Goal: Task Accomplishment & Management: Manage account settings

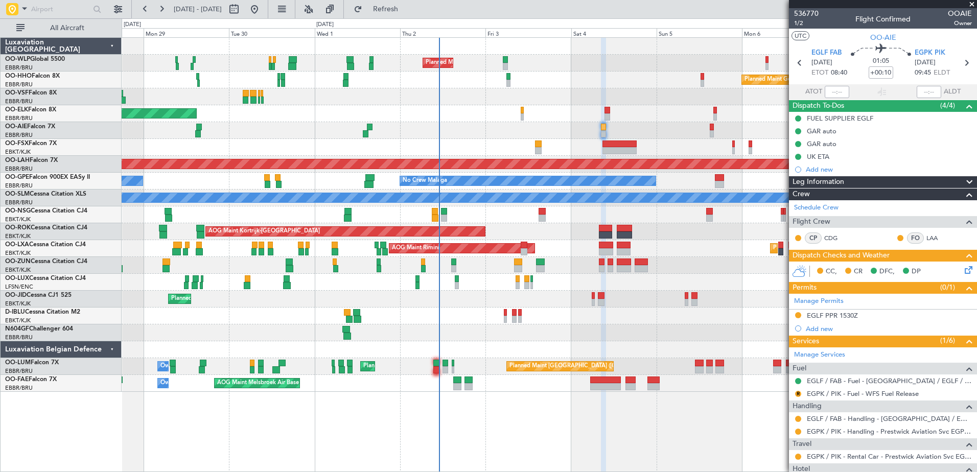
scroll to position [51, 0]
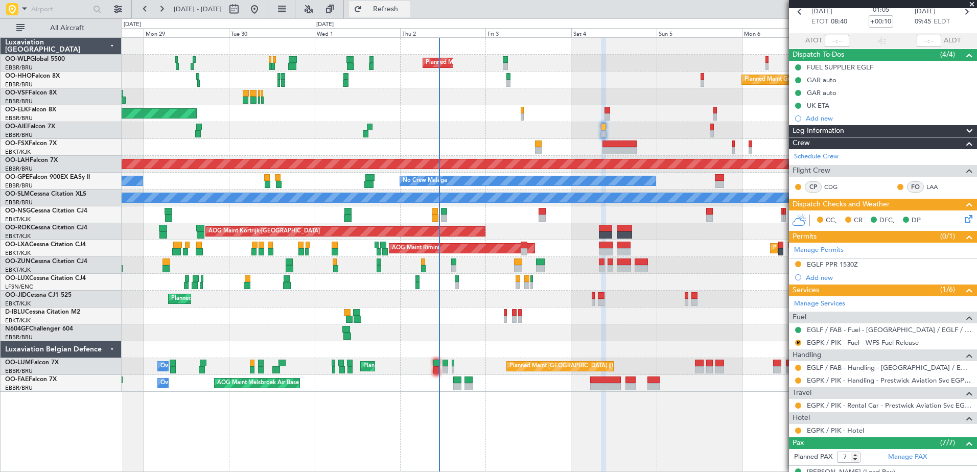
drag, startPoint x: 0, startPoint y: 0, endPoint x: 418, endPoint y: 4, distance: 418.4
click at [407, 6] on span "Refresh" at bounding box center [385, 9] width 43 height 7
click at [407, 7] on span "Refreshing..." at bounding box center [385, 9] width 43 height 7
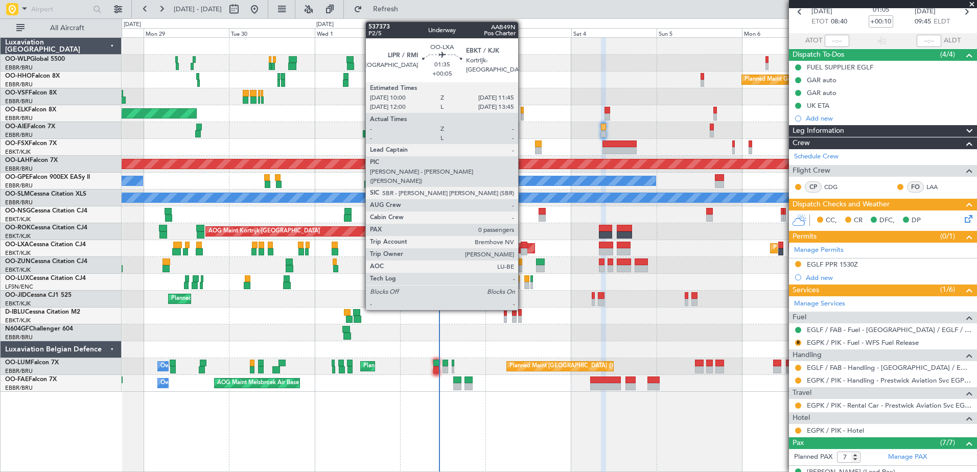
click at [523, 251] on div at bounding box center [524, 251] width 7 height 7
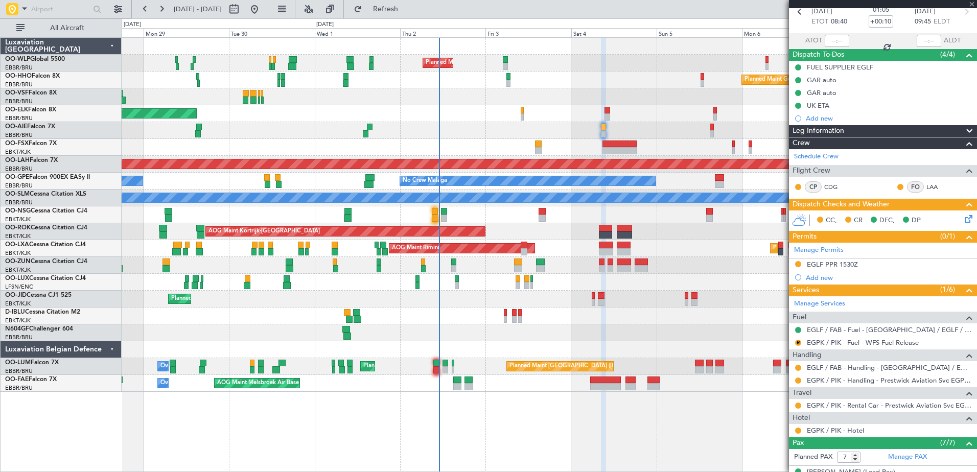
type input "+00:05"
type input "0"
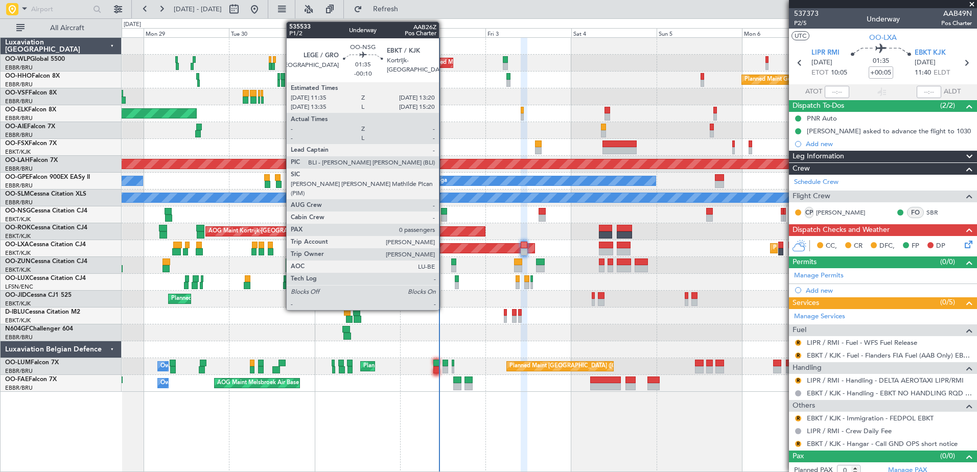
click at [443, 212] on div at bounding box center [444, 211] width 7 height 7
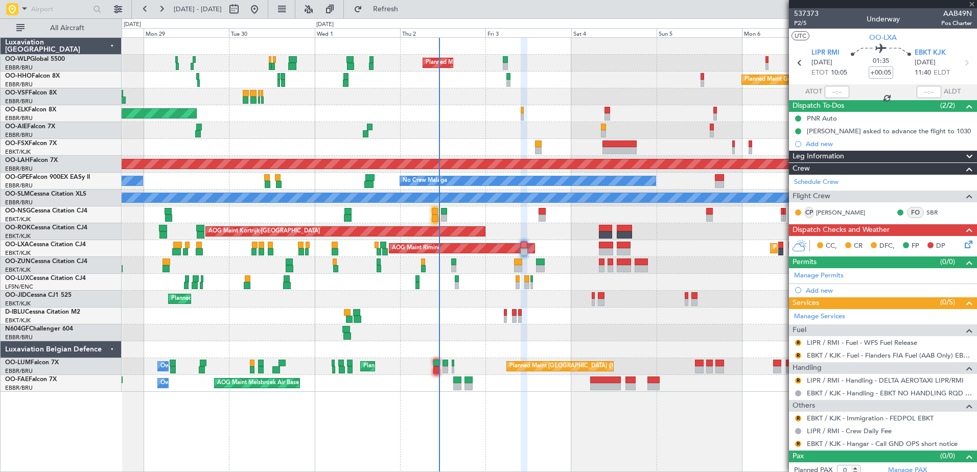
type input "-00:10"
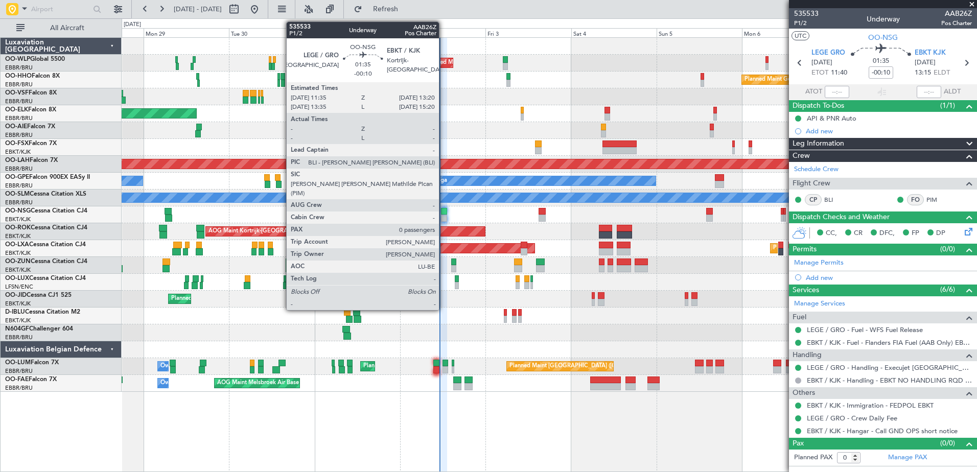
click at [443, 211] on div at bounding box center [444, 211] width 7 height 7
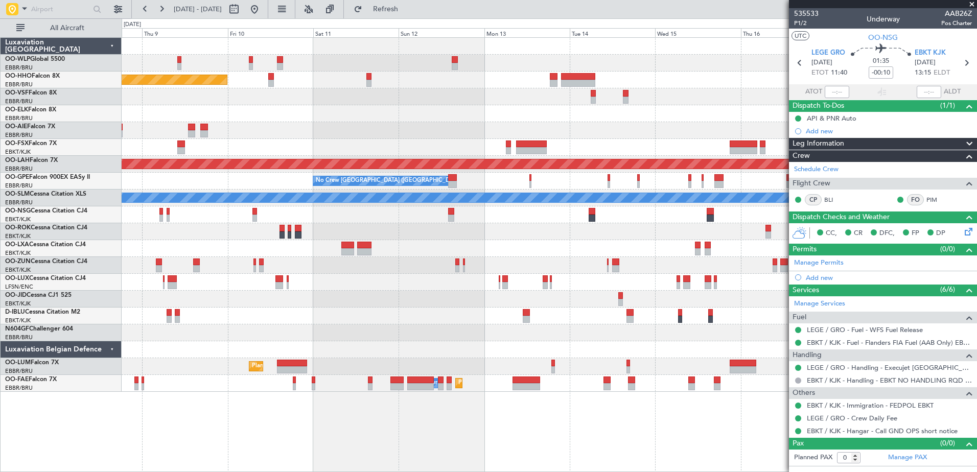
click at [313, 105] on div at bounding box center [549, 96] width 855 height 17
click at [263, 11] on button at bounding box center [254, 9] width 16 height 16
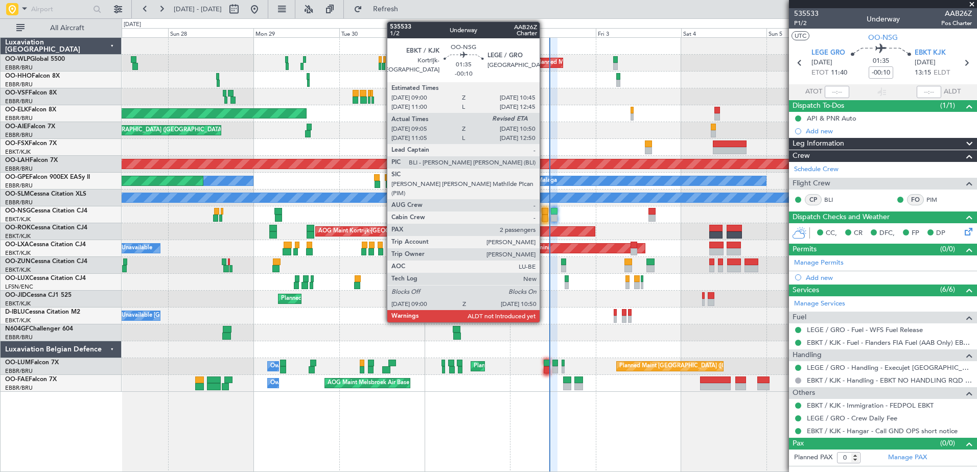
click at [544, 217] on div at bounding box center [545, 218] width 7 height 7
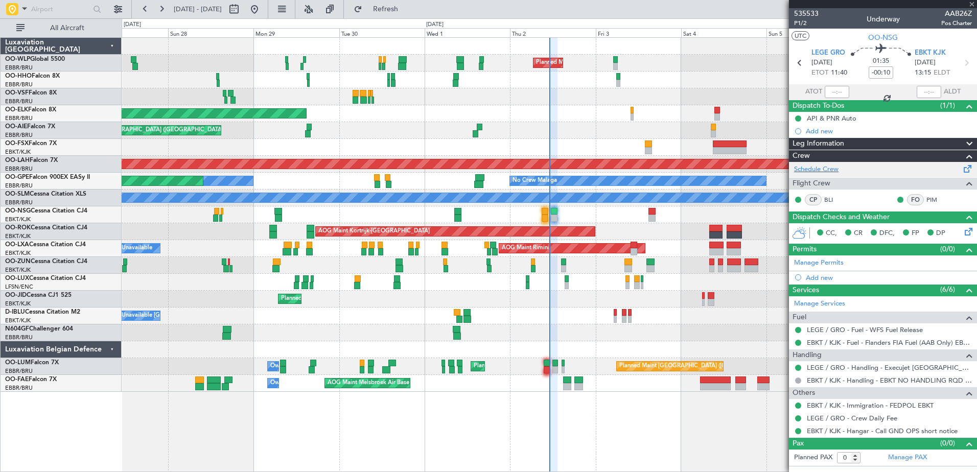
type input "09:10"
type input "2"
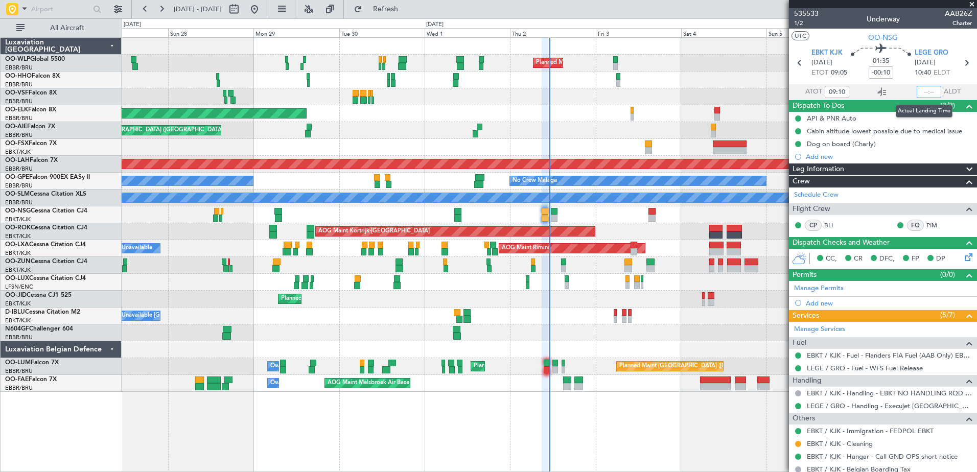
click at [919, 90] on input "text" at bounding box center [929, 92] width 25 height 12
type input "10:43"
click at [407, 6] on span "Refresh" at bounding box center [385, 9] width 43 height 7
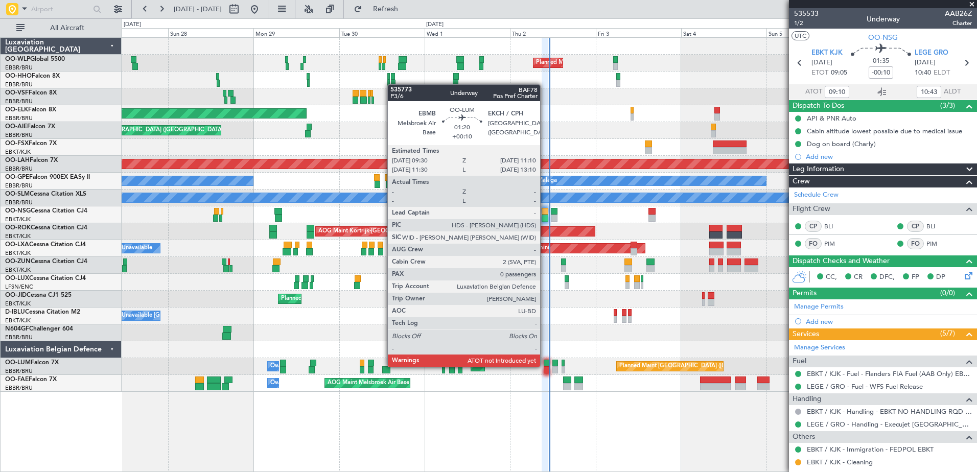
click at [545, 366] on div at bounding box center [547, 363] width 6 height 7
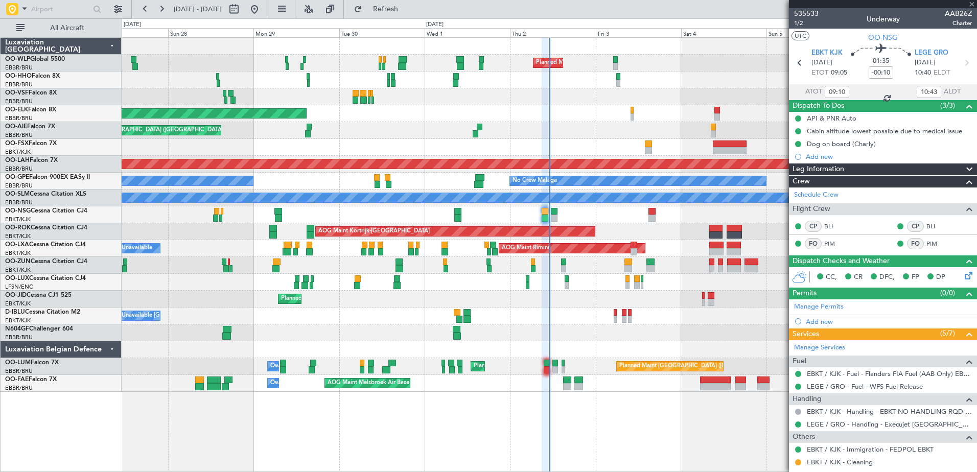
type input "+00:10"
type input "0"
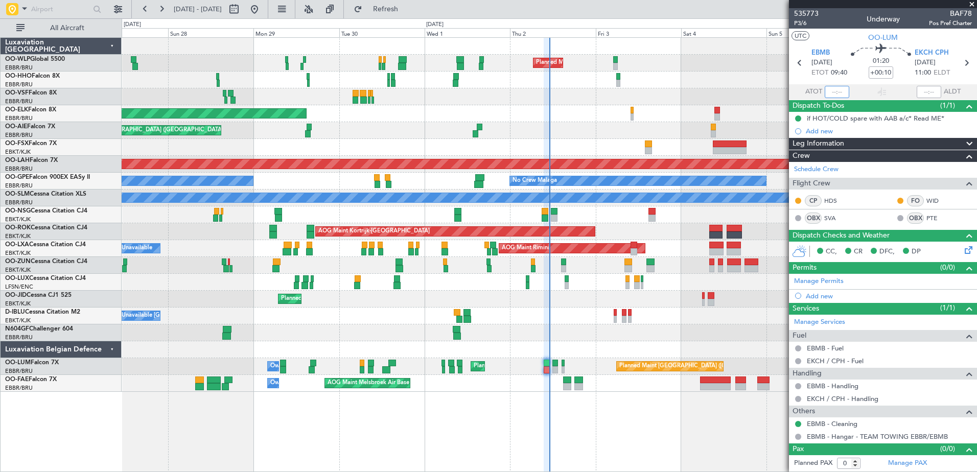
click at [833, 90] on input "text" at bounding box center [837, 92] width 25 height 12
click at [594, 341] on div at bounding box center [549, 332] width 855 height 17
type input "09:30"
click at [927, 88] on input "text" at bounding box center [929, 92] width 25 height 12
type input "10:53"
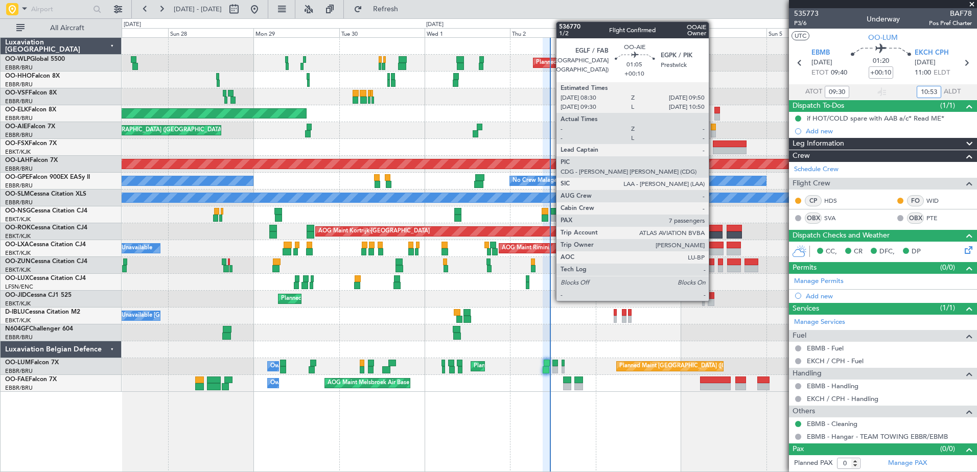
click at [713, 128] on div at bounding box center [713, 127] width 5 height 7
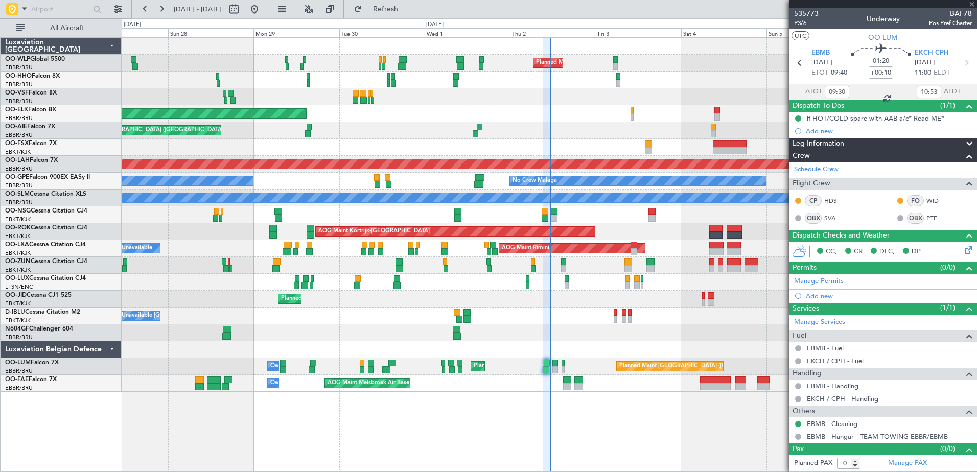
type input "7"
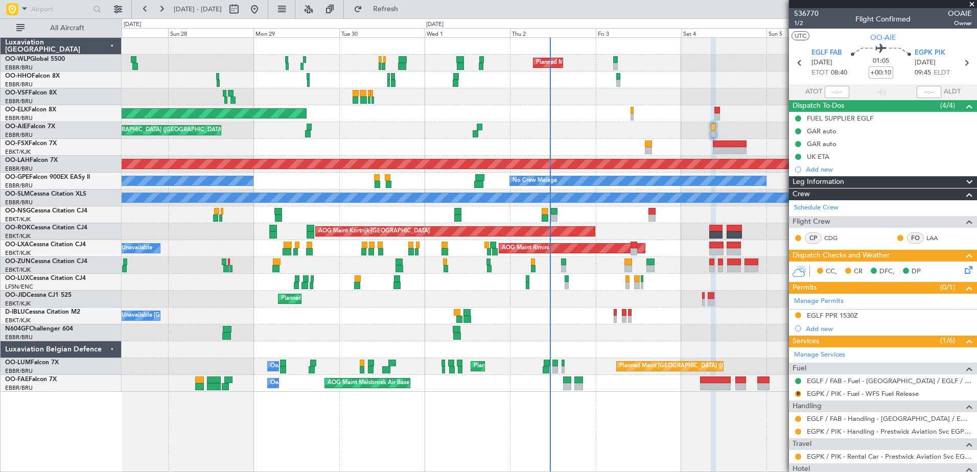
click at [794, 418] on div at bounding box center [798, 419] width 8 height 8
click at [797, 417] on button at bounding box center [798, 419] width 6 height 6
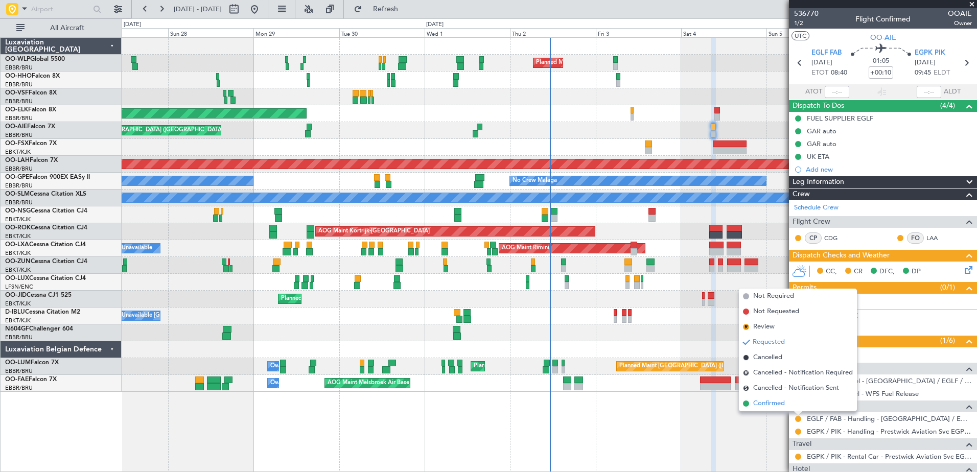
click at [779, 403] on span "Confirmed" at bounding box center [769, 403] width 32 height 10
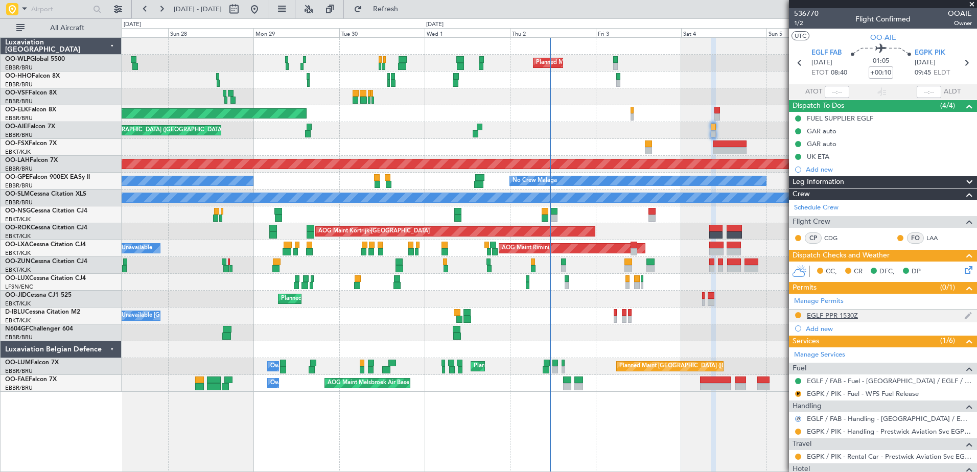
click at [847, 316] on div "EGLF PPR 1530Z" at bounding box center [832, 315] width 51 height 9
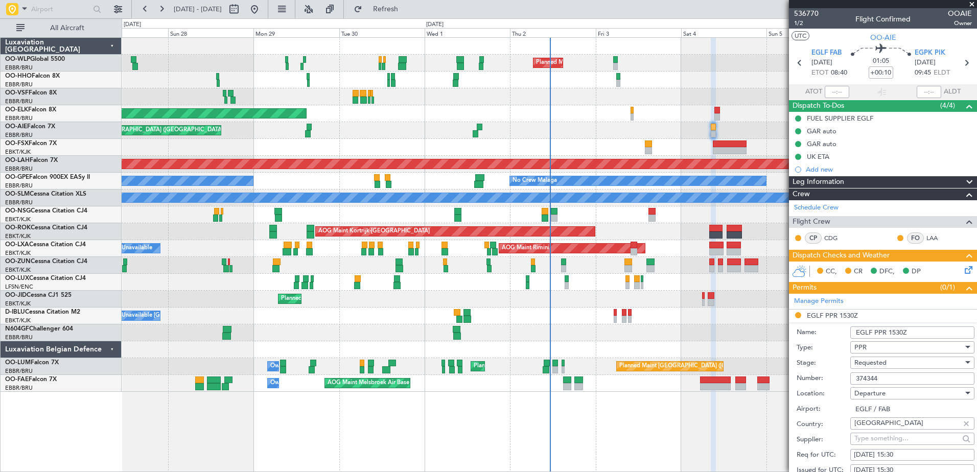
click at [888, 362] on div "Requested" at bounding box center [908, 362] width 109 height 15
click at [871, 446] on span "Received OK" at bounding box center [908, 444] width 107 height 15
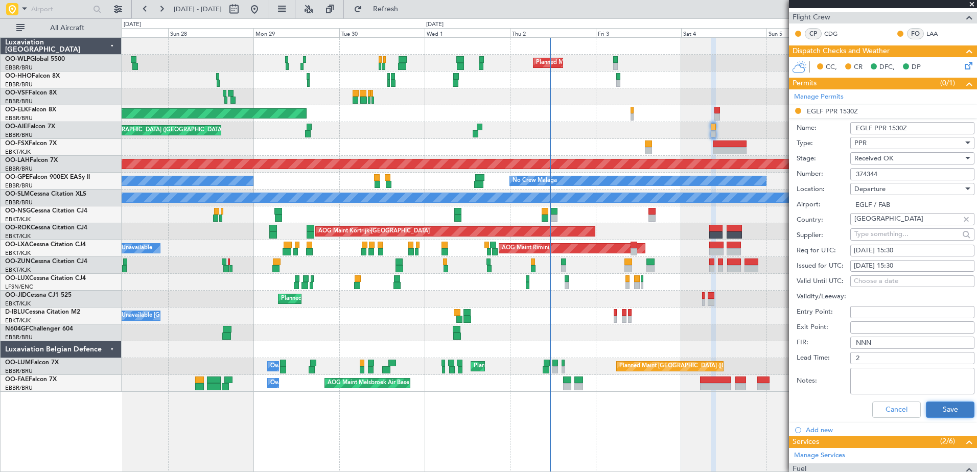
click at [933, 414] on button "Save" at bounding box center [950, 410] width 49 height 16
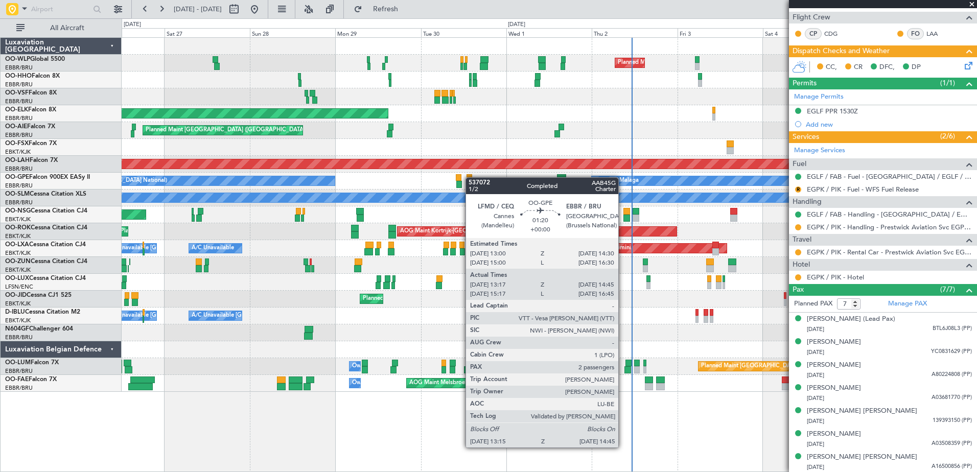
click at [471, 177] on div "Planned Maint Milan (Linate) Planned Maint Geneva (Cointrin) Planned Maint Gene…" at bounding box center [549, 215] width 855 height 354
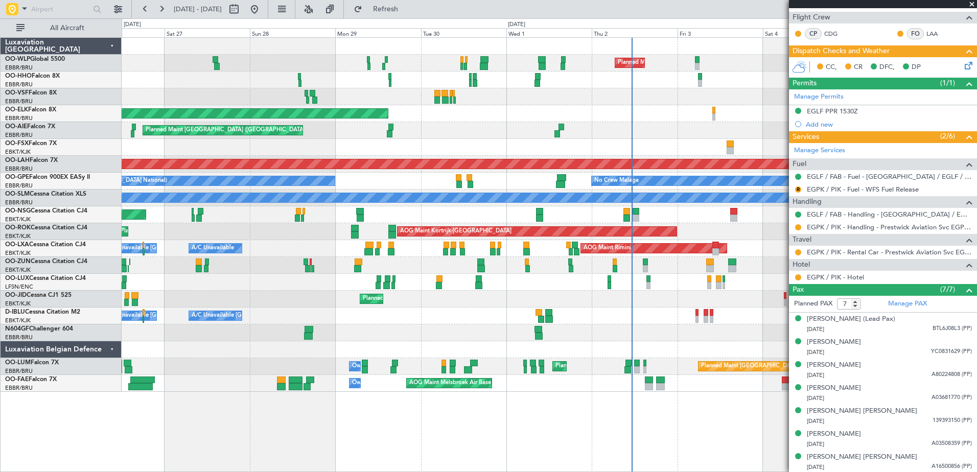
scroll to position [0, 0]
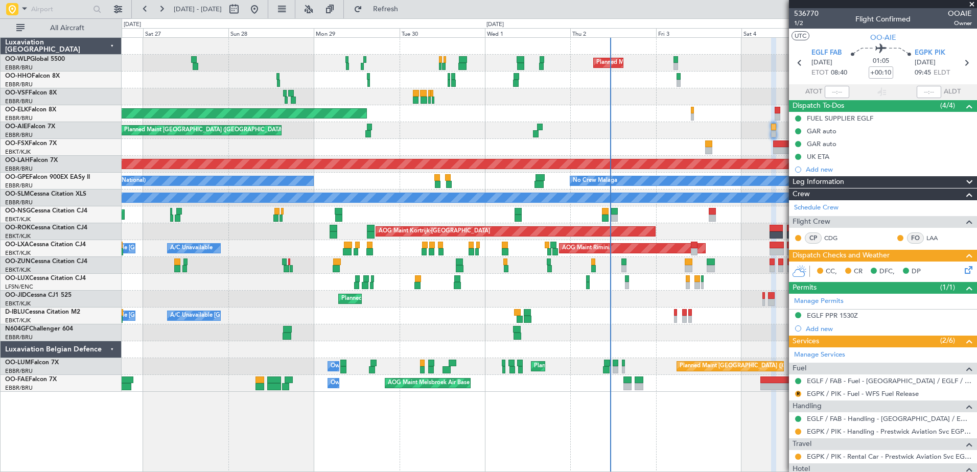
click at [669, 216] on div "Planned Maint [GEOGRAPHIC_DATA] ([GEOGRAPHIC_DATA])" at bounding box center [549, 214] width 855 height 17
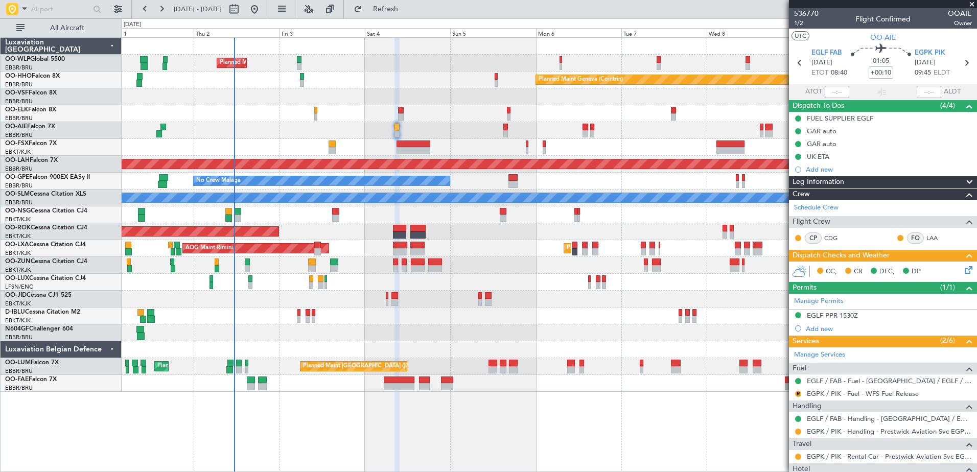
click at [333, 98] on div "Planned Maint Milan (Linate) Planned Maint Geneva (Cointrin) Planned Maint Kort…" at bounding box center [549, 215] width 855 height 354
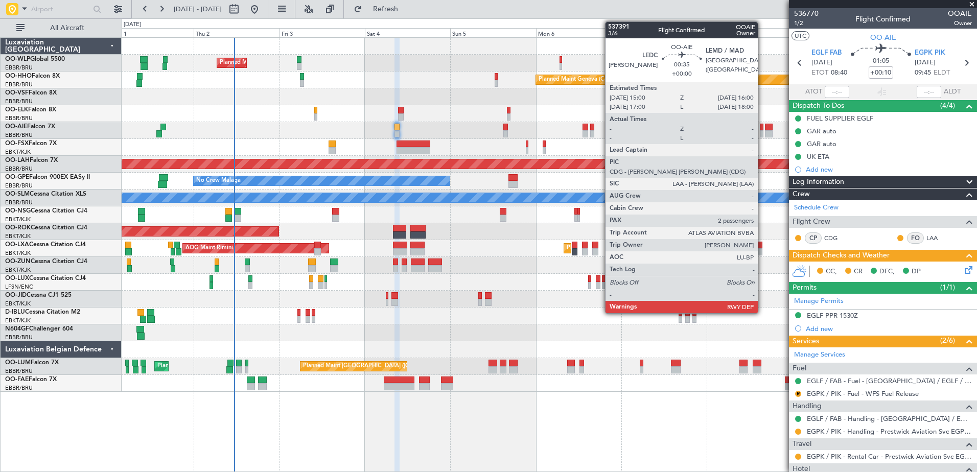
click at [762, 131] on div at bounding box center [762, 133] width 4 height 7
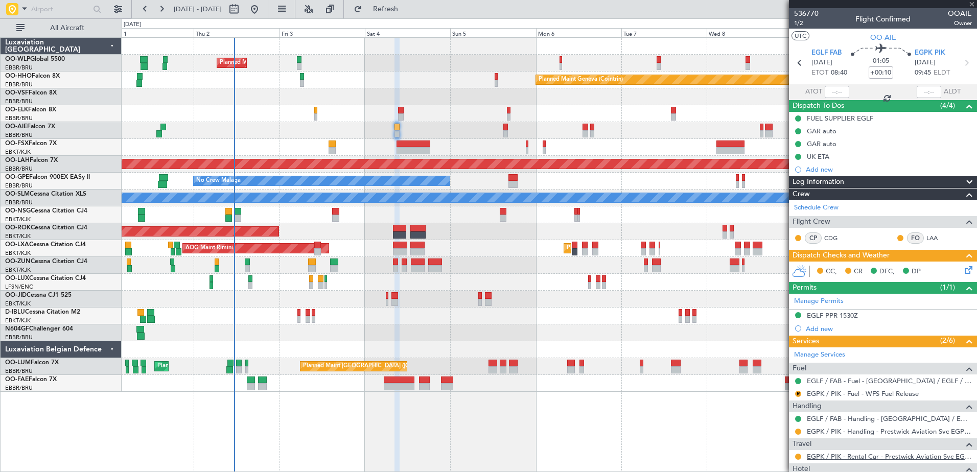
type input "2"
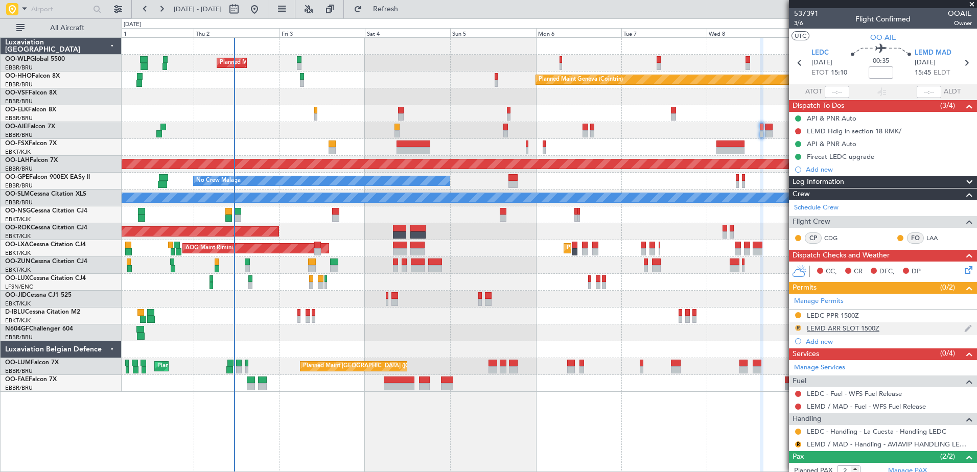
click at [799, 327] on button "R" at bounding box center [798, 328] width 6 height 6
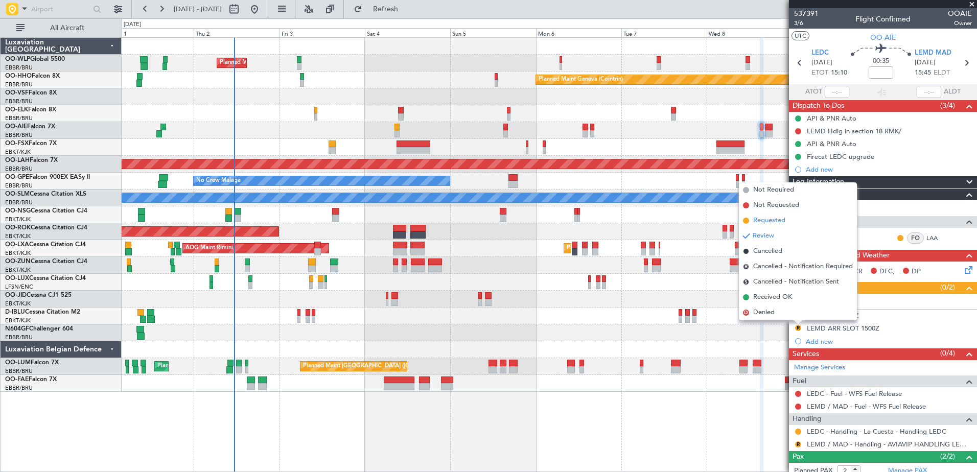
click at [770, 223] on span "Requested" at bounding box center [769, 221] width 32 height 10
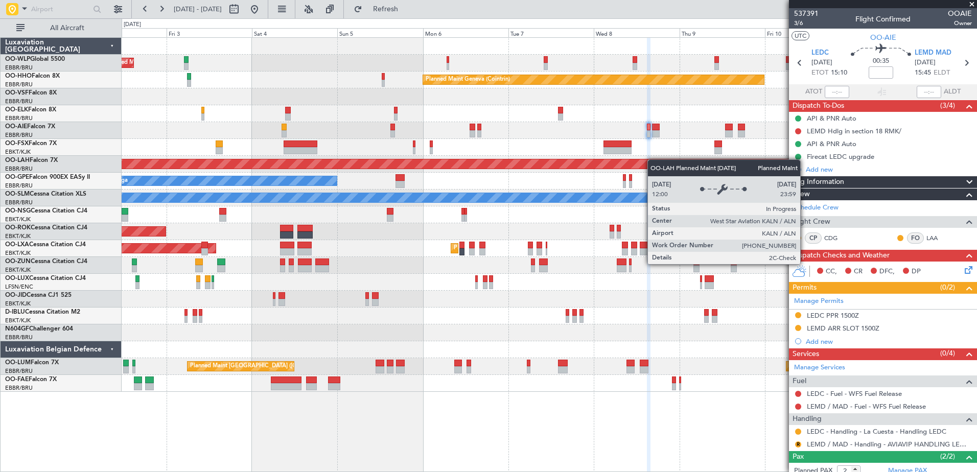
click at [648, 160] on div "Planned Maint Milan (Linate) Planned Maint Geneva (Cointrin) Planned Maint Alto…" at bounding box center [549, 215] width 855 height 354
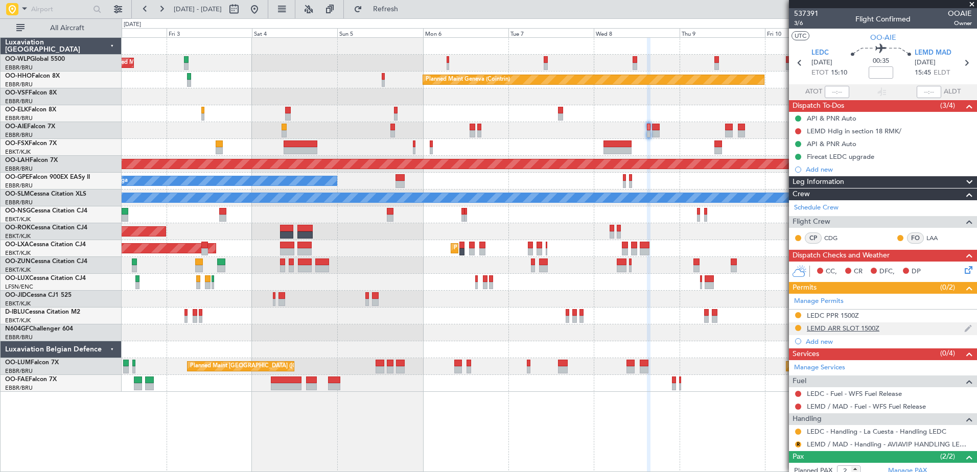
click at [859, 328] on div "LEMD ARR SLOT 1500Z" at bounding box center [843, 328] width 73 height 9
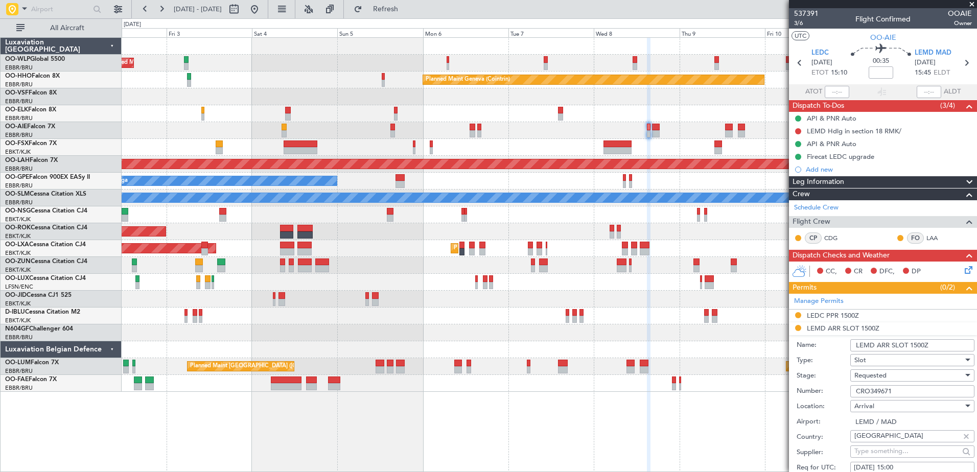
scroll to position [153, 0]
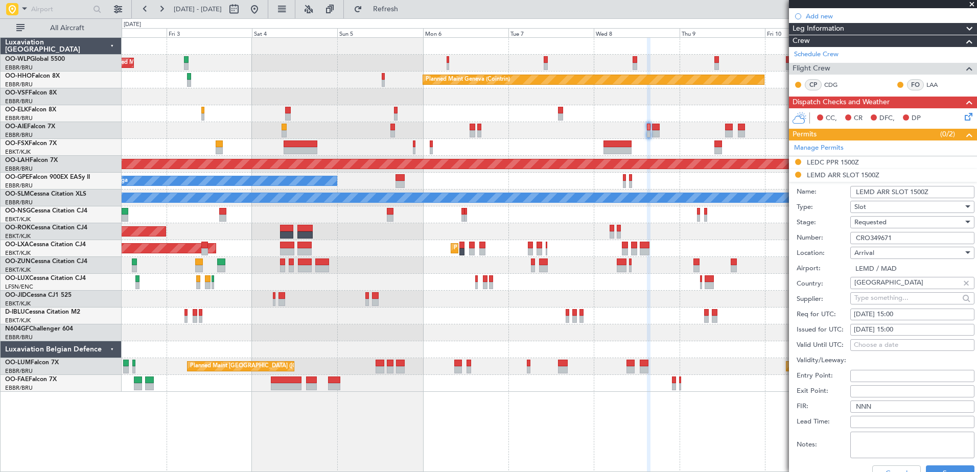
click at [900, 326] on div "08/10/2025 15:00" at bounding box center [912, 330] width 117 height 10
select select "10"
select select "2025"
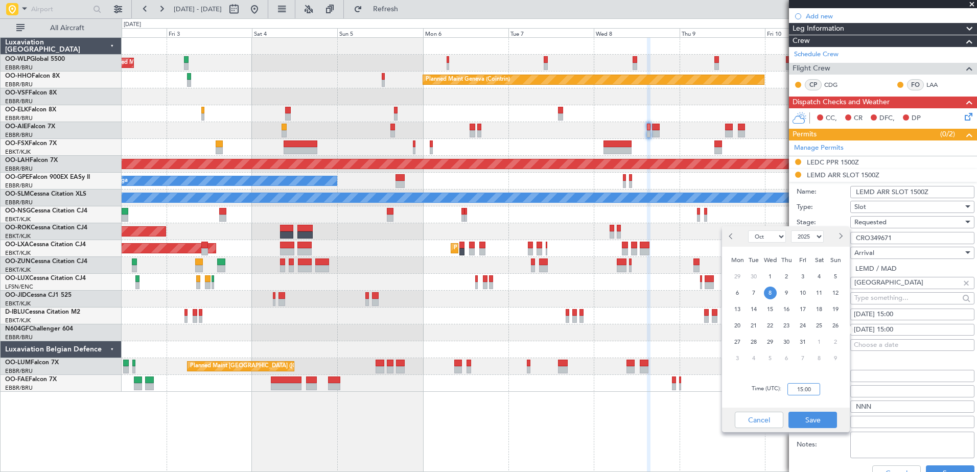
click at [799, 391] on input "15:00" at bounding box center [803, 389] width 33 height 12
type input "16:00"
click at [812, 417] on button "Save" at bounding box center [812, 420] width 49 height 16
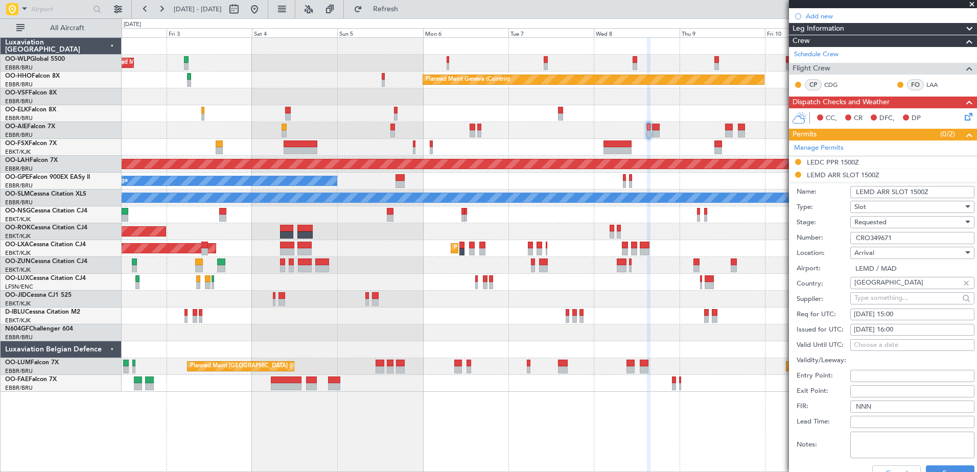
click at [909, 316] on div "08/10/2025 15:00" at bounding box center [912, 315] width 117 height 10
select select "10"
select select "2025"
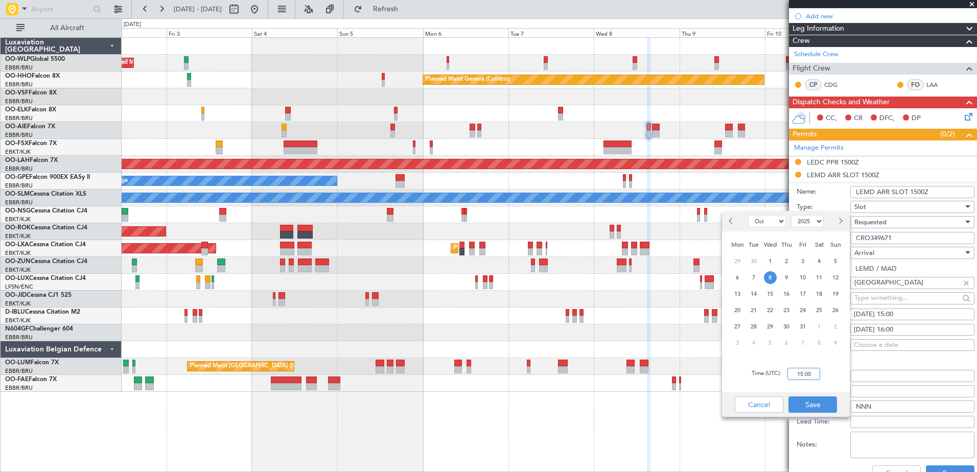
click at [802, 375] on input "15:00" at bounding box center [803, 374] width 33 height 12
type input "2"
type input "16:00"
click at [817, 404] on button "Save" at bounding box center [812, 404] width 49 height 16
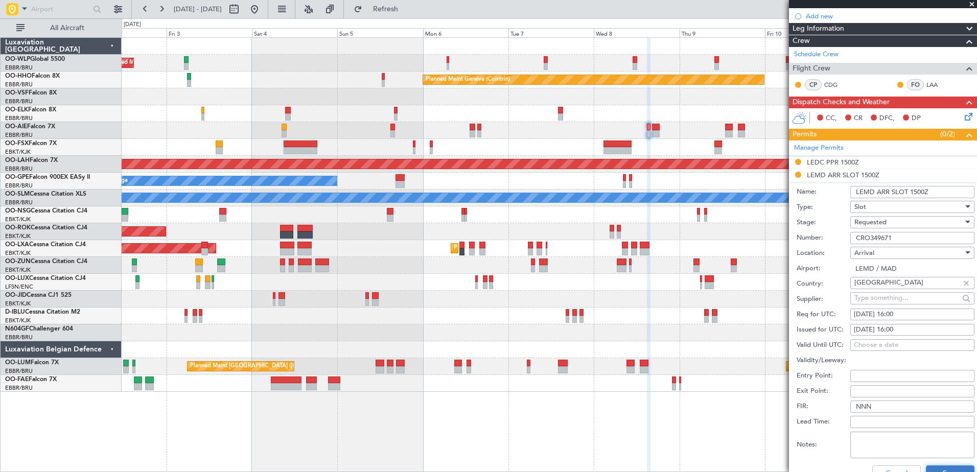
click at [938, 467] on button "Save" at bounding box center [950, 473] width 49 height 16
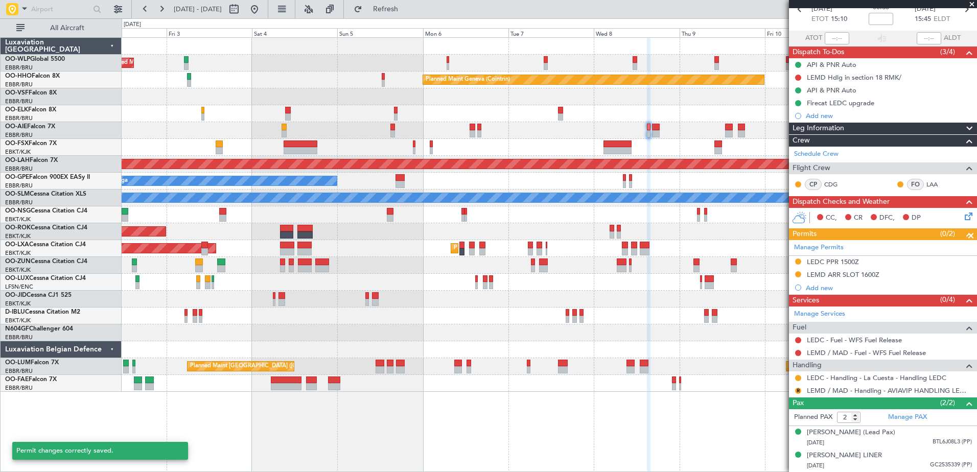
scroll to position [63, 0]
click at [850, 257] on div "LEDC PPR 1500Z" at bounding box center [833, 261] width 52 height 9
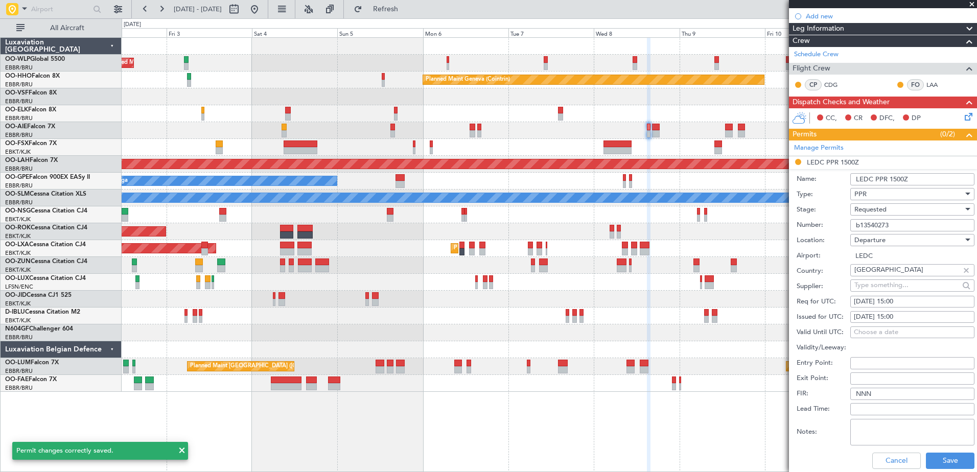
click at [901, 213] on div "Requested" at bounding box center [908, 209] width 109 height 15
click at [890, 285] on span "Received OK" at bounding box center [908, 286] width 107 height 15
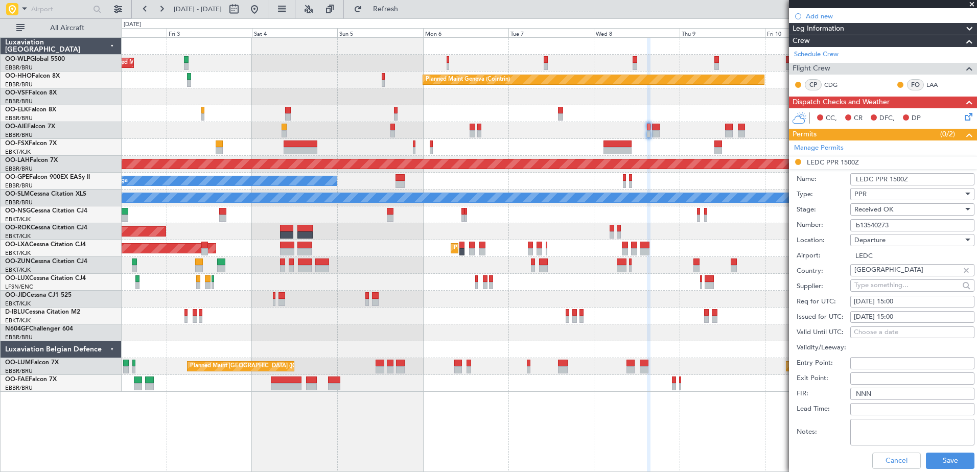
scroll to position [358, 0]
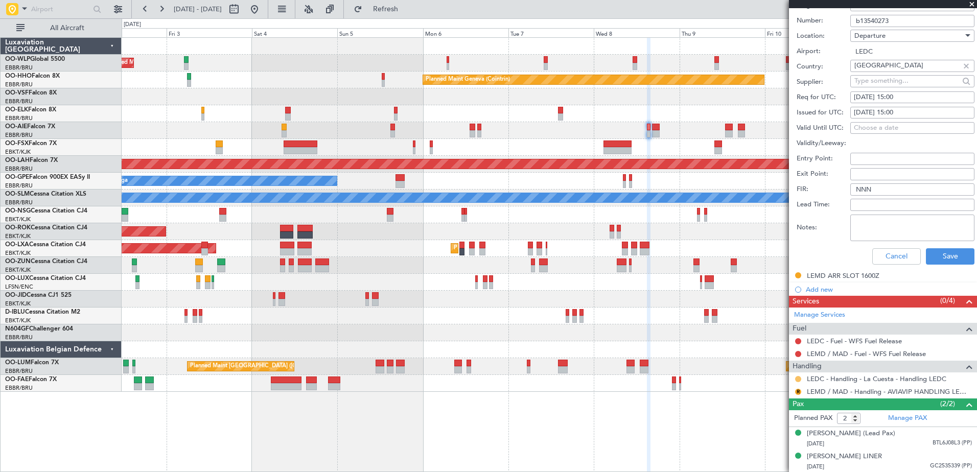
click at [797, 378] on button at bounding box center [798, 379] width 6 height 6
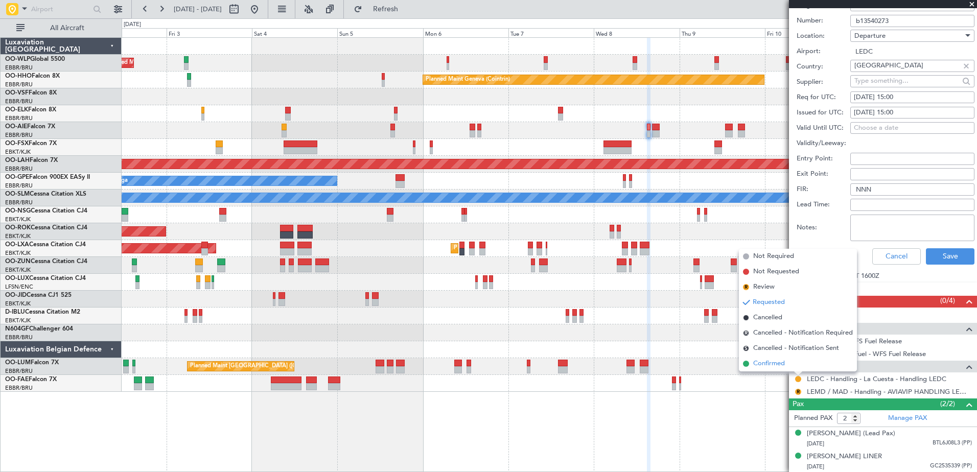
click at [778, 361] on span "Confirmed" at bounding box center [769, 364] width 32 height 10
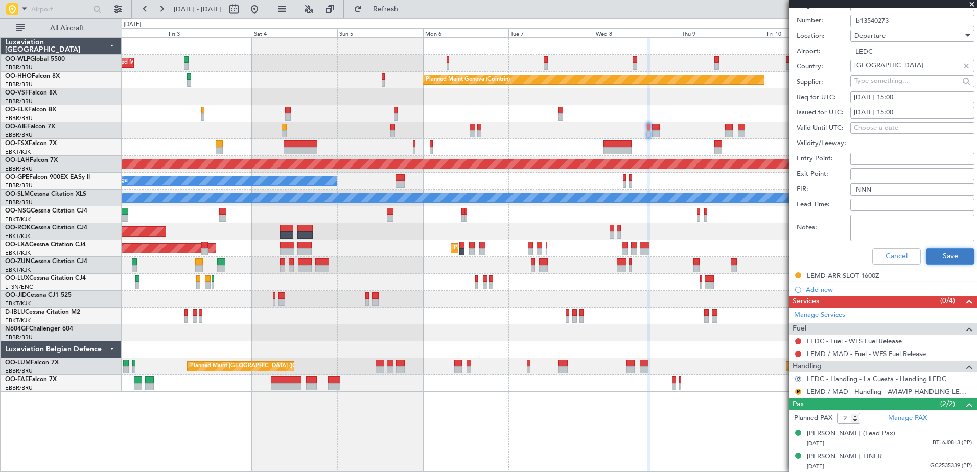
click at [942, 258] on button "Save" at bounding box center [950, 256] width 49 height 16
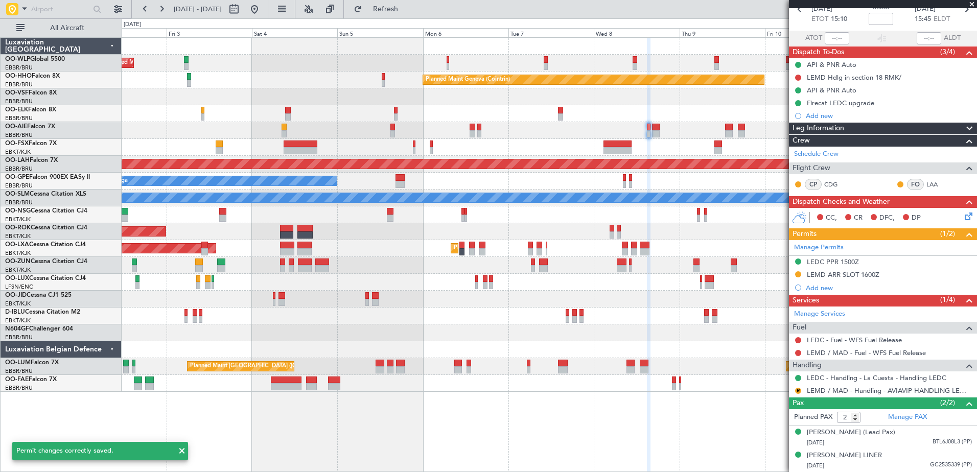
scroll to position [53, 0]
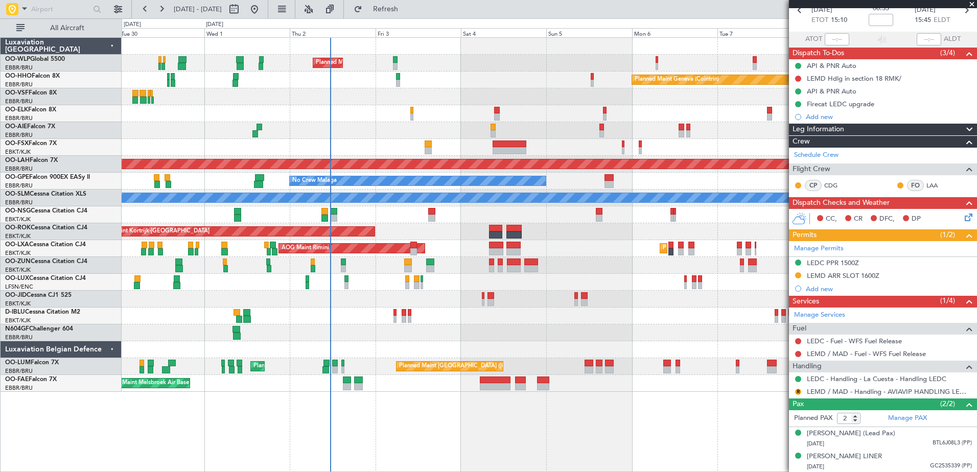
click at [445, 267] on div "Planned Maint Milan (Linate) Planned Maint Geneva (Cointrin) Planned Maint Kort…" at bounding box center [549, 215] width 855 height 354
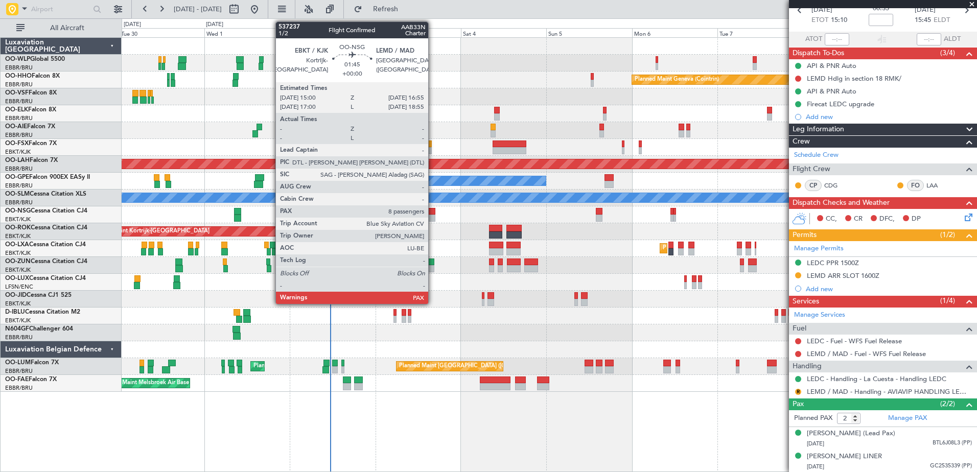
click at [433, 208] on div at bounding box center [431, 211] width 7 height 7
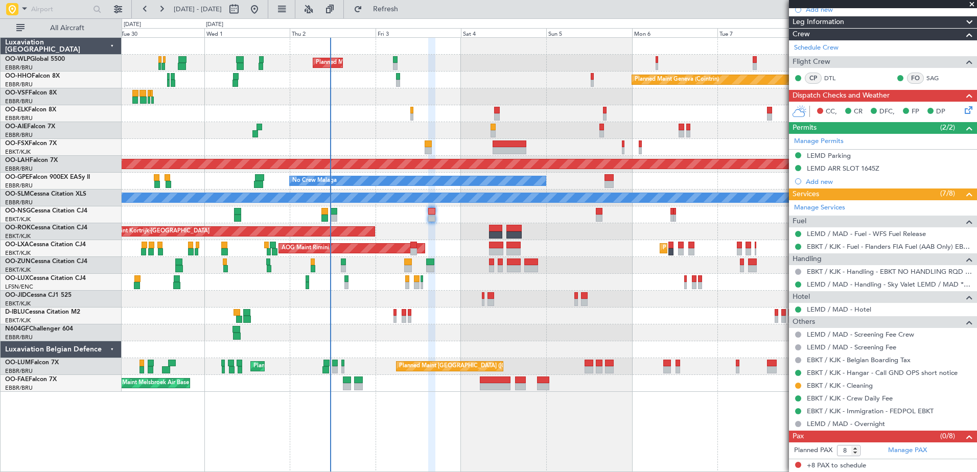
scroll to position [0, 0]
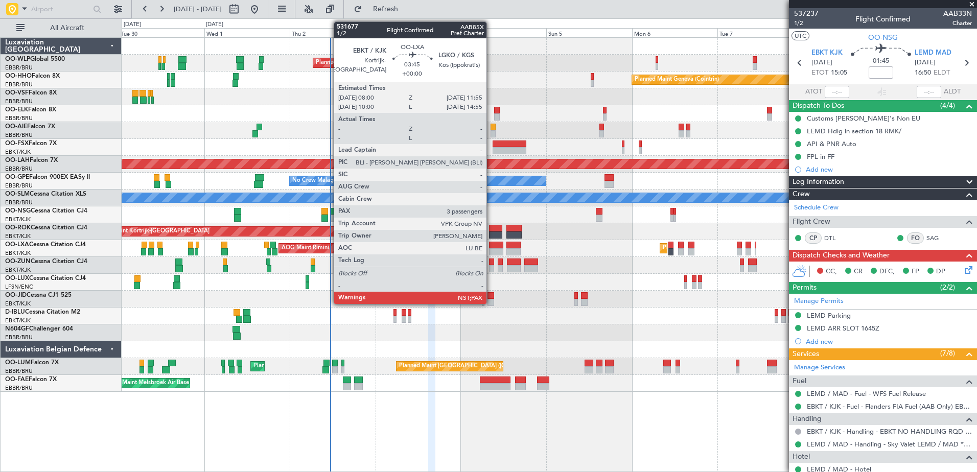
click at [491, 247] on div at bounding box center [496, 245] width 14 height 7
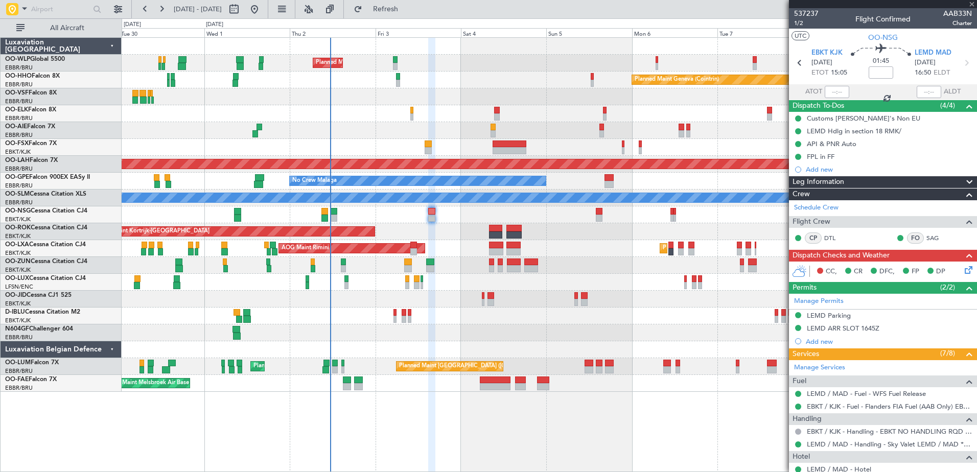
type input "3"
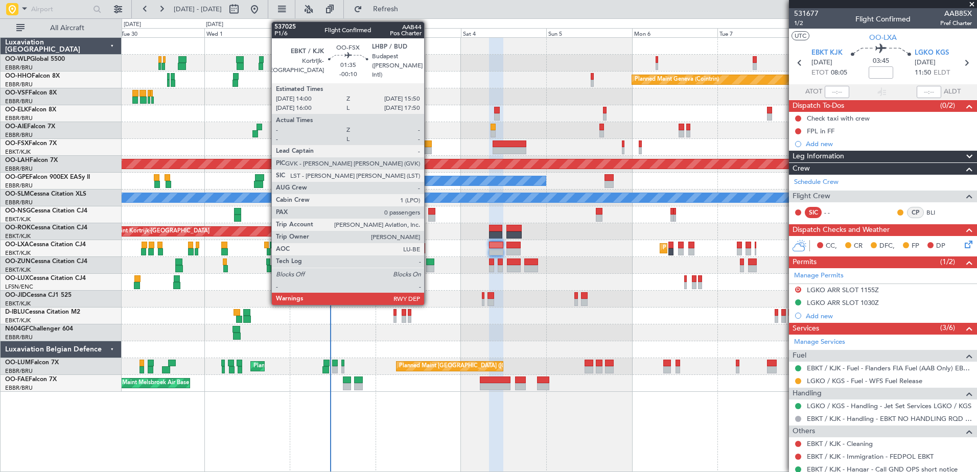
click at [429, 150] on div at bounding box center [428, 150] width 7 height 7
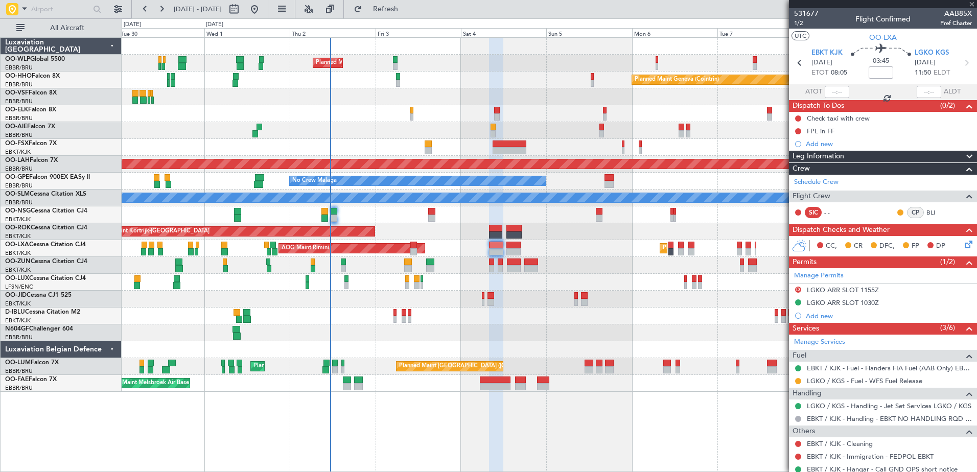
type input "-00:10"
type input "0"
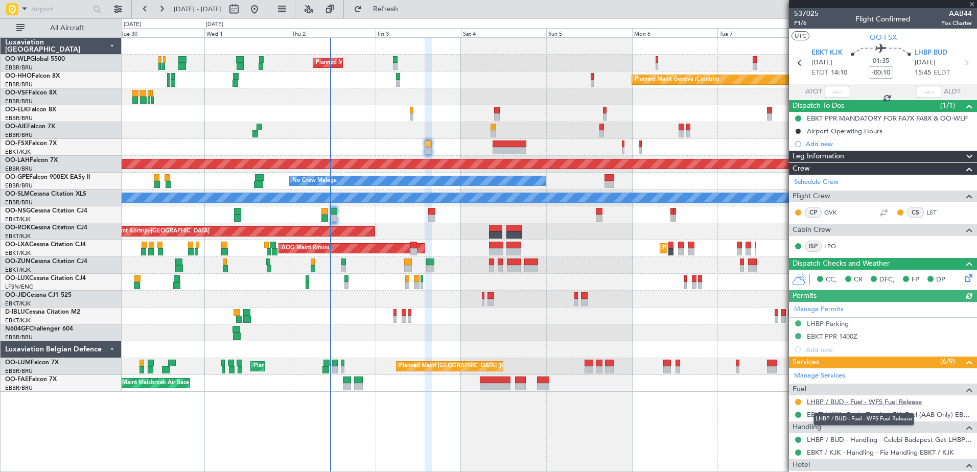
scroll to position [129, 0]
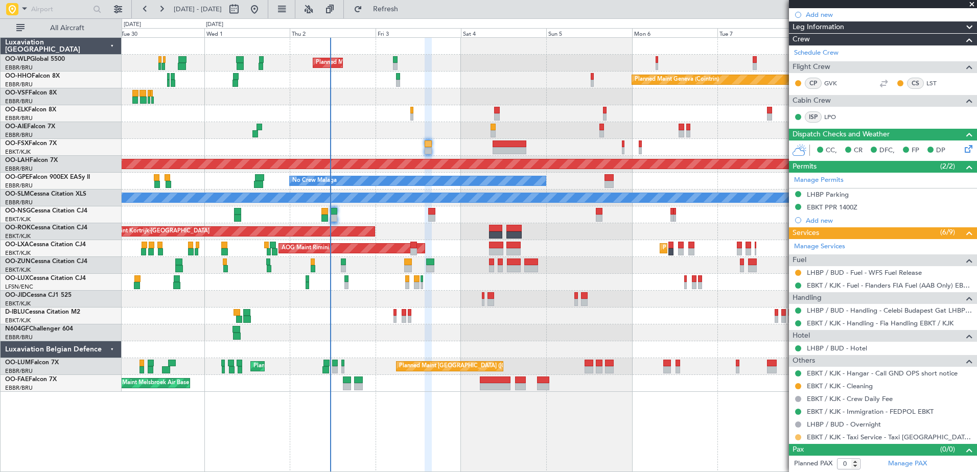
click at [800, 435] on button at bounding box center [798, 437] width 6 height 6
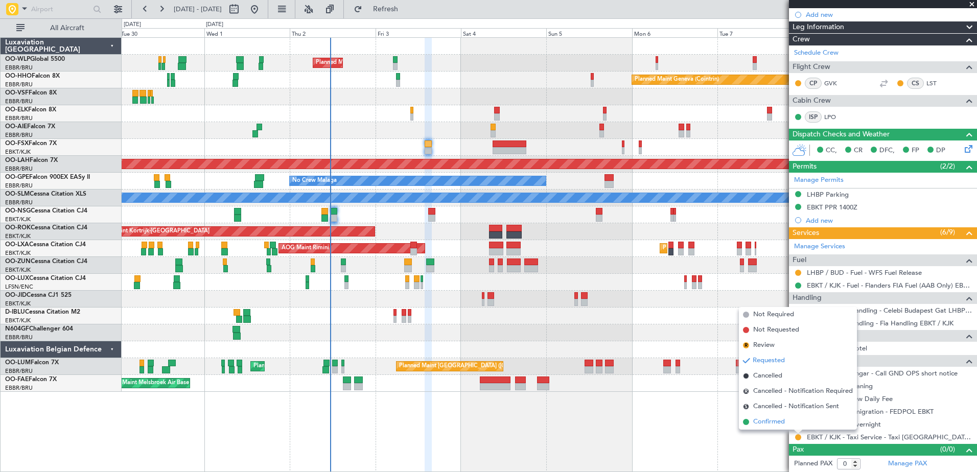
click at [755, 421] on span "Confirmed" at bounding box center [769, 422] width 32 height 10
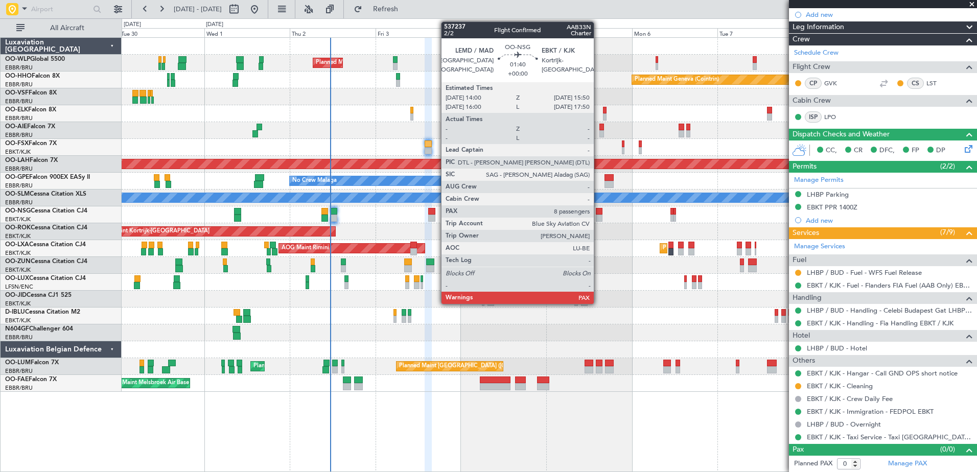
click at [598, 215] on div at bounding box center [599, 218] width 7 height 7
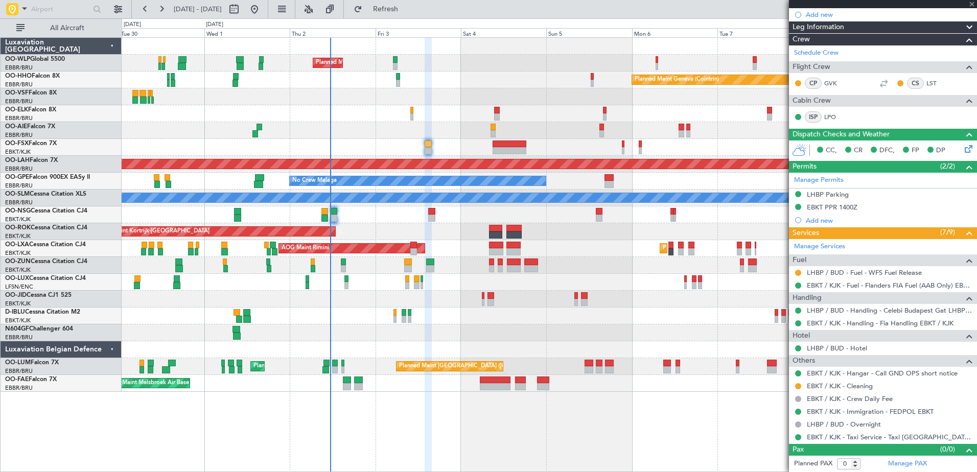
type input "8"
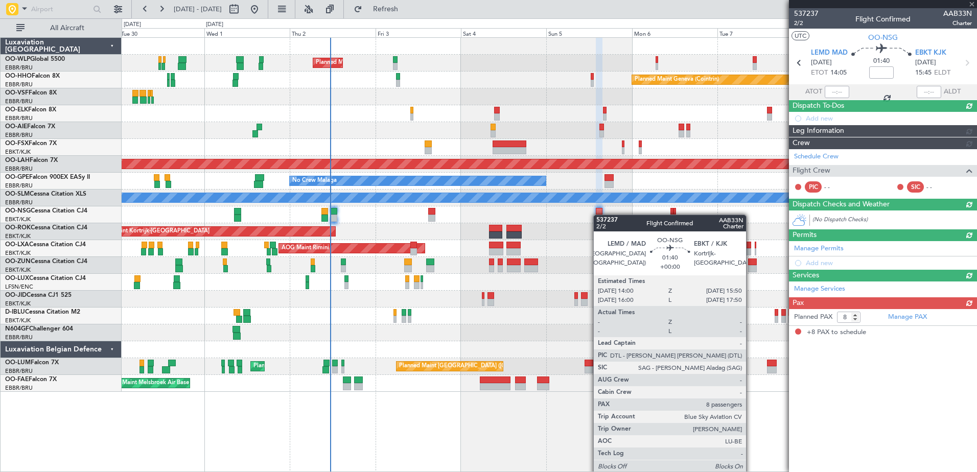
scroll to position [0, 0]
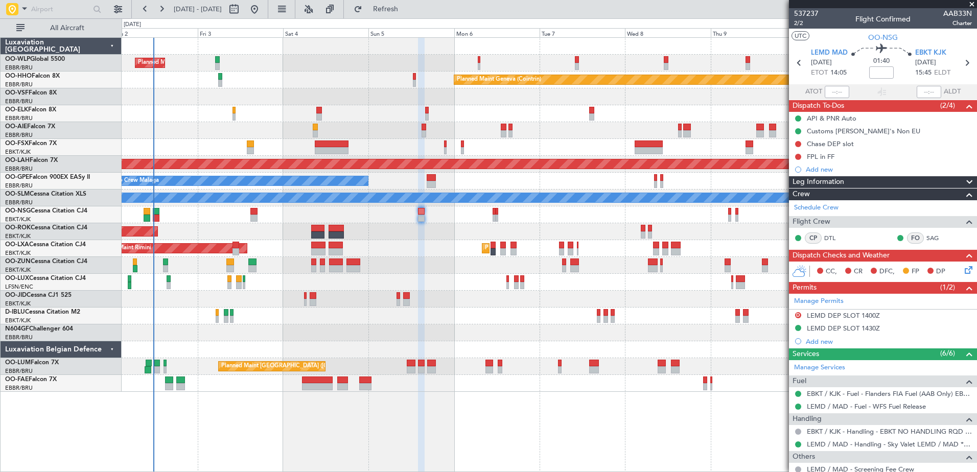
click at [458, 325] on div "Planned Maint Milan (Linate) Planned Maint Geneva (Cointrin) Planned Maint Kort…" at bounding box center [549, 215] width 855 height 354
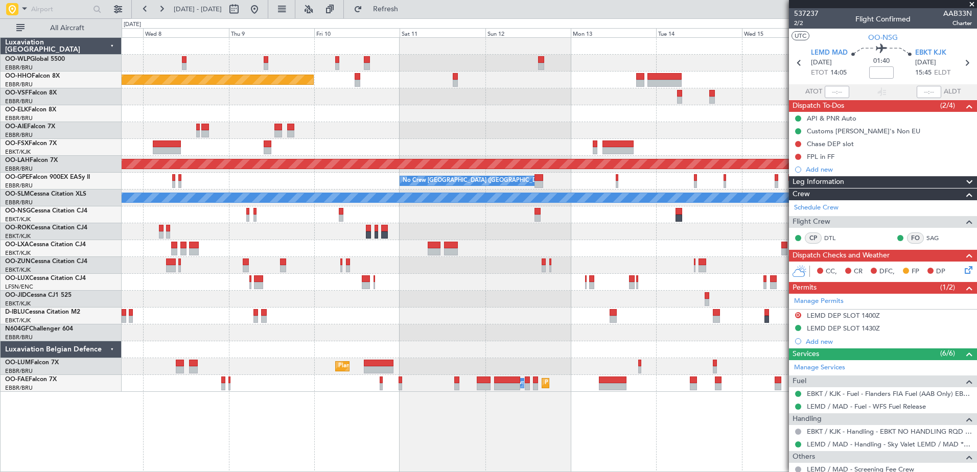
click at [119, 179] on div "Planned Maint Geneva (Cointrin) Planned Maint Alton-st Louis (St Louis Regl) No…" at bounding box center [488, 245] width 977 height 454
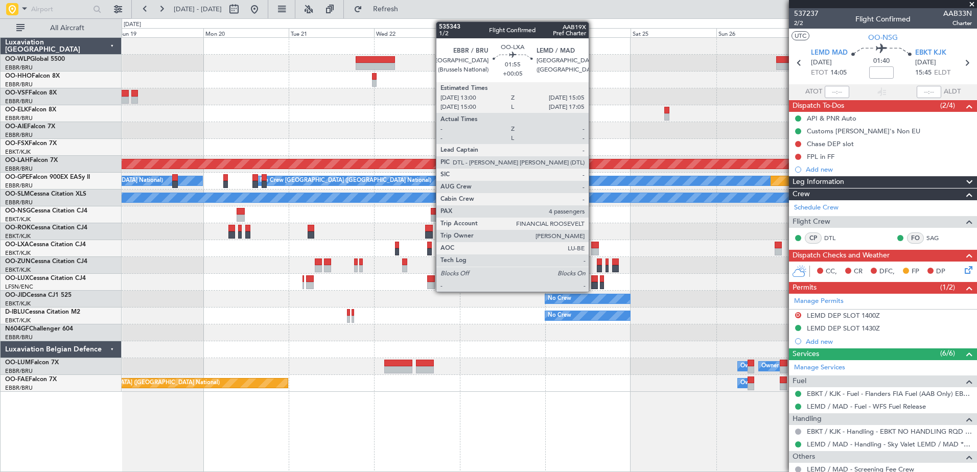
click at [593, 247] on div at bounding box center [595, 245] width 8 height 7
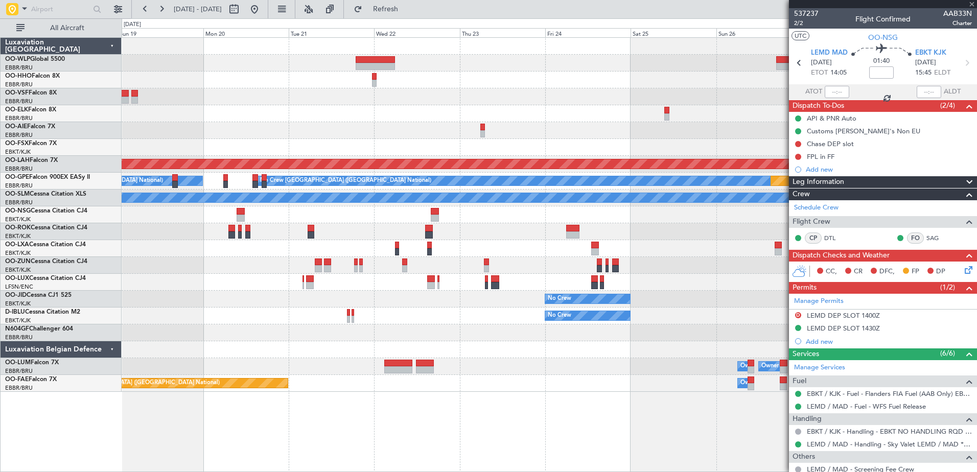
type input "+00:05"
type input "4"
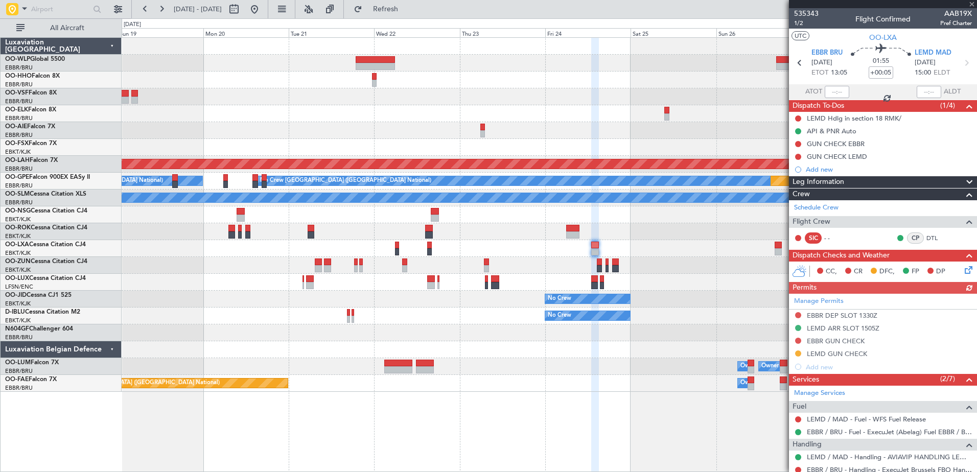
scroll to position [201, 0]
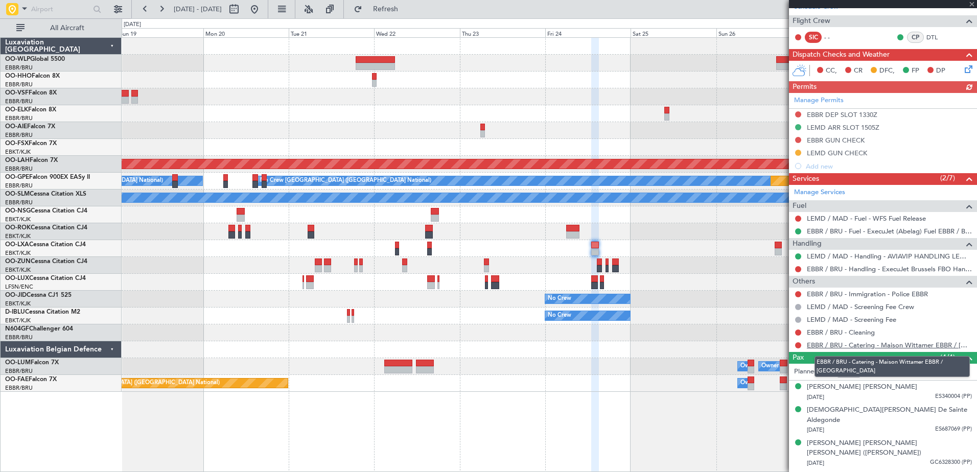
click at [889, 345] on link "EBBR / BRU - Catering - Maison Wittamer EBBR / BRU" at bounding box center [889, 345] width 165 height 9
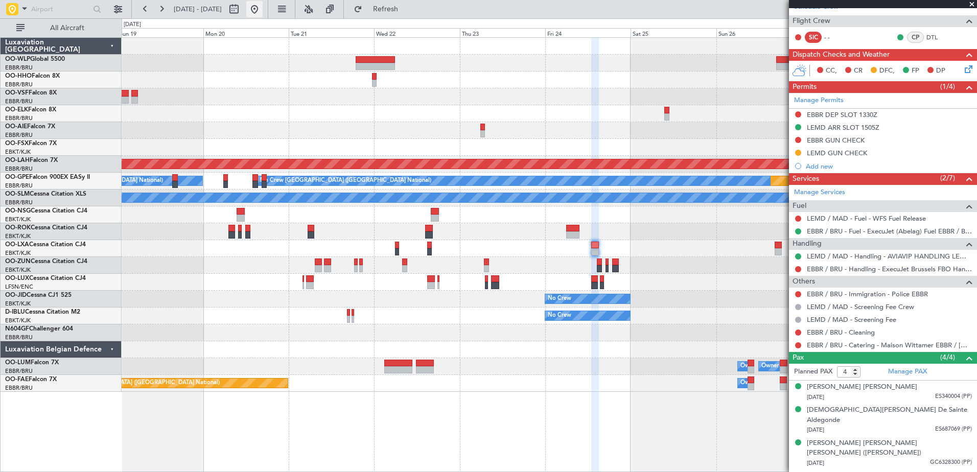
click at [263, 14] on button at bounding box center [254, 9] width 16 height 16
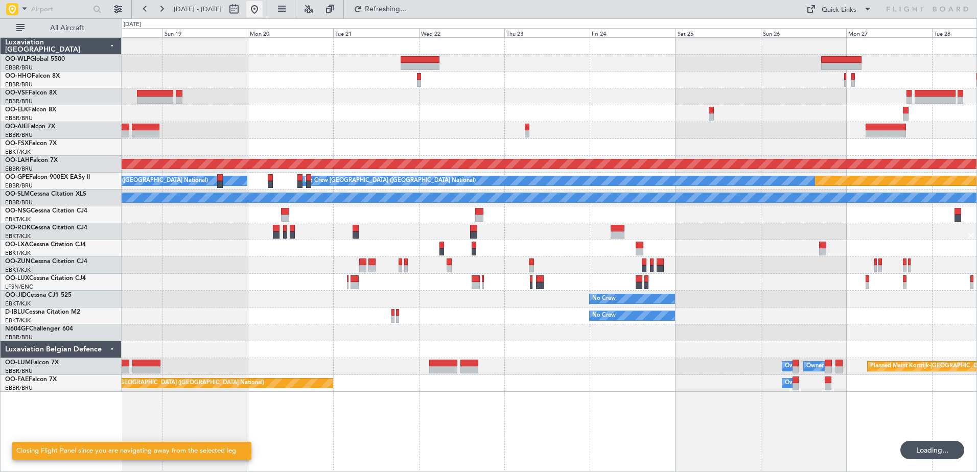
scroll to position [0, 0]
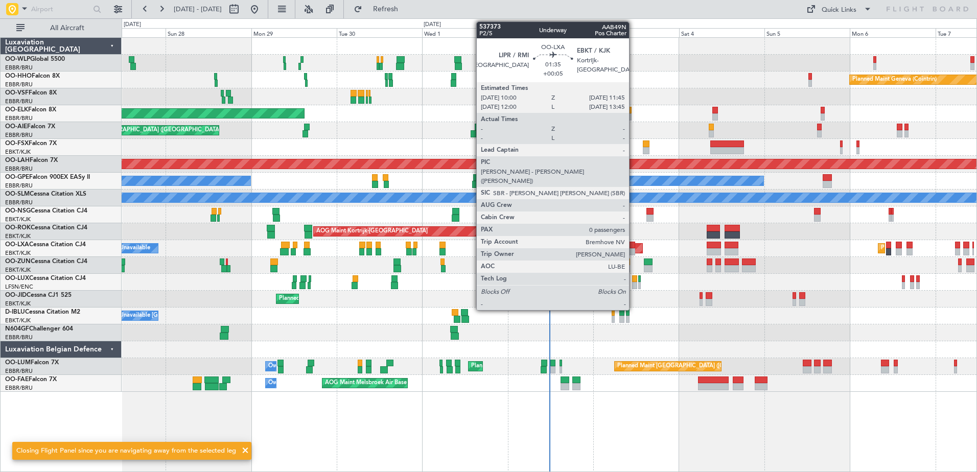
click at [633, 250] on div at bounding box center [631, 251] width 7 height 7
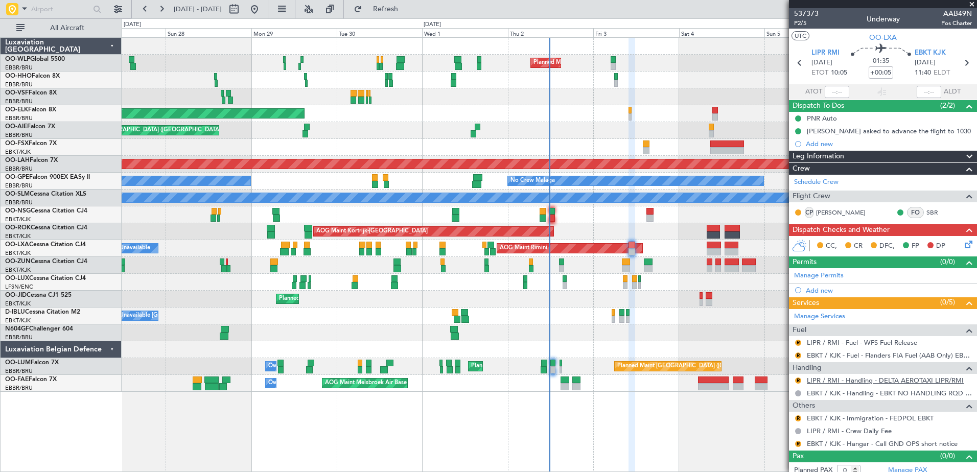
click at [841, 378] on link "LIPR / RMI - Handling - DELTA AEROTAXI LIPR/RMI" at bounding box center [885, 380] width 157 height 9
click at [797, 381] on button "R" at bounding box center [798, 381] width 6 height 6
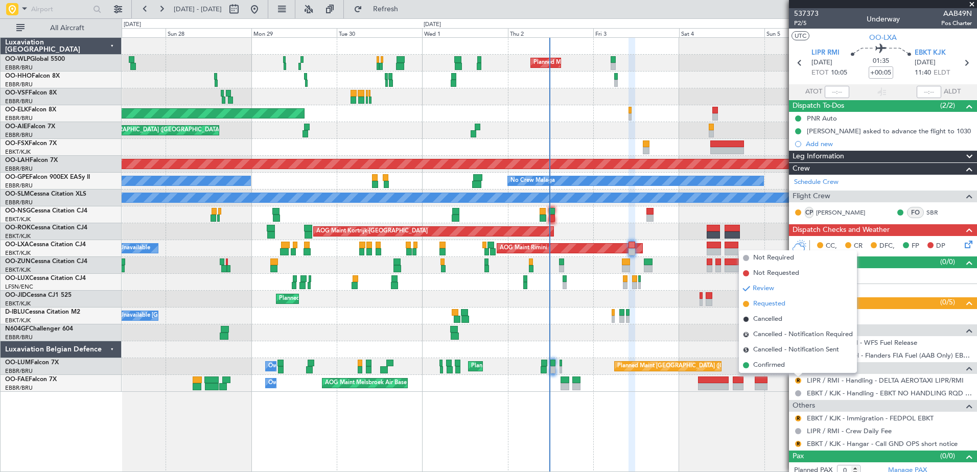
click at [759, 303] on span "Requested" at bounding box center [769, 304] width 32 height 10
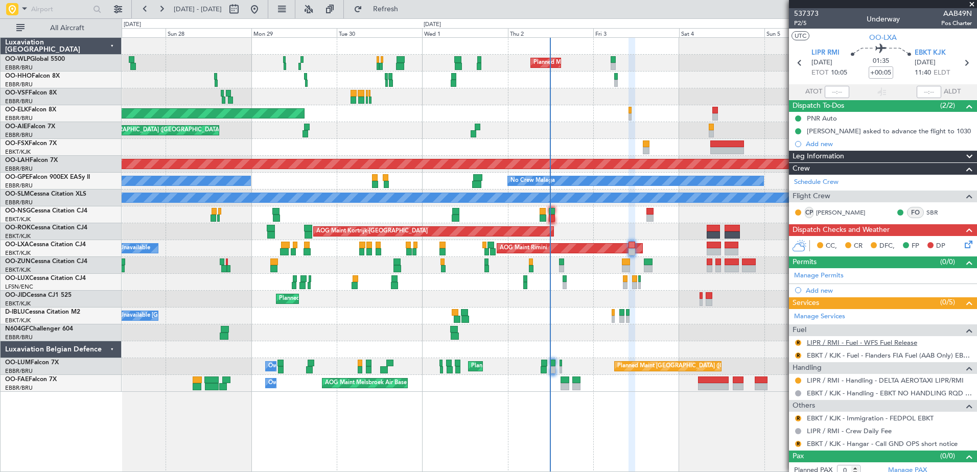
click at [855, 338] on link "LIPR / RMI - Fuel - WFS Fuel Release" at bounding box center [862, 342] width 110 height 9
click at [798, 355] on button "R" at bounding box center [798, 356] width 6 height 6
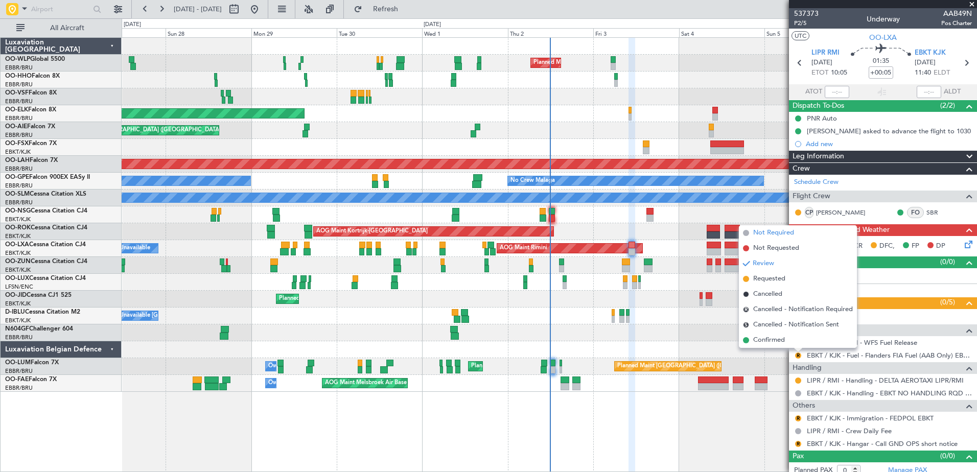
click at [762, 236] on span "Not Required" at bounding box center [773, 233] width 41 height 10
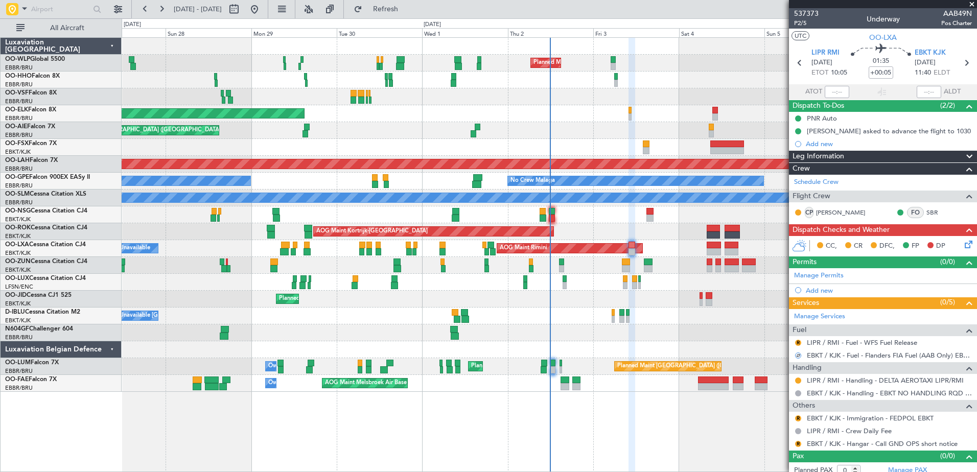
click at [794, 342] on div "R" at bounding box center [798, 343] width 8 height 8
click at [802, 341] on div "R" at bounding box center [798, 343] width 8 height 8
click at [799, 342] on button "R" at bounding box center [798, 343] width 6 height 6
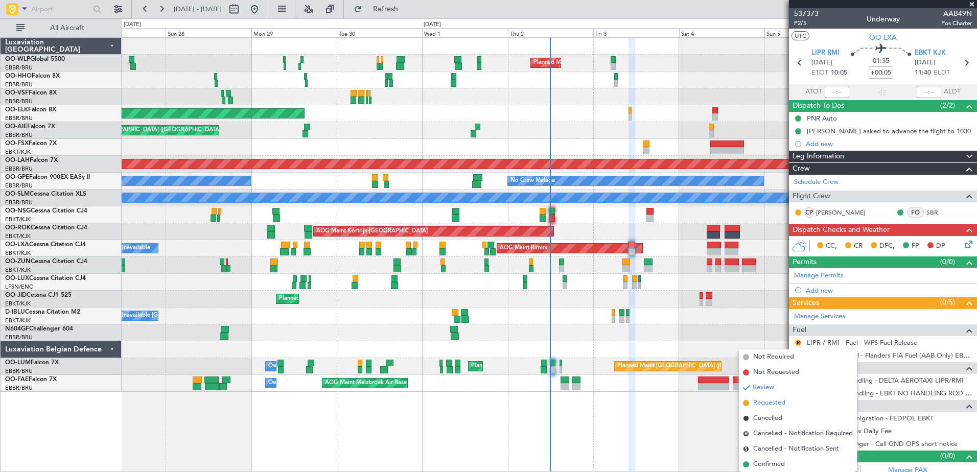
click at [765, 400] on span "Requested" at bounding box center [769, 403] width 32 height 10
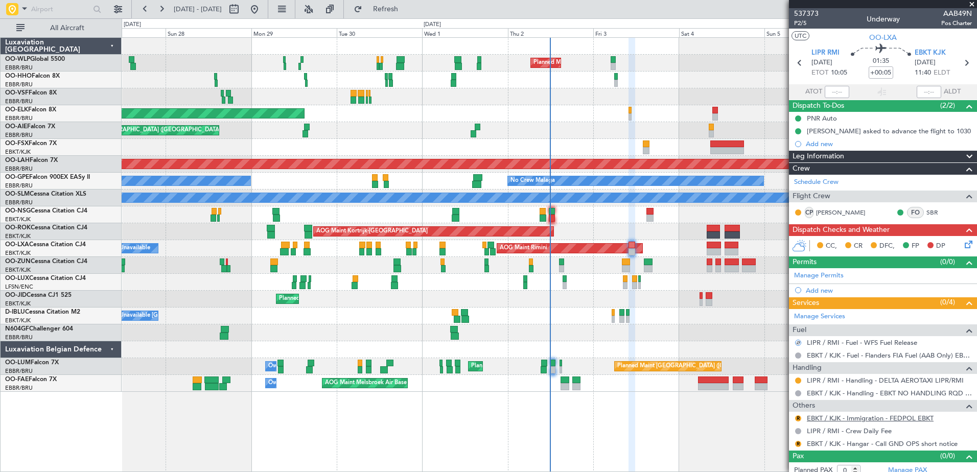
click at [833, 417] on link "EBKT / KJK - Immigration - FEDPOL EBKT" at bounding box center [870, 418] width 127 height 9
click at [409, 14] on button "Refresh" at bounding box center [379, 9] width 61 height 16
click at [799, 418] on button at bounding box center [798, 418] width 6 height 6
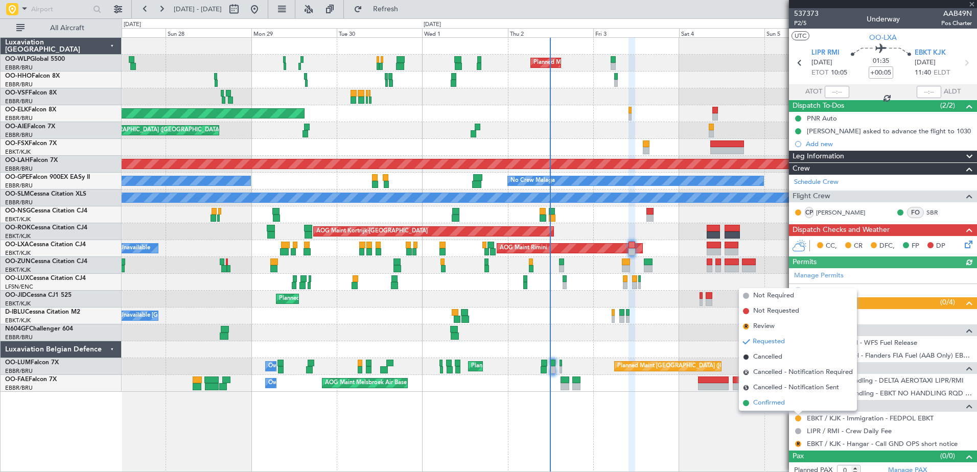
click at [772, 407] on span "Confirmed" at bounding box center [769, 403] width 32 height 10
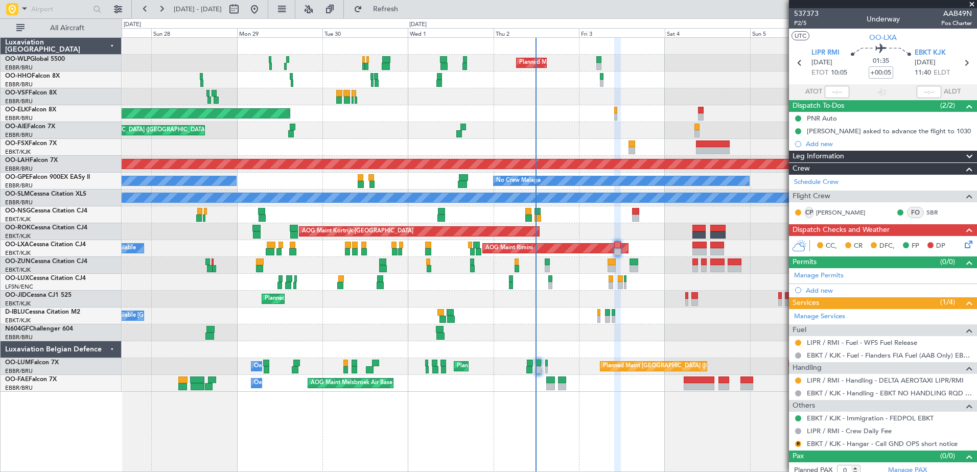
click at [693, 276] on div "No Crew Nancy (Essey)" at bounding box center [549, 282] width 855 height 17
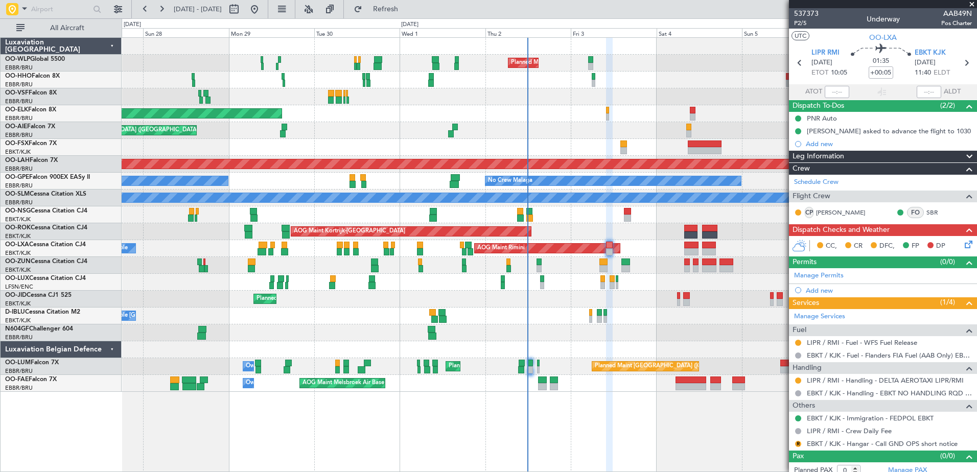
click at [503, 104] on div at bounding box center [549, 96] width 855 height 17
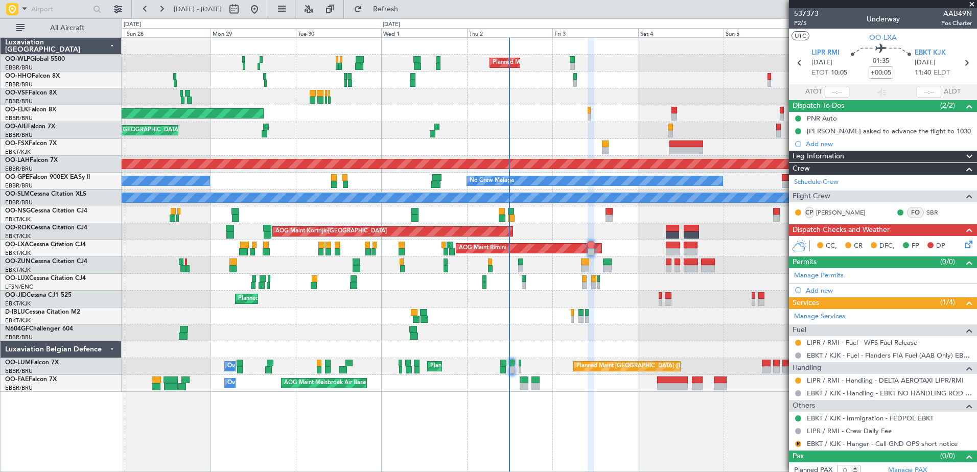
click at [541, 84] on div "Planned Maint Geneva (Cointrin)" at bounding box center [549, 80] width 855 height 17
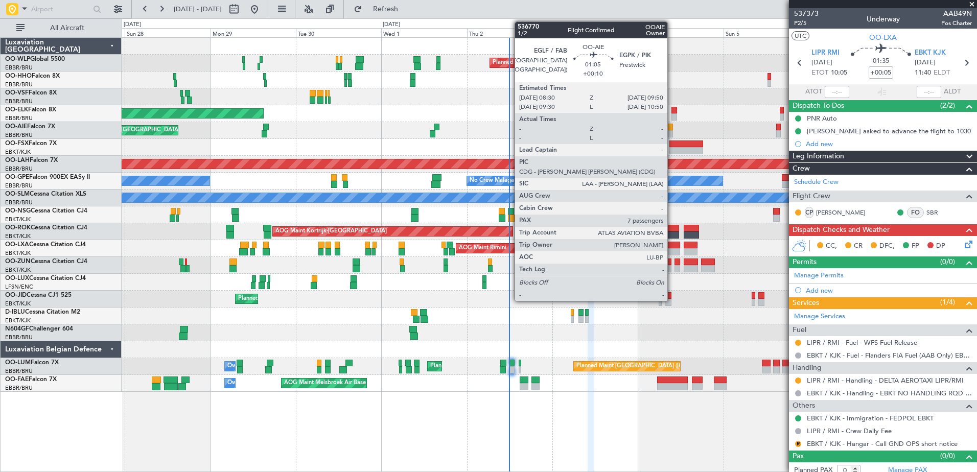
click at [672, 132] on div at bounding box center [670, 133] width 5 height 7
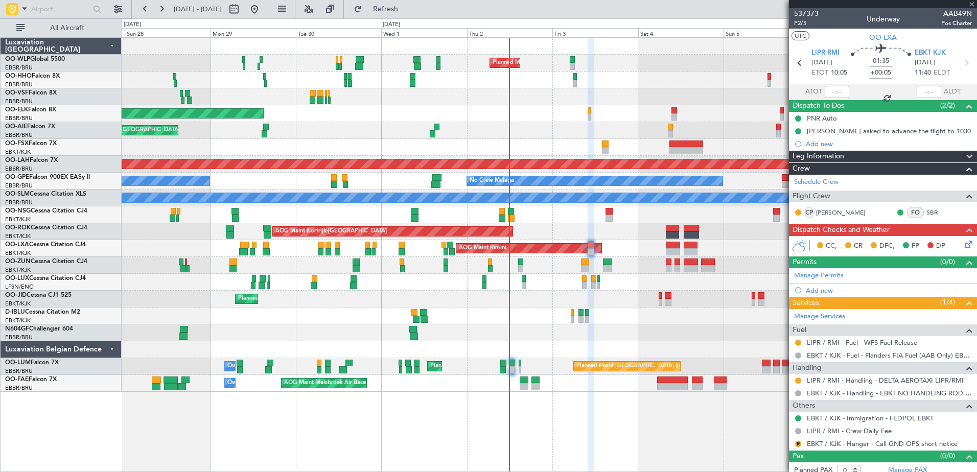
type input "+00:10"
type input "7"
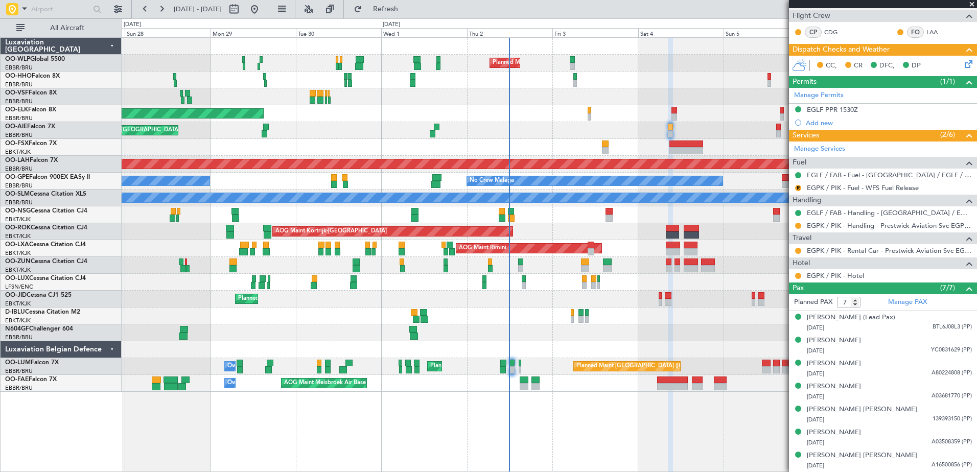
scroll to position [165, 0]
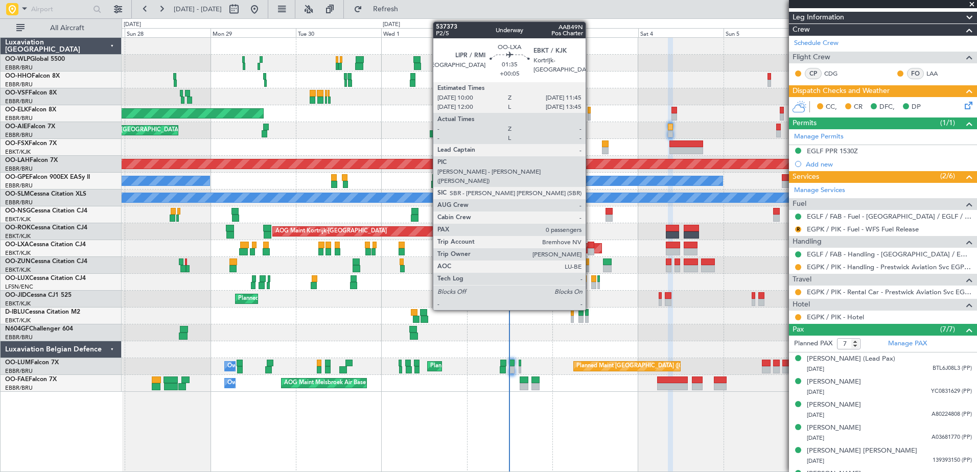
click at [590, 249] on div at bounding box center [591, 251] width 7 height 7
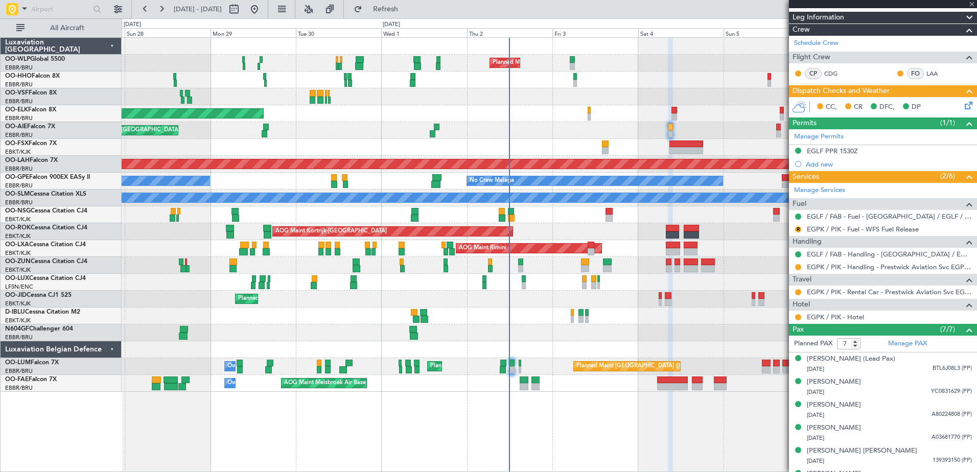
type input "+00:05"
type input "0"
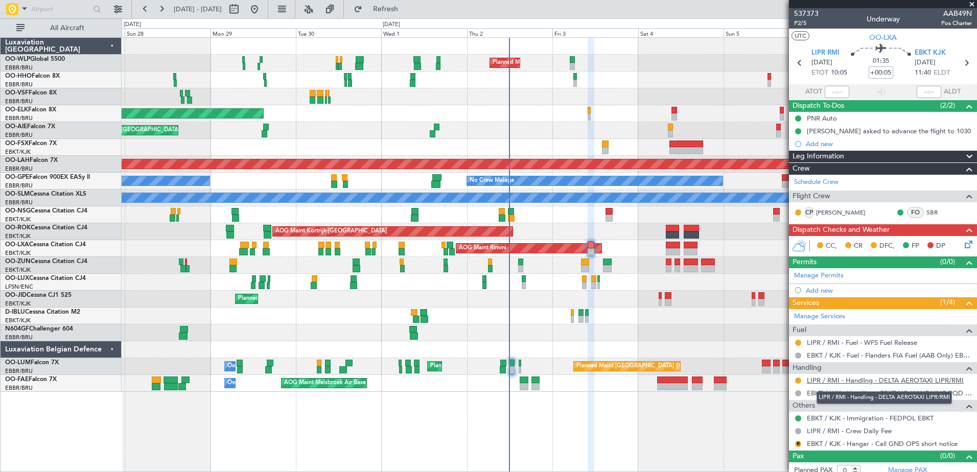
scroll to position [7, 0]
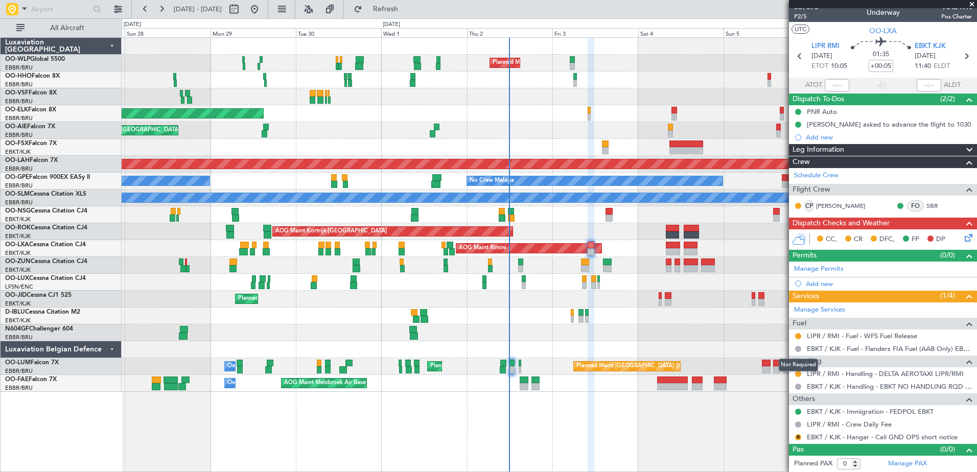
click at [799, 372] on mat-tooltip-component "Not Required" at bounding box center [798, 364] width 54 height 27
click at [795, 371] on button at bounding box center [798, 374] width 6 height 6
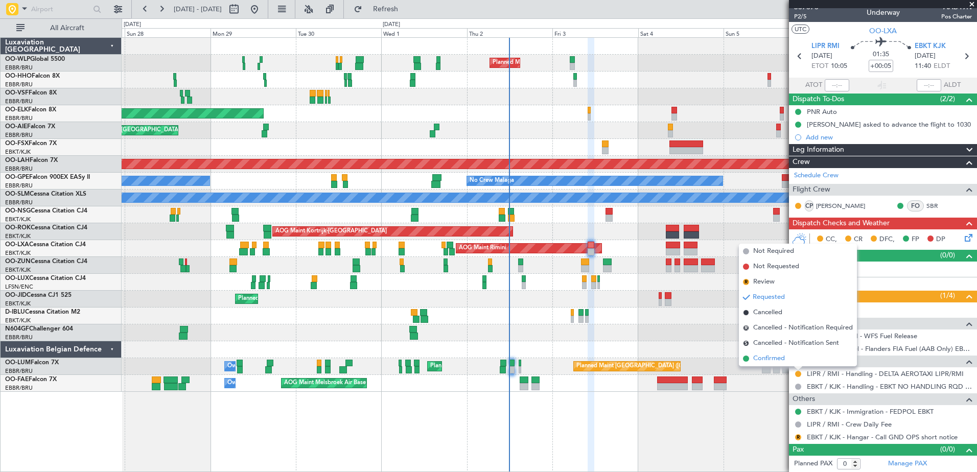
click at [777, 358] on span "Confirmed" at bounding box center [769, 359] width 32 height 10
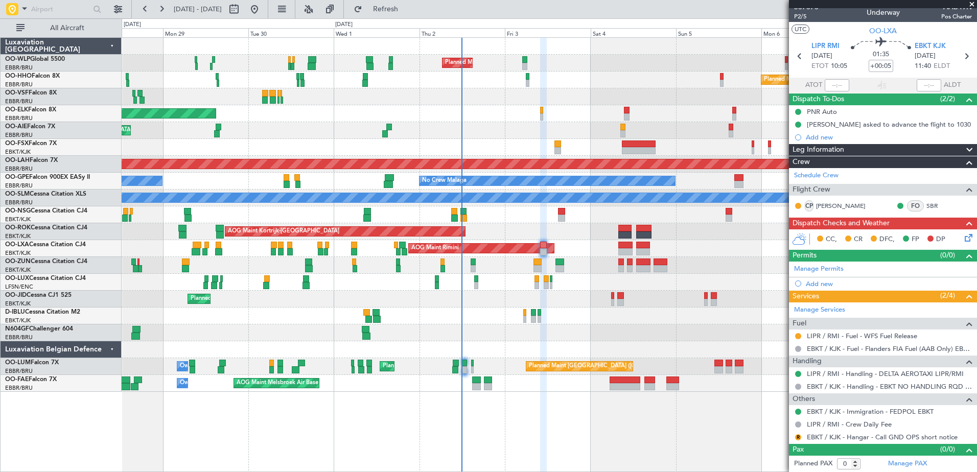
click at [555, 224] on div "AOG Maint Kortrijk-[GEOGRAPHIC_DATA] Planned Maint [GEOGRAPHIC_DATA]-[GEOGRAPHI…" at bounding box center [549, 231] width 855 height 17
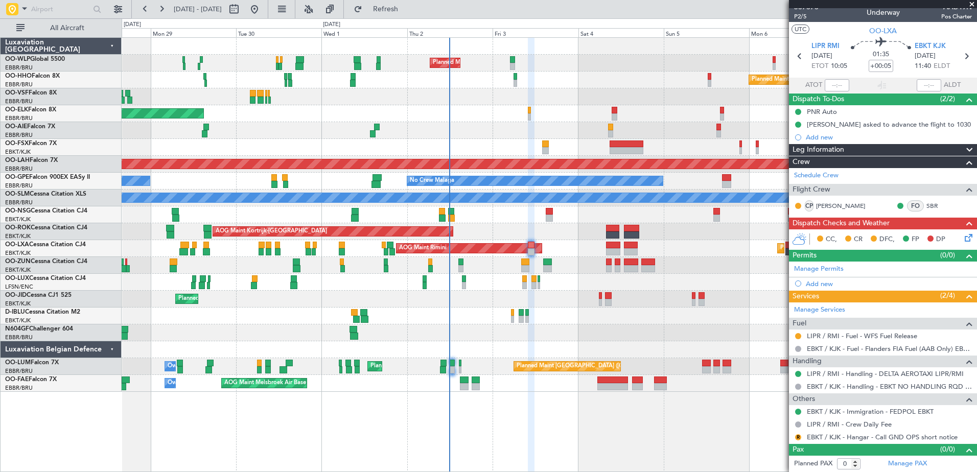
click at [585, 325] on div at bounding box center [549, 332] width 855 height 17
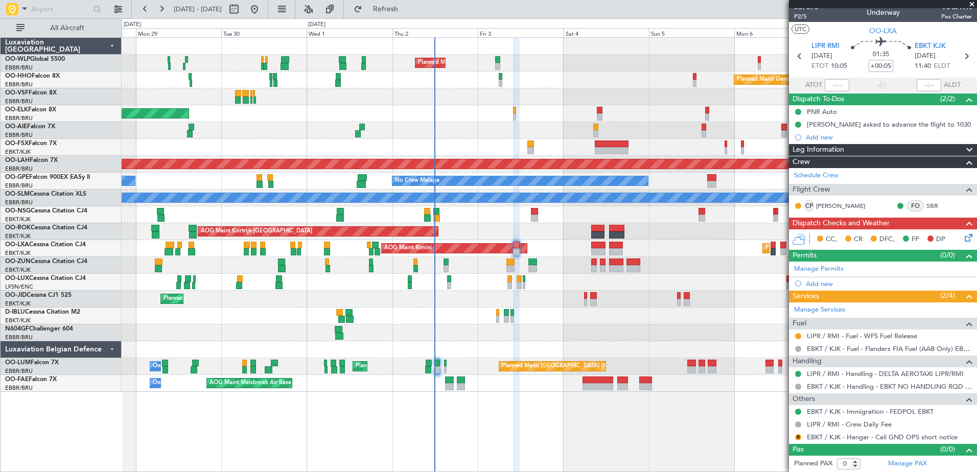
click at [474, 293] on div "Planned Maint Kortrijk-[GEOGRAPHIC_DATA]" at bounding box center [549, 299] width 855 height 17
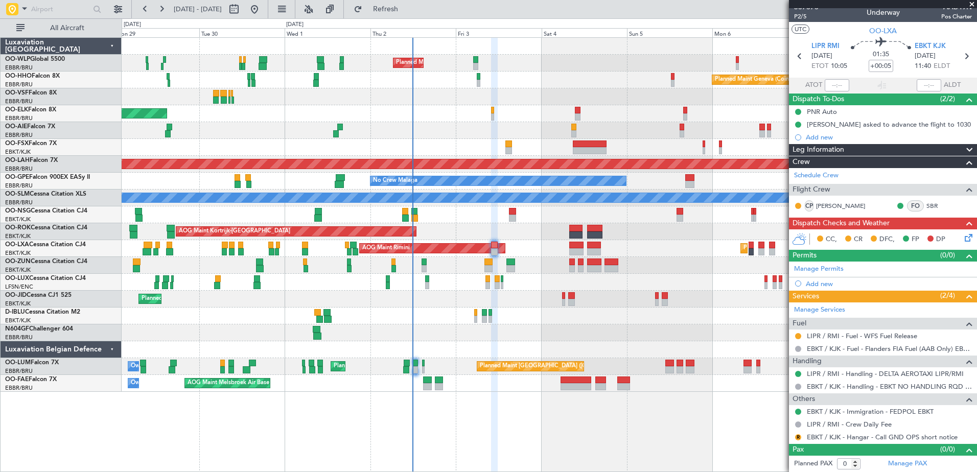
click at [443, 295] on div "Planned Maint Kortrijk-[GEOGRAPHIC_DATA]" at bounding box center [549, 299] width 855 height 17
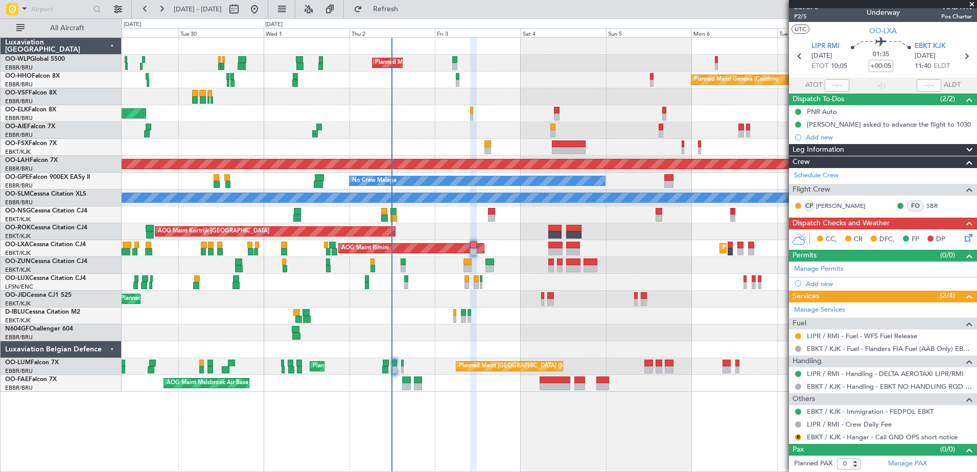
click at [602, 348] on div at bounding box center [549, 349] width 855 height 17
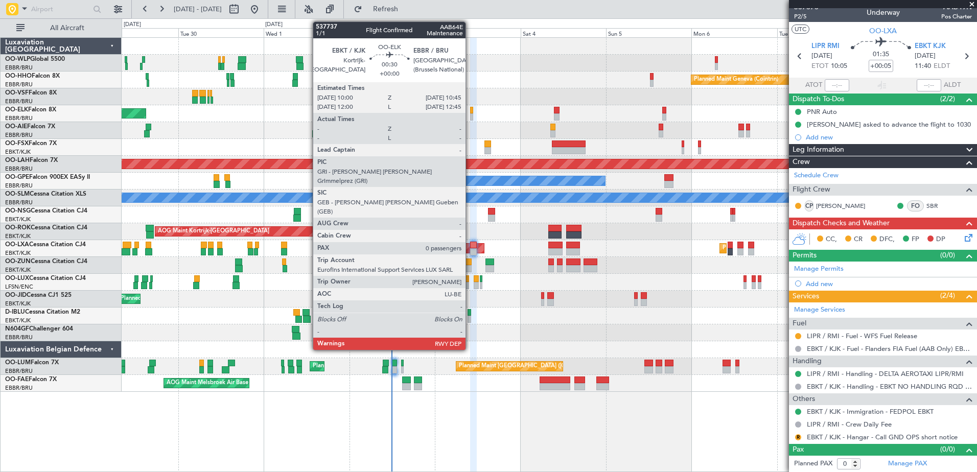
click at [470, 114] on div at bounding box center [471, 116] width 3 height 7
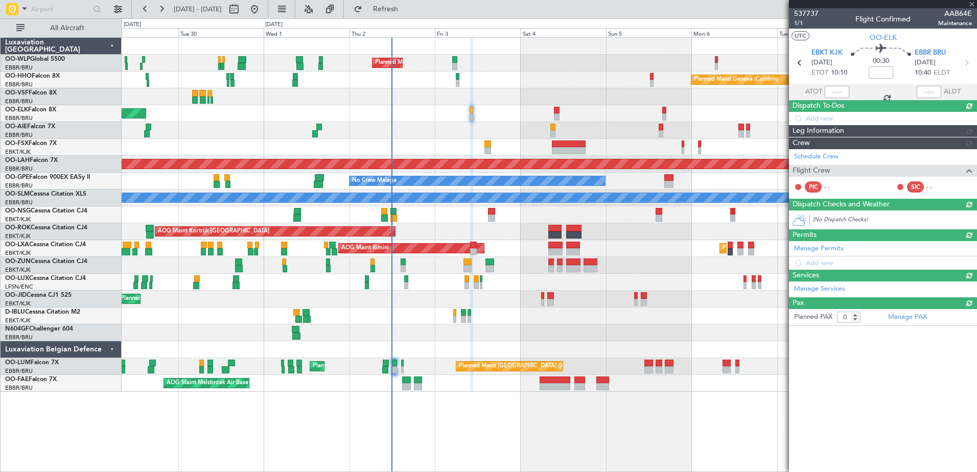
scroll to position [0, 0]
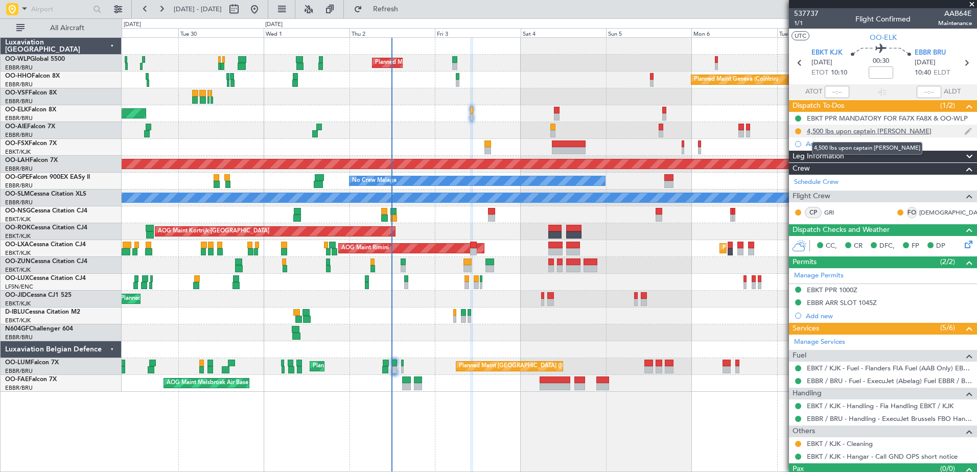
click at [837, 133] on div "4,500 lbs upon captain [PERSON_NAME]" at bounding box center [869, 131] width 125 height 9
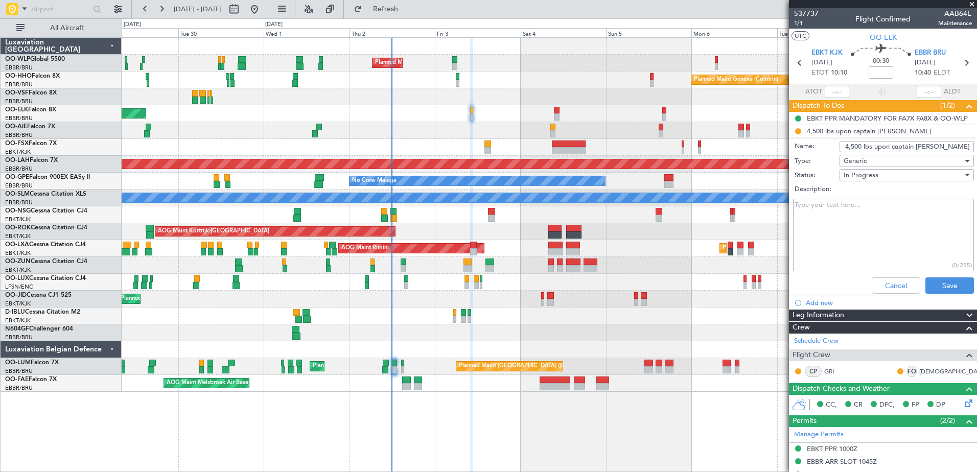
click at [860, 147] on input "4,500 lbs upon captain [PERSON_NAME]" at bounding box center [906, 146] width 134 height 11
type input "8,900lbs upon captain [PERSON_NAME]"
click at [859, 174] on span "In Progress" at bounding box center [860, 175] width 35 height 9
click at [865, 229] on span "Completed" at bounding box center [902, 226] width 120 height 15
click at [946, 284] on button "Save" at bounding box center [949, 285] width 49 height 16
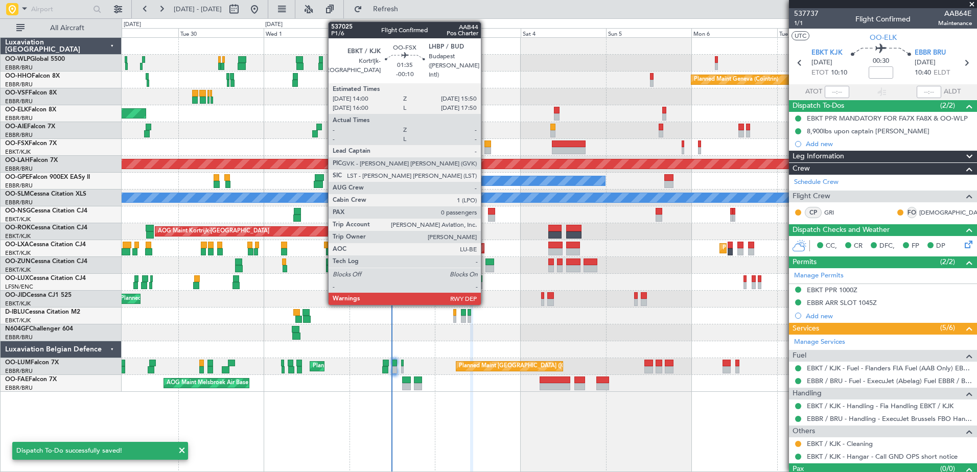
click at [485, 148] on div at bounding box center [487, 150] width 7 height 7
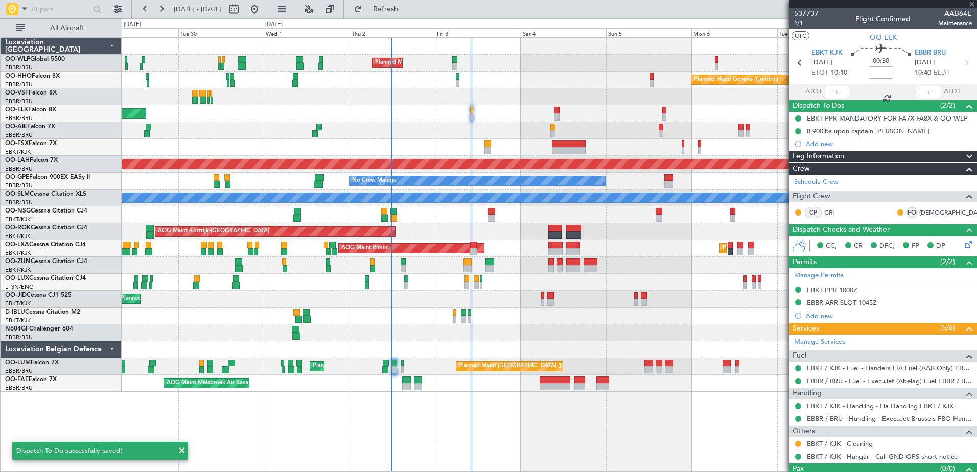
type input "-00:10"
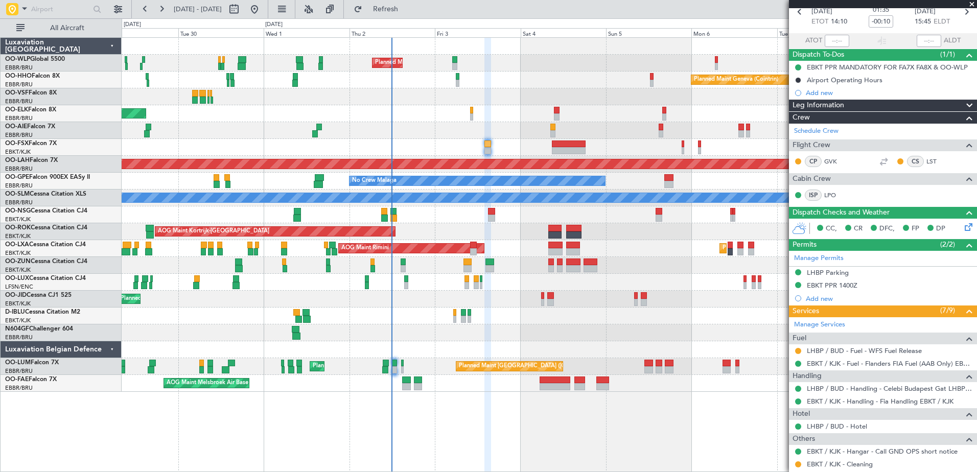
scroll to position [102, 0]
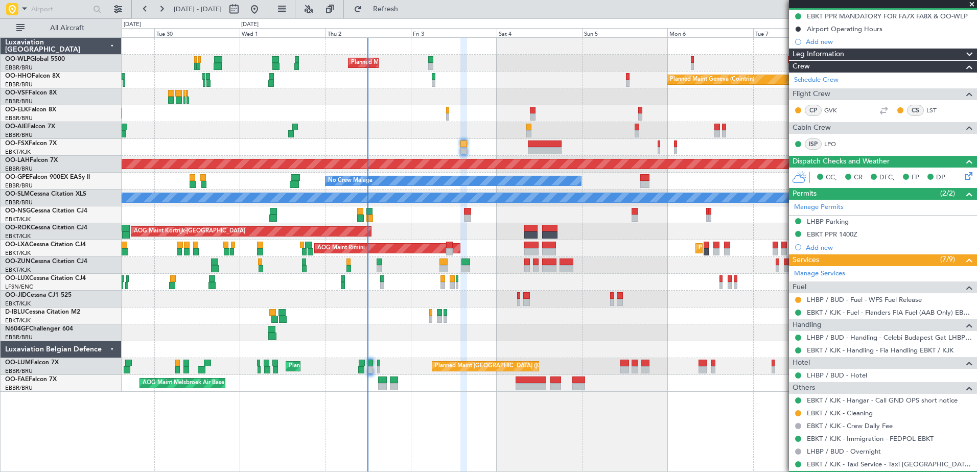
click at [481, 228] on div "AOG Maint Kortrijk-[GEOGRAPHIC_DATA]" at bounding box center [549, 231] width 855 height 17
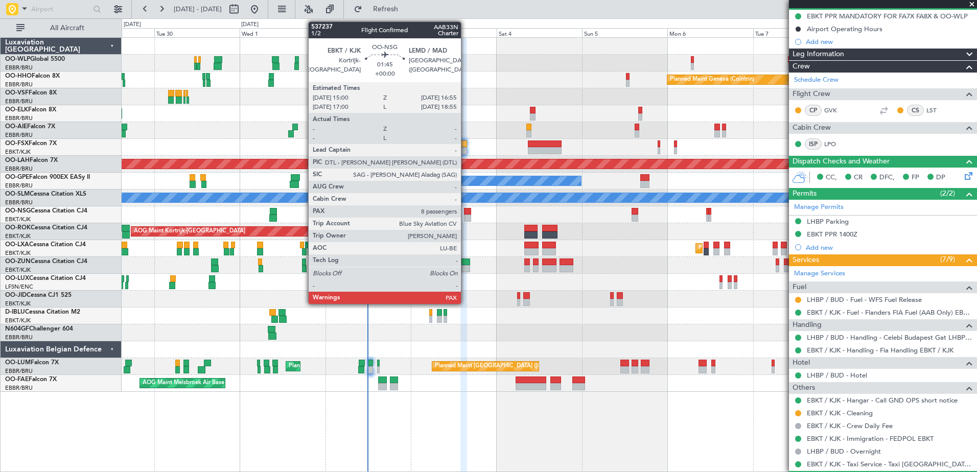
click at [465, 218] on div at bounding box center [467, 218] width 7 height 7
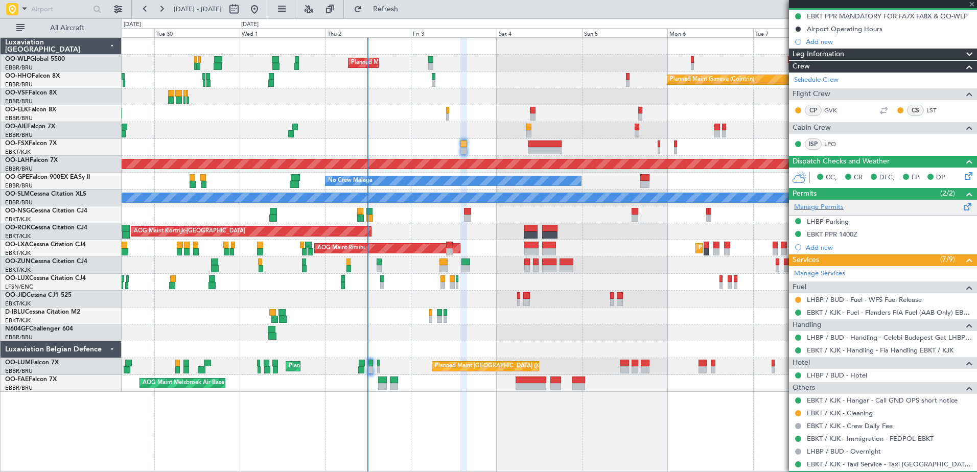
type input "8"
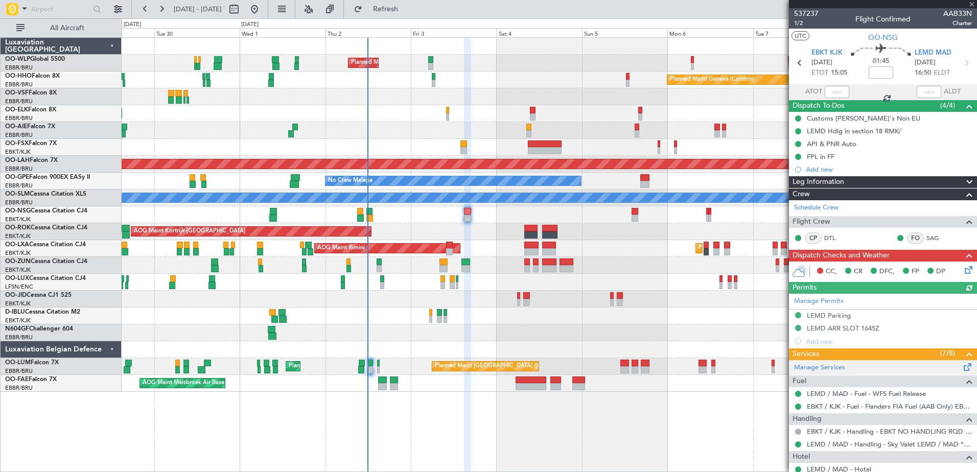
scroll to position [160, 0]
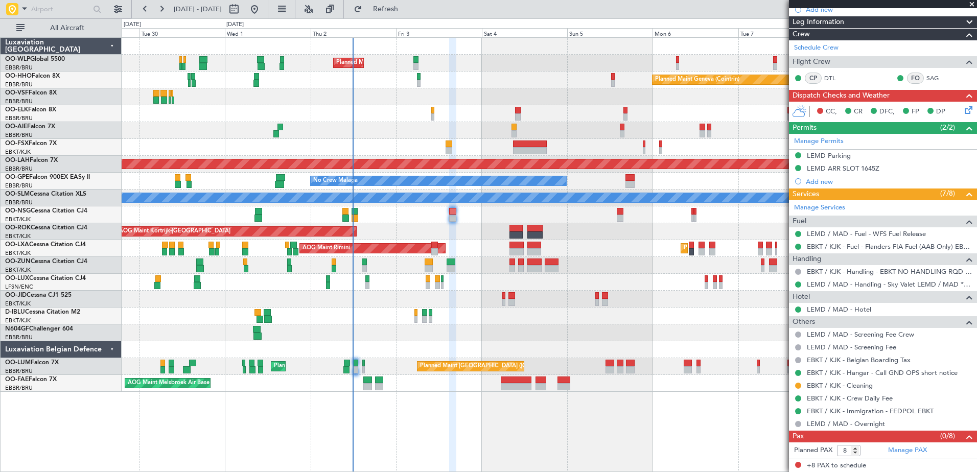
click at [475, 290] on div at bounding box center [549, 282] width 855 height 17
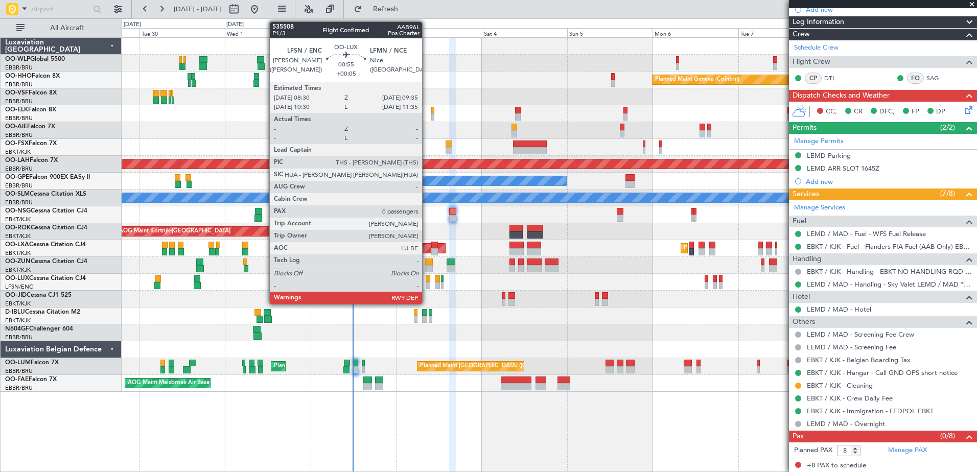
click at [428, 284] on div at bounding box center [428, 285] width 4 height 7
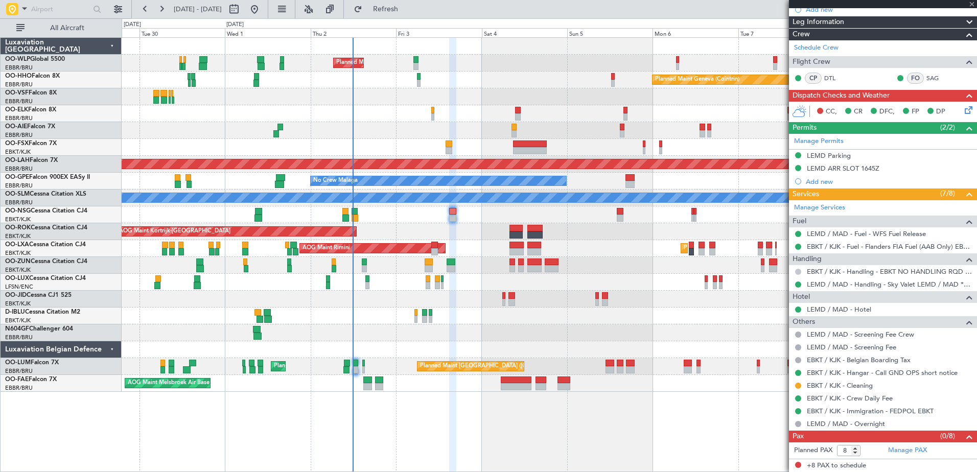
type input "+00:05"
type input "0"
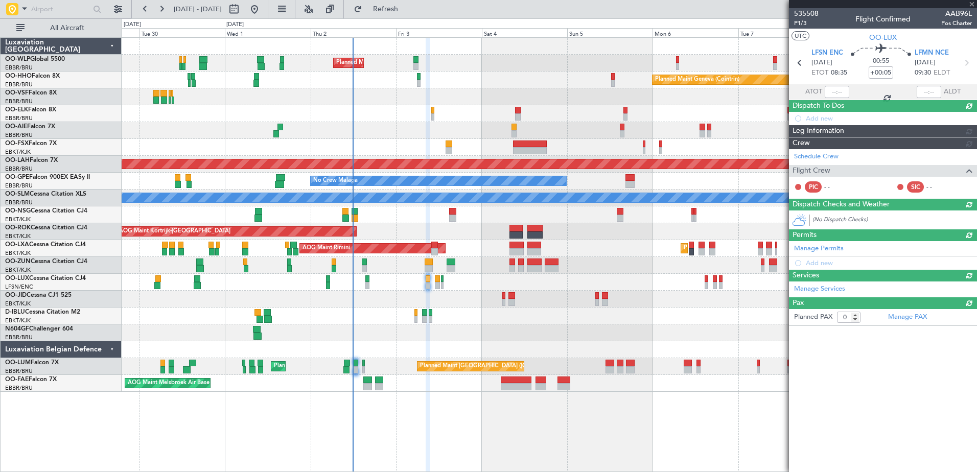
scroll to position [0, 0]
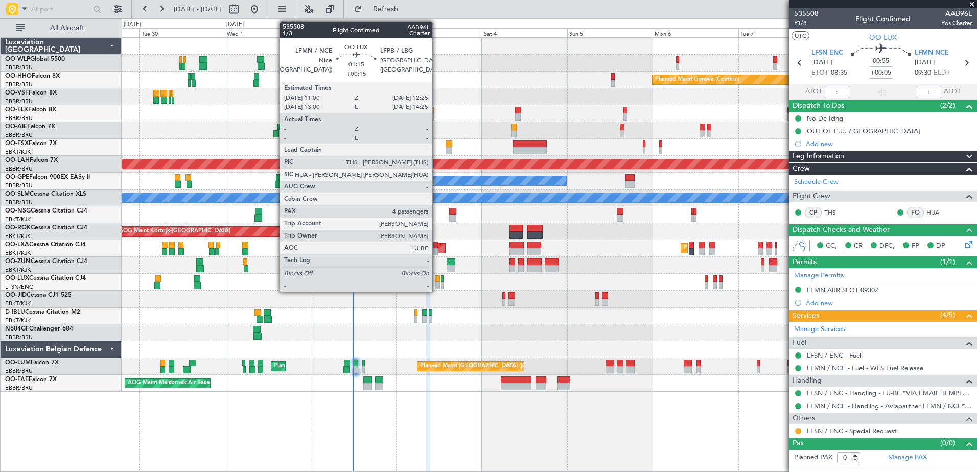
click at [437, 283] on div at bounding box center [437, 285] width 5 height 7
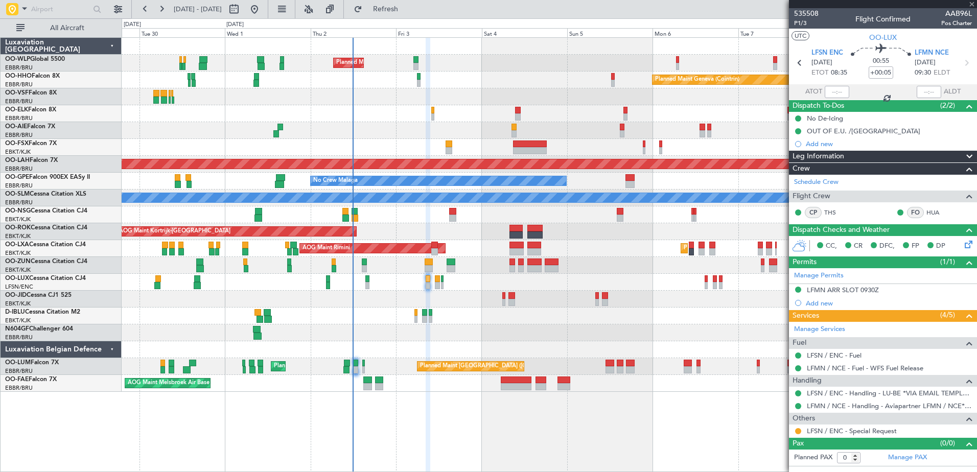
type input "+00:15"
type input "4"
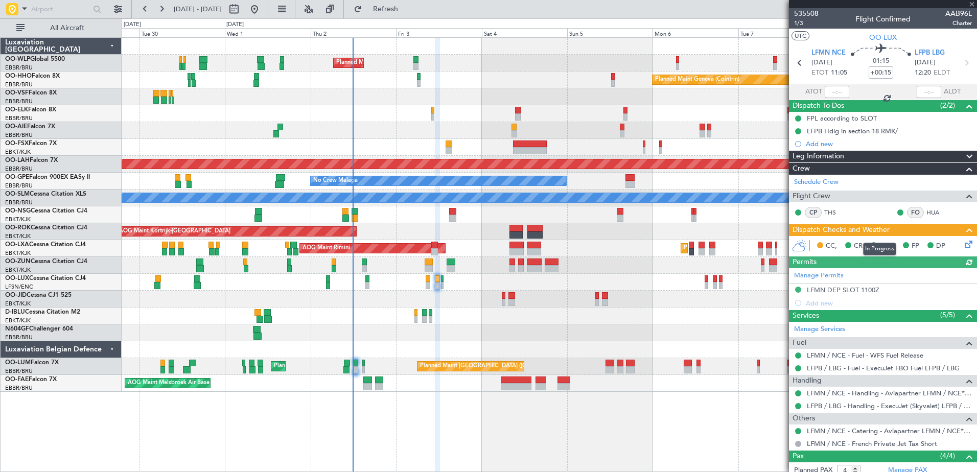
scroll to position [99, 0]
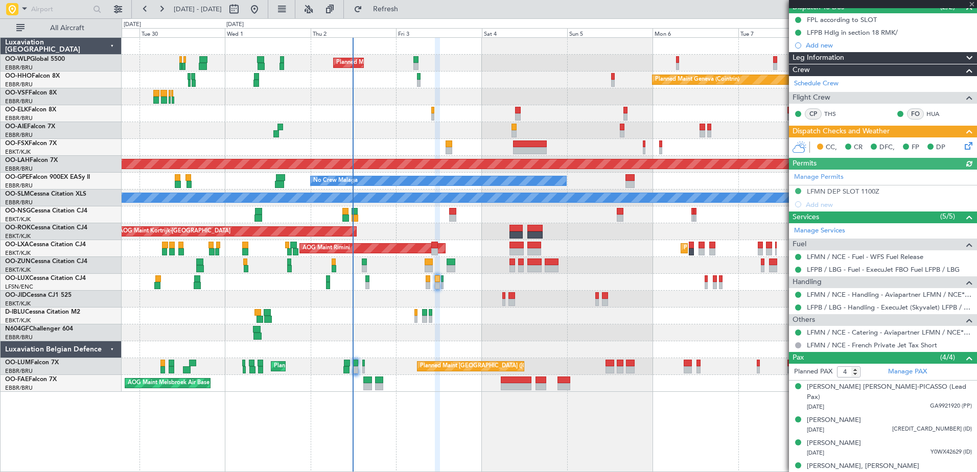
click at [962, 145] on icon at bounding box center [966, 144] width 8 height 8
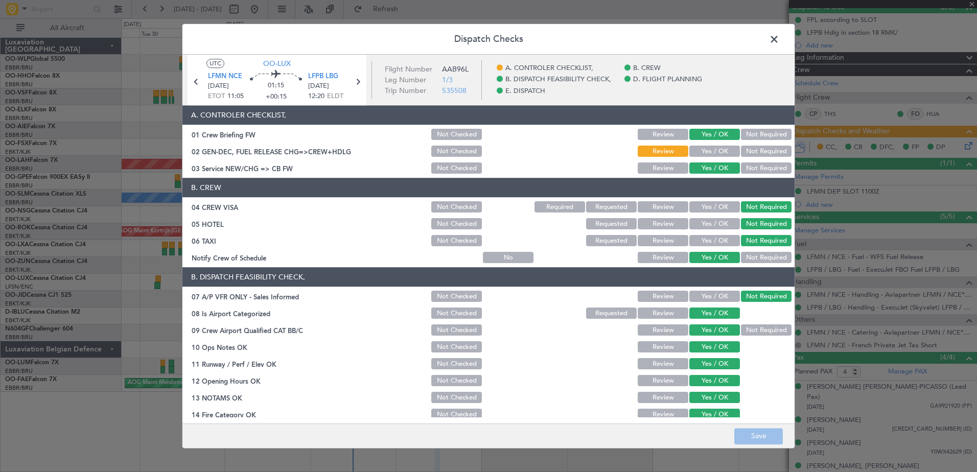
click at [779, 41] on span at bounding box center [779, 42] width 0 height 20
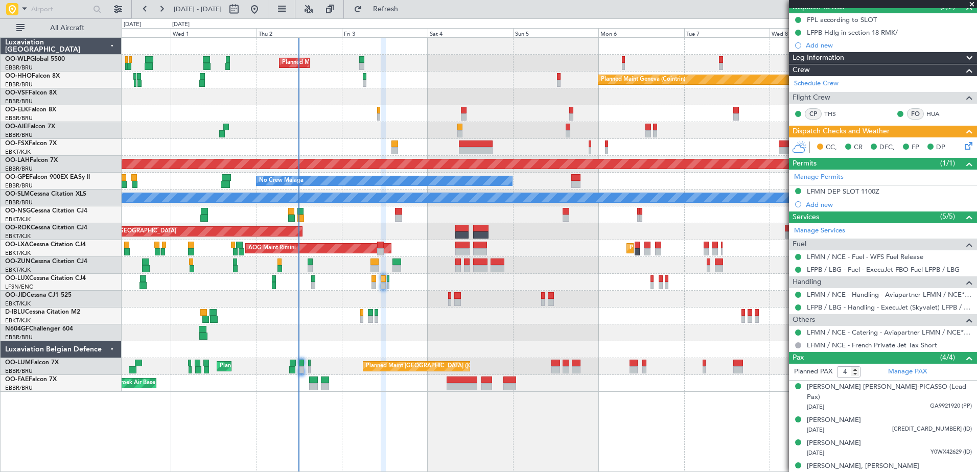
click at [387, 321] on div at bounding box center [549, 316] width 855 height 17
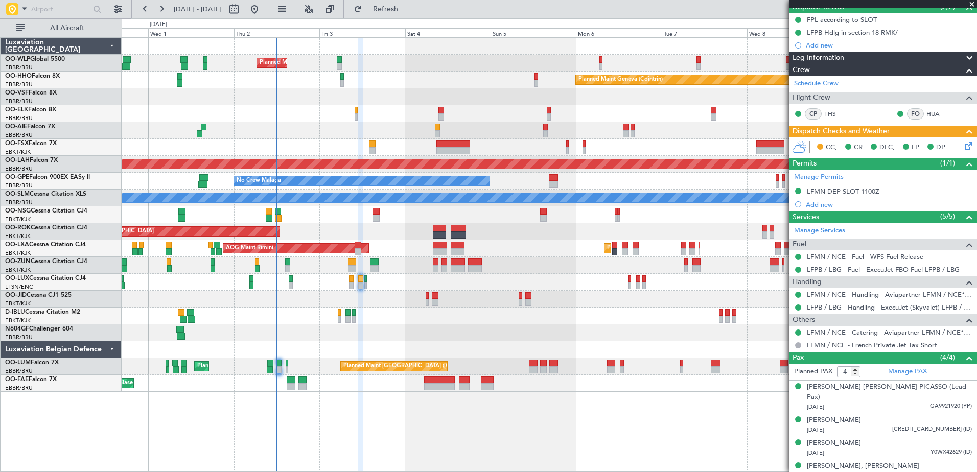
click at [443, 336] on div at bounding box center [549, 332] width 855 height 17
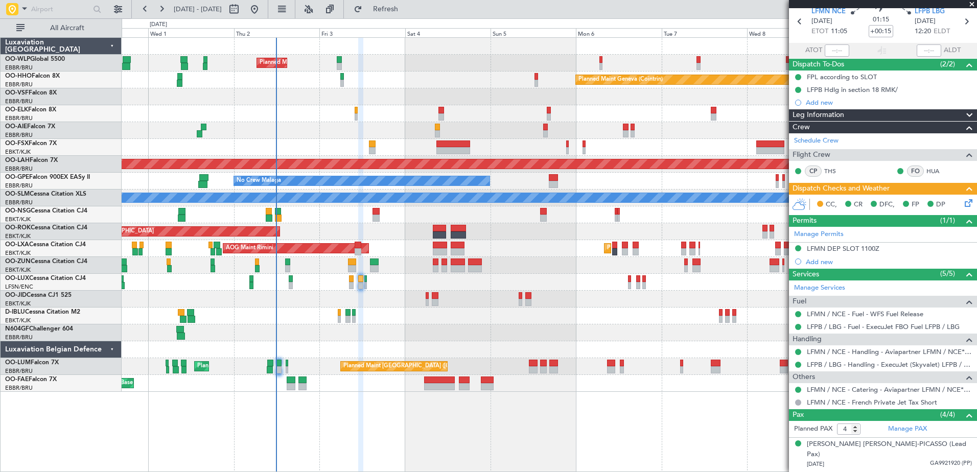
scroll to position [47, 0]
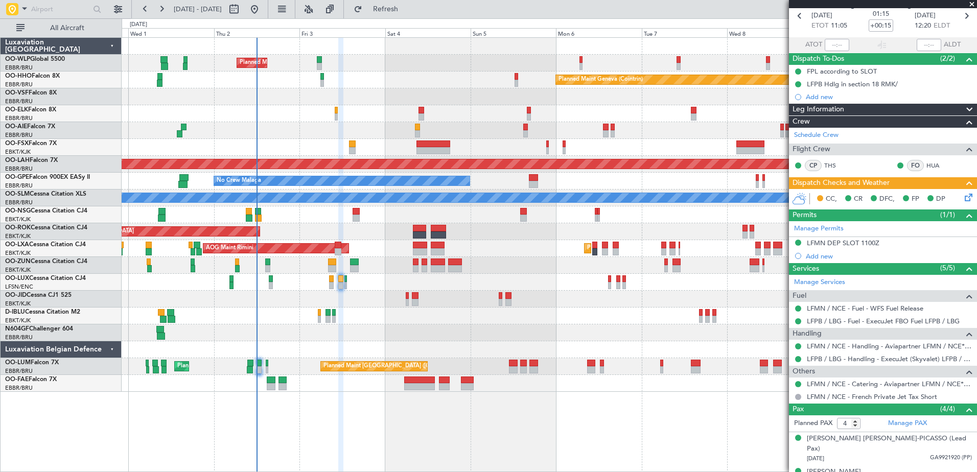
click at [384, 331] on div at bounding box center [549, 332] width 855 height 17
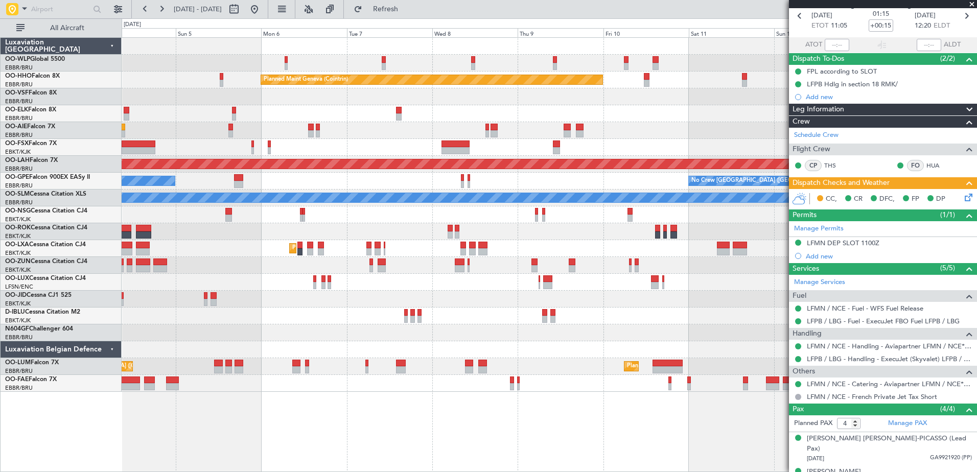
click at [186, 376] on div "Planned Maint Milan (Linate) Planned Maint Geneva ([GEOGRAPHIC_DATA]) Planned […" at bounding box center [549, 215] width 855 height 354
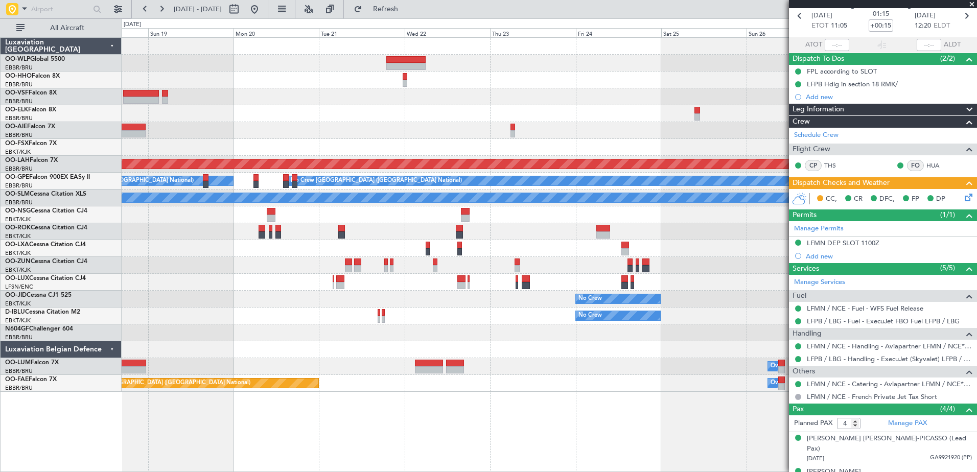
click at [559, 100] on div at bounding box center [549, 96] width 855 height 17
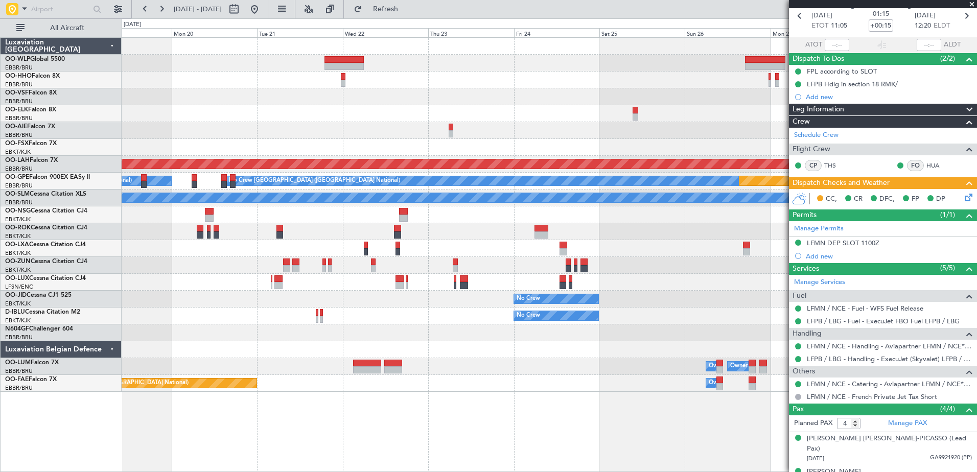
click at [485, 91] on div "Planned Maint [PERSON_NAME]-[GEOGRAPHIC_DATA][PERSON_NAME] ([GEOGRAPHIC_DATA][P…" at bounding box center [549, 215] width 855 height 354
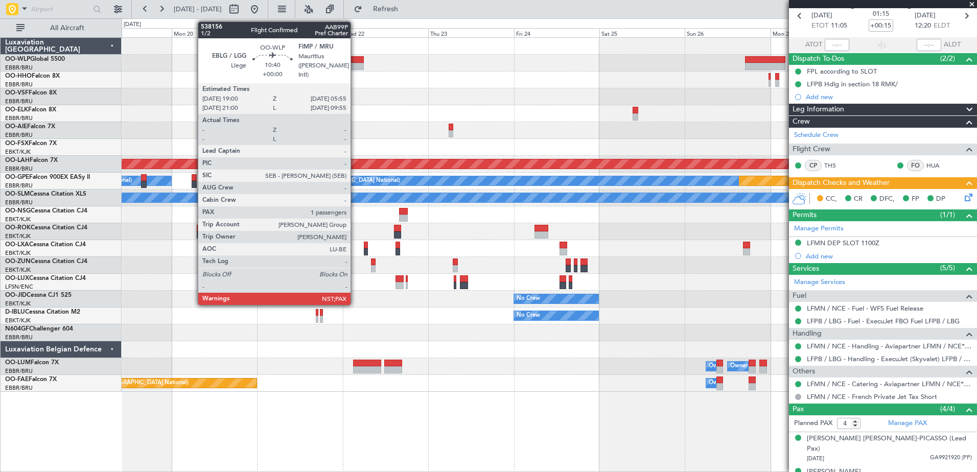
click at [355, 63] on div at bounding box center [343, 66] width 39 height 7
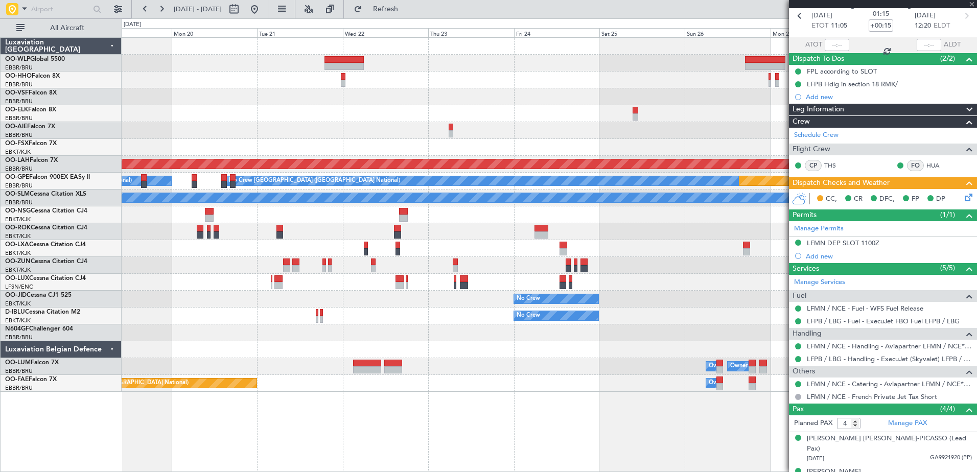
type input "5"
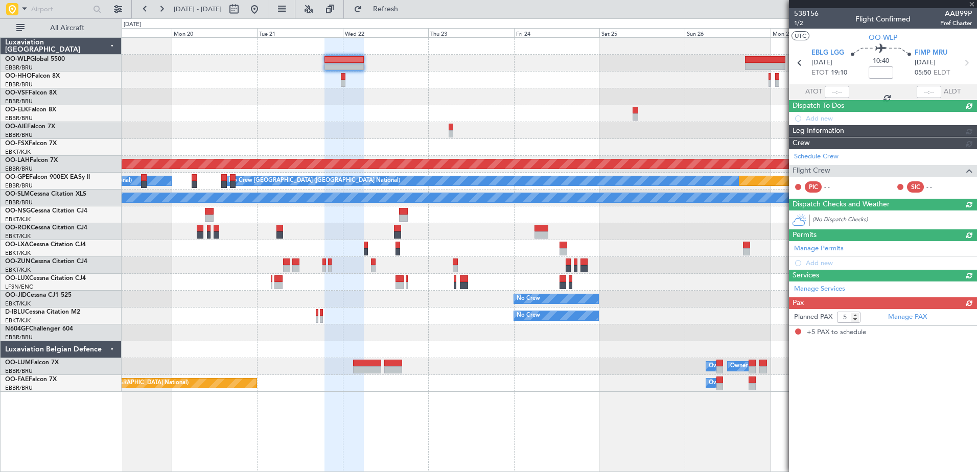
scroll to position [0, 0]
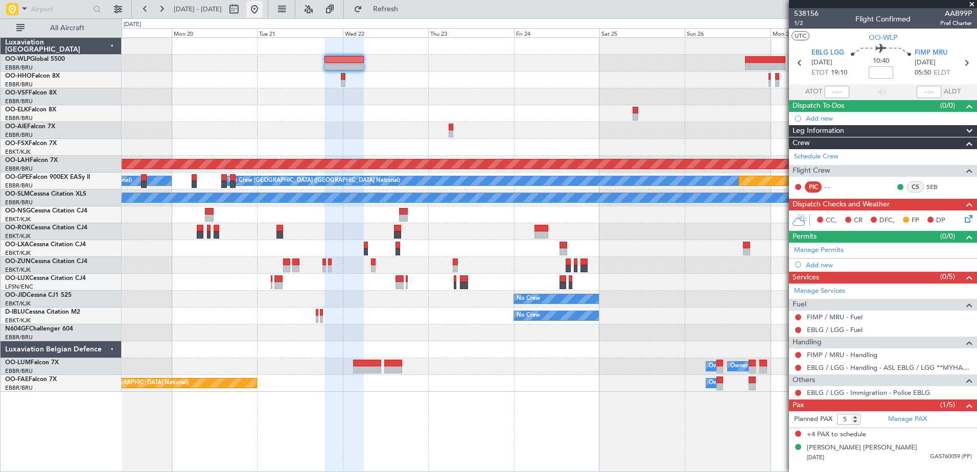
click at [263, 7] on button at bounding box center [254, 9] width 16 height 16
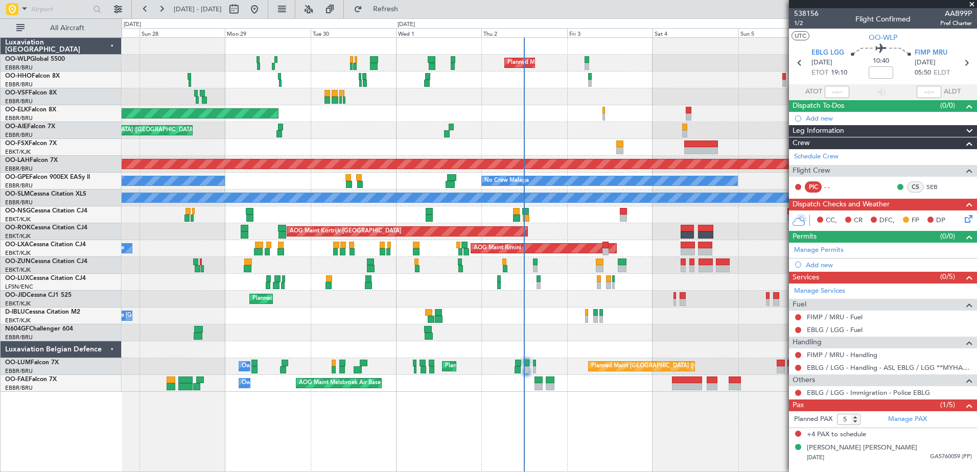
click at [643, 248] on div "AOG Maint Rimini A/C Unavailable Planned Maint [GEOGRAPHIC_DATA]-[GEOGRAPHIC_DA…" at bounding box center [549, 248] width 855 height 17
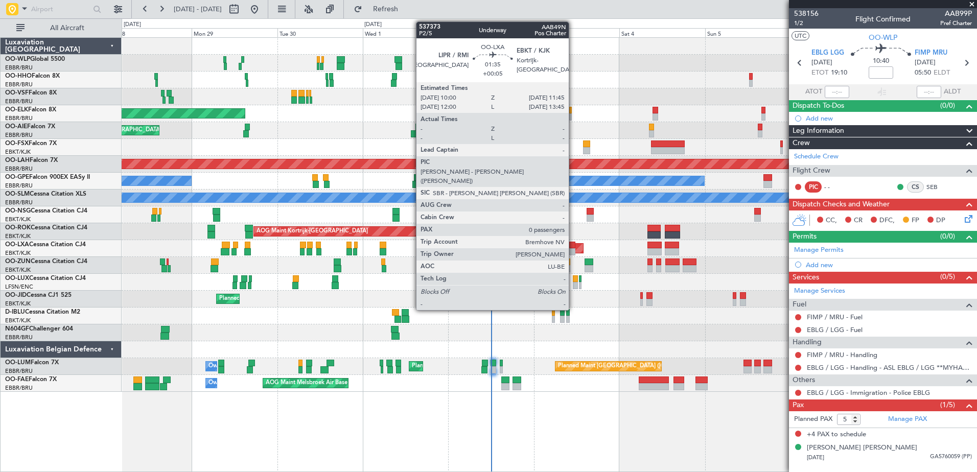
click at [573, 243] on div at bounding box center [572, 245] width 7 height 7
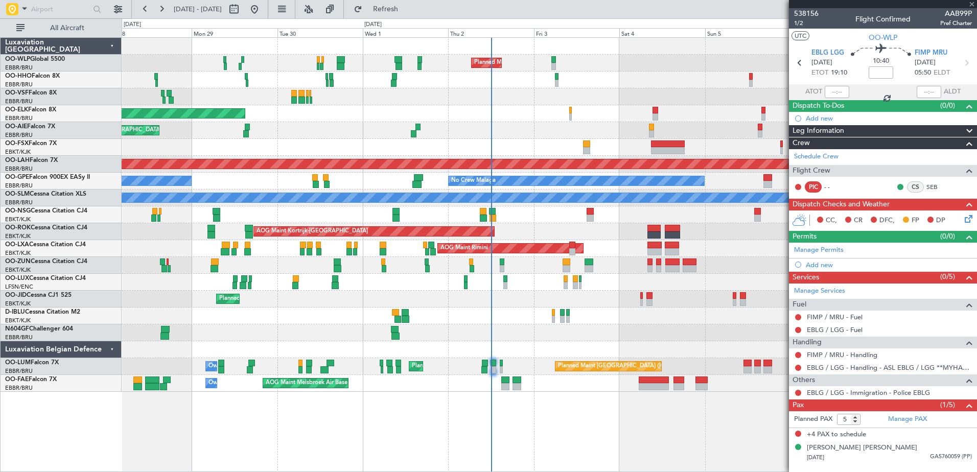
type input "+00:05"
type input "0"
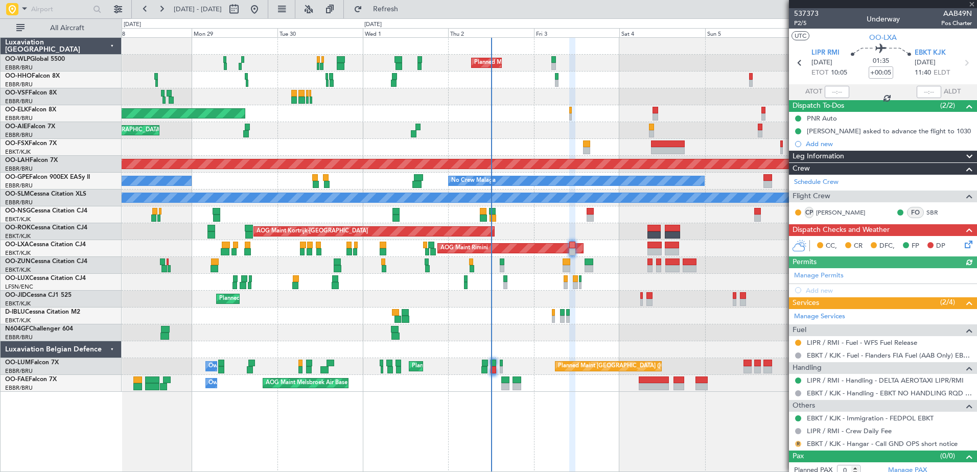
click at [799, 444] on button "R" at bounding box center [798, 444] width 6 height 6
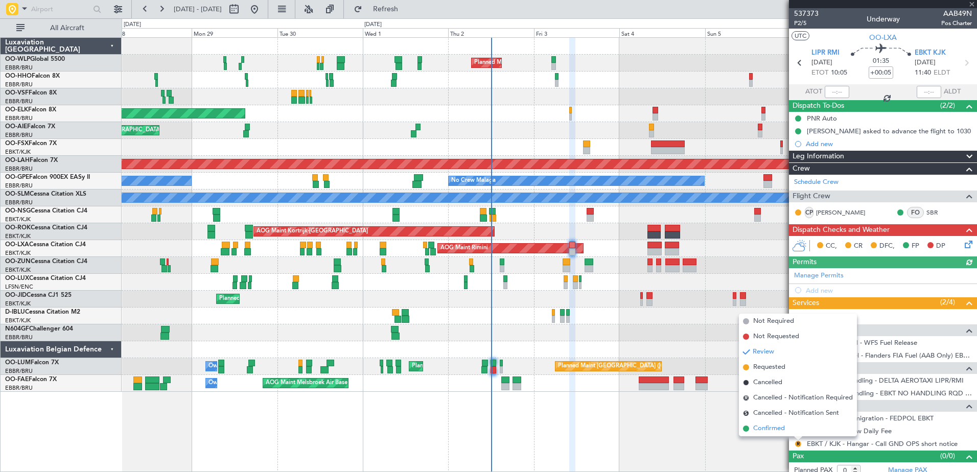
click at [779, 429] on span "Confirmed" at bounding box center [769, 429] width 32 height 10
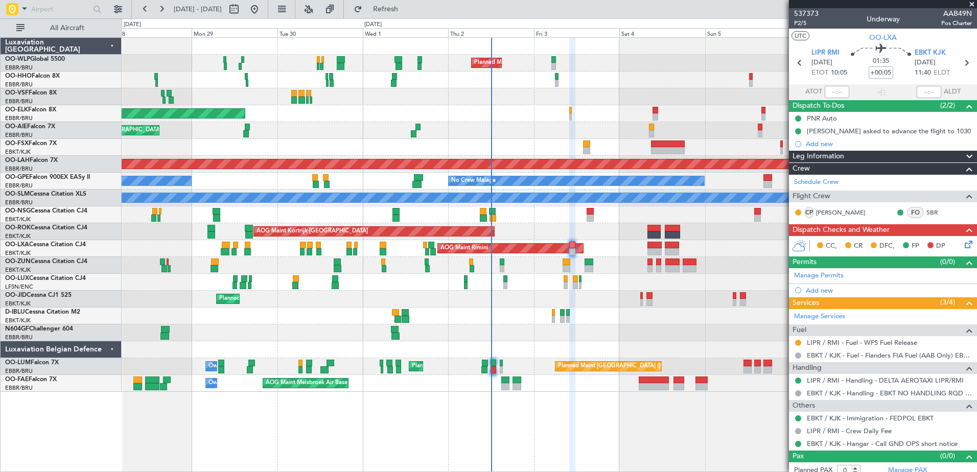
click at [245, 77] on div "Planned Maint Geneva (Cointrin)" at bounding box center [549, 80] width 855 height 17
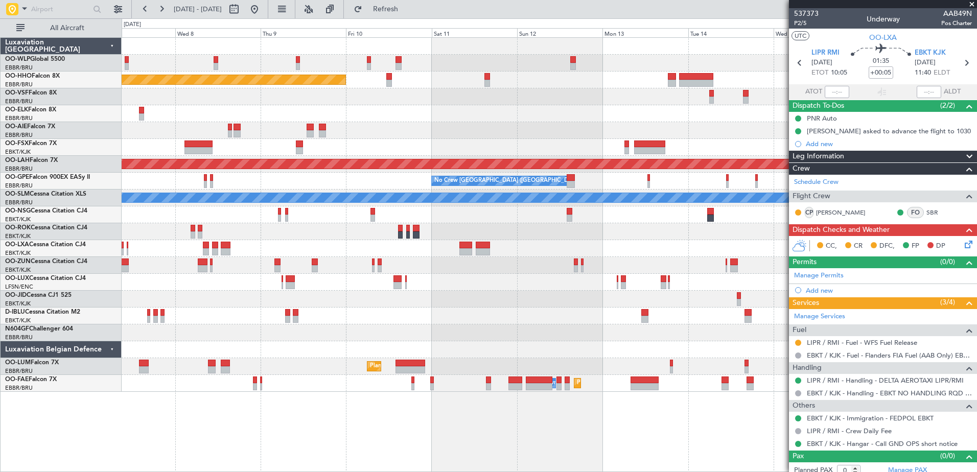
click at [257, 104] on div "Planned Maint Geneva (Cointrin) Planned [GEOGRAPHIC_DATA][PERSON_NAME]-[GEOGRAP…" at bounding box center [549, 215] width 855 height 354
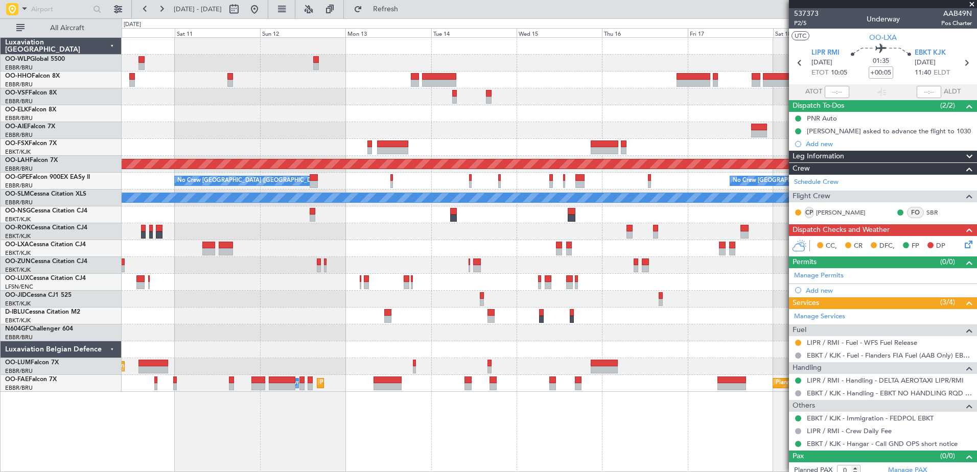
click at [323, 100] on div "Planned Maint Geneva (Cointrin) Planned [GEOGRAPHIC_DATA][PERSON_NAME]-[GEOGRAP…" at bounding box center [549, 215] width 855 height 354
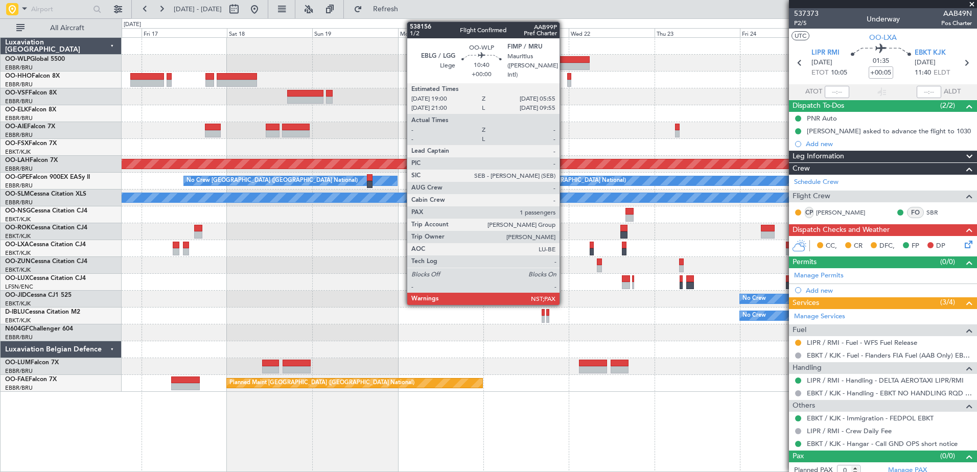
click at [564, 64] on div at bounding box center [570, 66] width 39 height 7
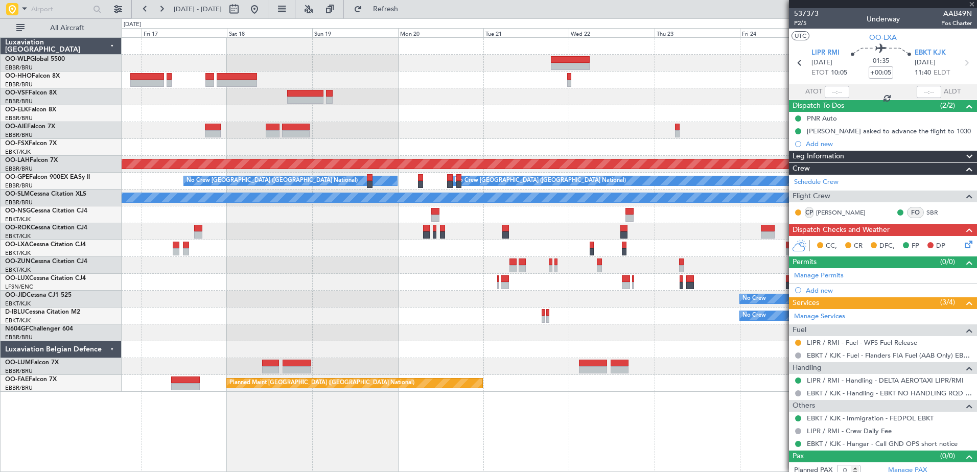
type input "5"
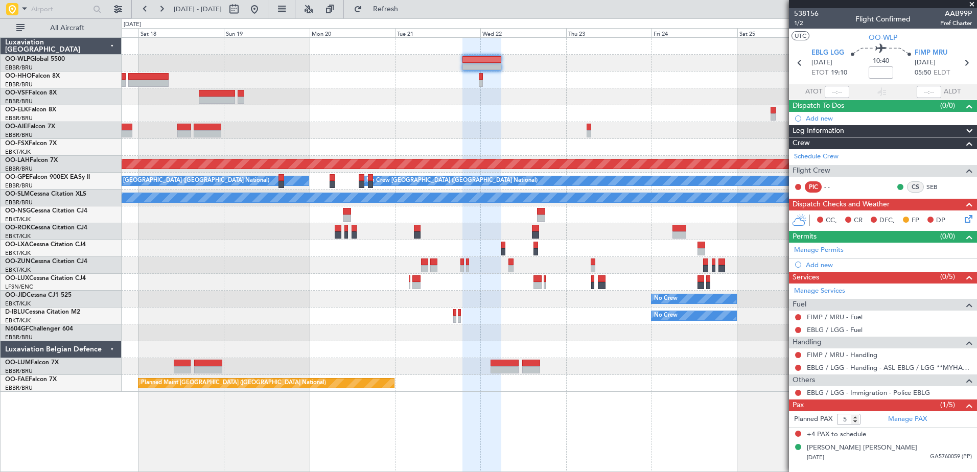
click at [600, 85] on div at bounding box center [549, 80] width 855 height 17
click at [854, 356] on link "FIMP / MRU - Handling" at bounding box center [842, 354] width 71 height 9
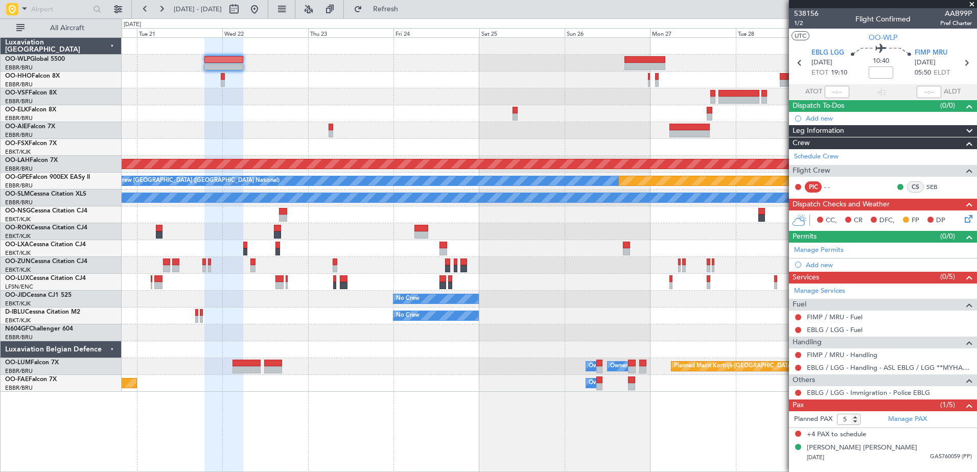
click at [361, 136] on div "Planned Maint [PERSON_NAME]-[GEOGRAPHIC_DATA][PERSON_NAME] ([GEOGRAPHIC_DATA][P…" at bounding box center [549, 215] width 855 height 354
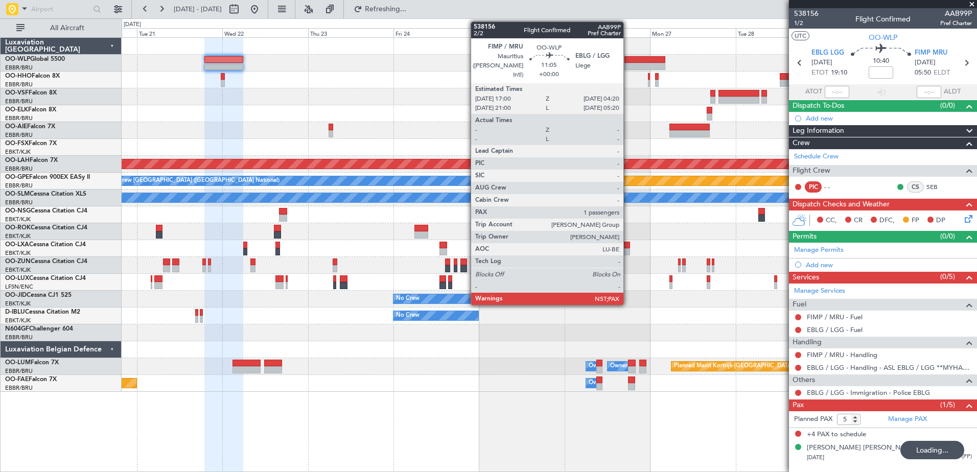
click at [628, 60] on div at bounding box center [644, 59] width 41 height 7
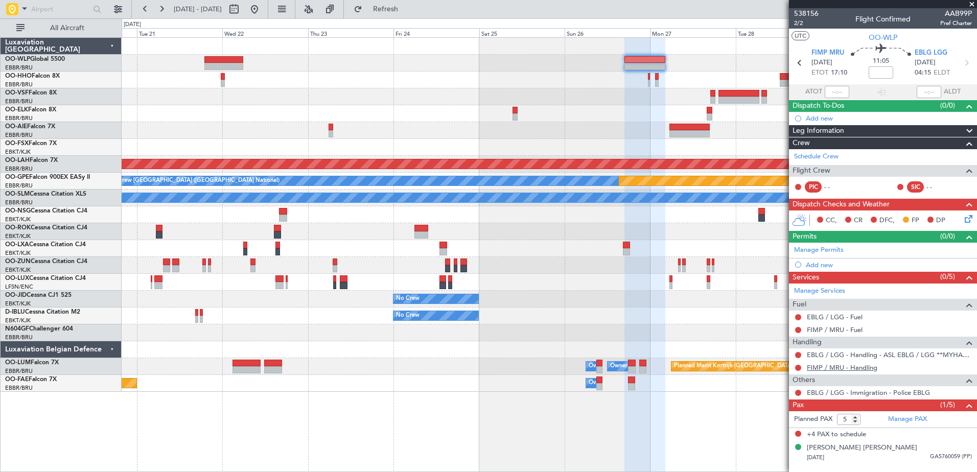
click at [857, 369] on link "FIMP / MRU - Handling" at bounding box center [842, 367] width 71 height 9
click at [701, 103] on div at bounding box center [549, 96] width 855 height 17
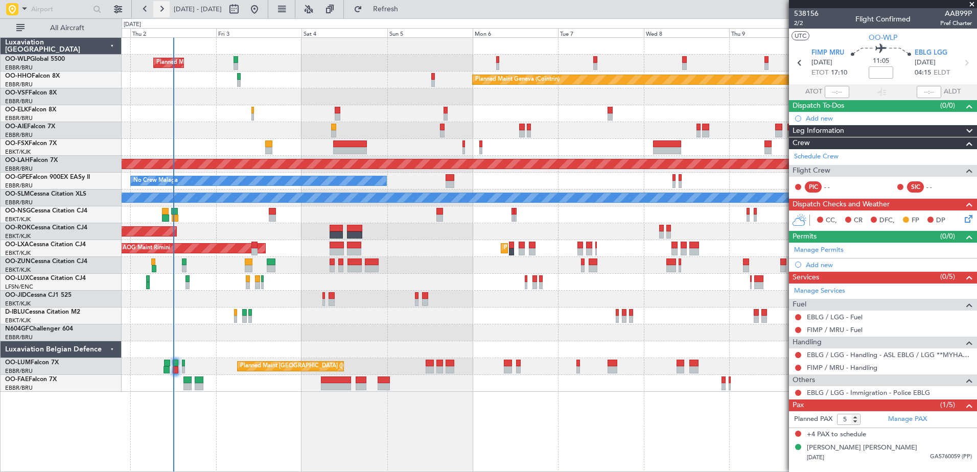
click at [165, 13] on button at bounding box center [161, 9] width 16 height 16
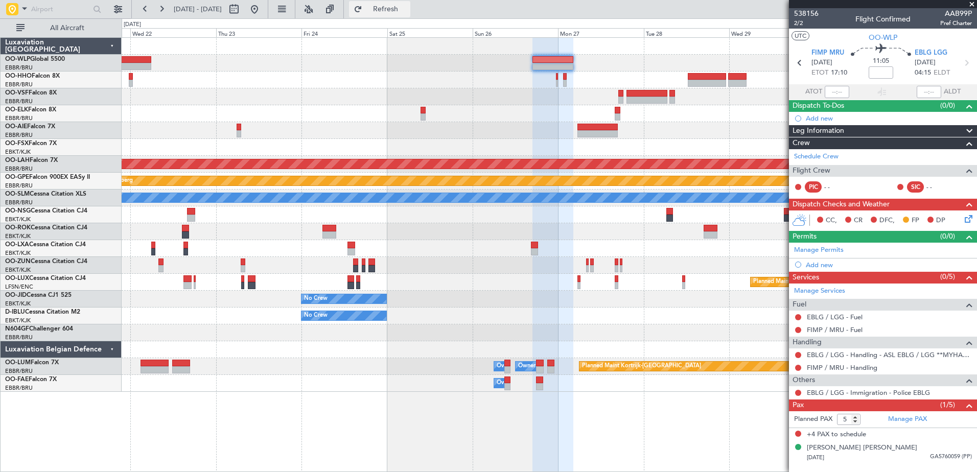
click at [407, 13] on span "Refresh" at bounding box center [385, 9] width 43 height 7
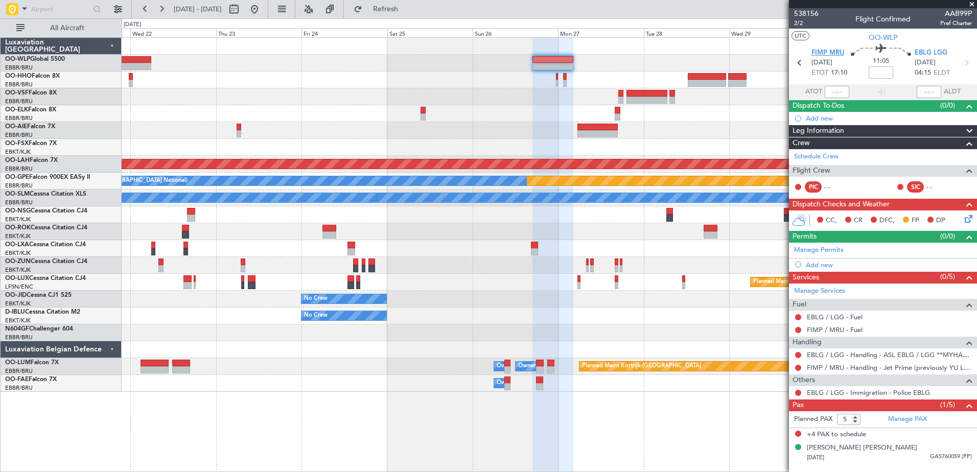
click at [823, 49] on span "FIMP MRU" at bounding box center [827, 53] width 33 height 10
click at [814, 367] on link "FIMP / MRU - Handling - Jet Prime (previously YU Lounge)) Ltd FIMP / MRU" at bounding box center [889, 367] width 165 height 9
click at [410, 14] on button "Refresh" at bounding box center [379, 9] width 61 height 16
click at [439, 361] on div "Planned Maint Kortrijk-Wevelgem Owner Melsbroek Air Base Owner Melsbroek Air Ba…" at bounding box center [549, 366] width 855 height 17
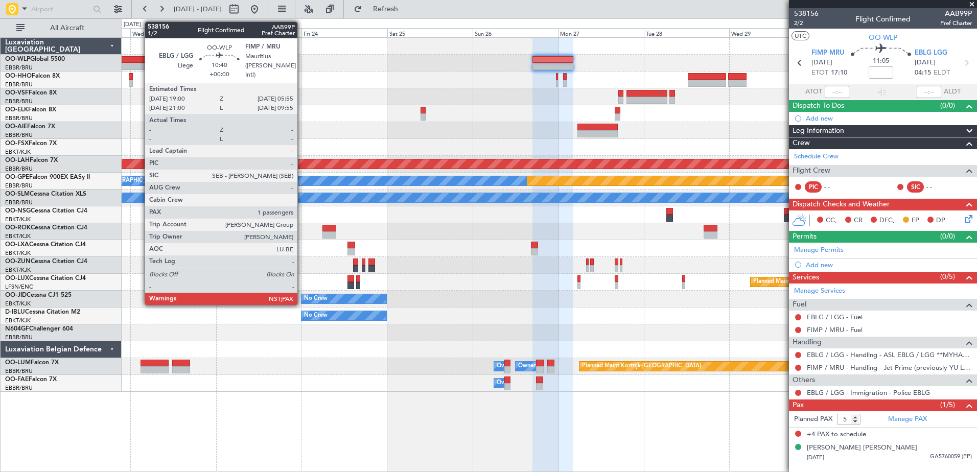
click at [140, 62] on div at bounding box center [131, 59] width 39 height 7
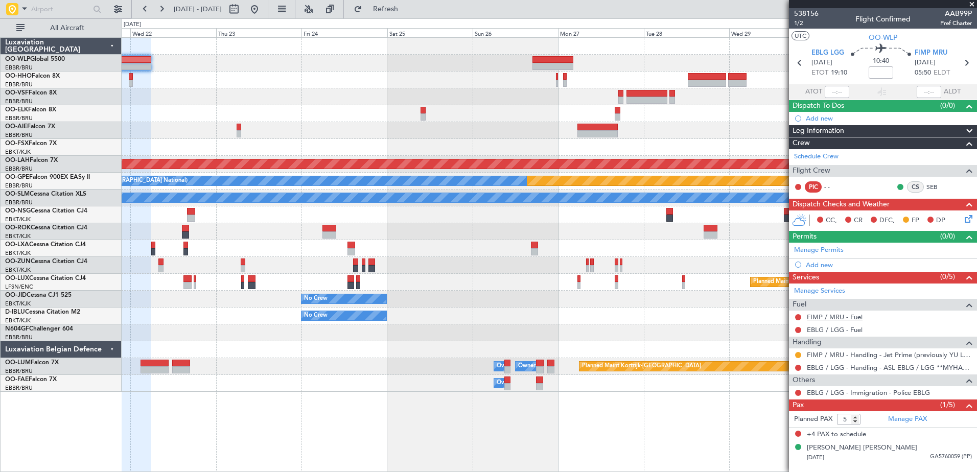
click at [848, 318] on link "FIMP / MRU - Fuel" at bounding box center [835, 317] width 56 height 9
click at [871, 67] on input at bounding box center [880, 72] width 25 height 12
type input "+00:15"
click at [833, 316] on link "FIMP / MRU - Fuel" at bounding box center [835, 317] width 56 height 9
click at [406, 6] on span "Refresh" at bounding box center [385, 9] width 43 height 7
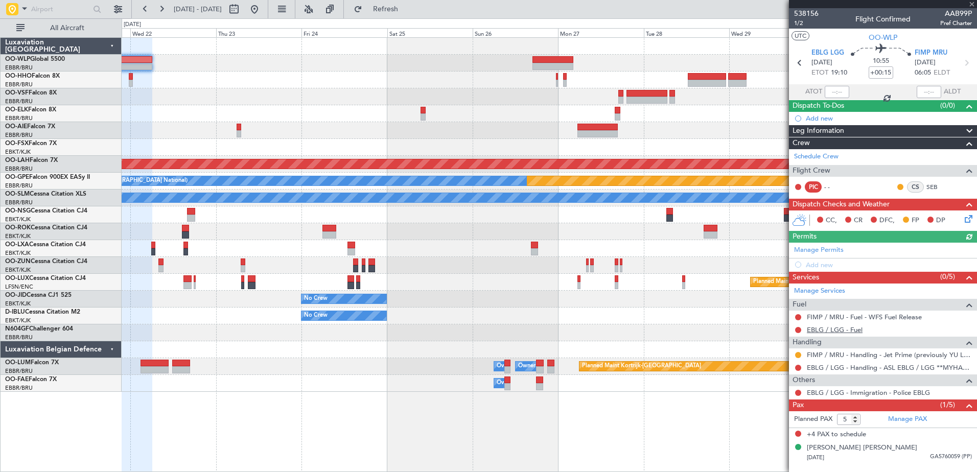
click at [850, 332] on link "EBLG / LGG - Fuel" at bounding box center [835, 329] width 56 height 9
click at [966, 217] on icon at bounding box center [966, 217] width 8 height 8
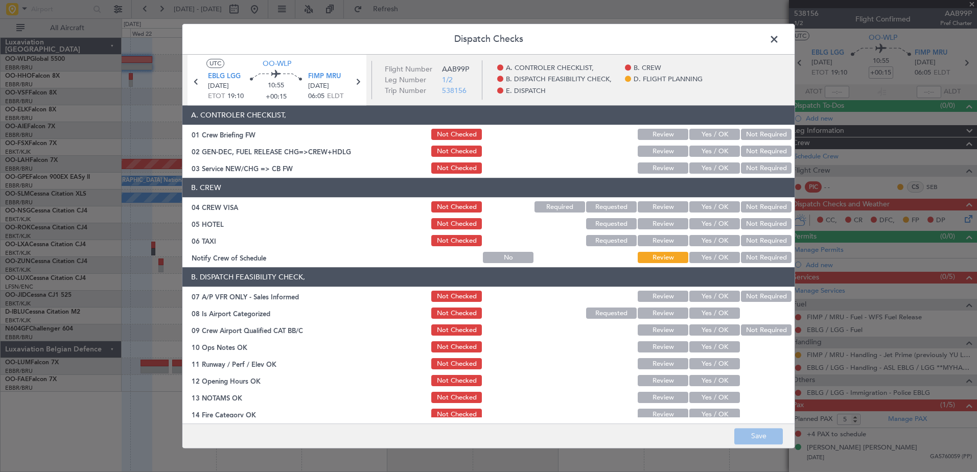
click at [720, 255] on button "Yes / OK" at bounding box center [714, 257] width 51 height 11
click at [758, 245] on button "Not Required" at bounding box center [766, 241] width 51 height 11
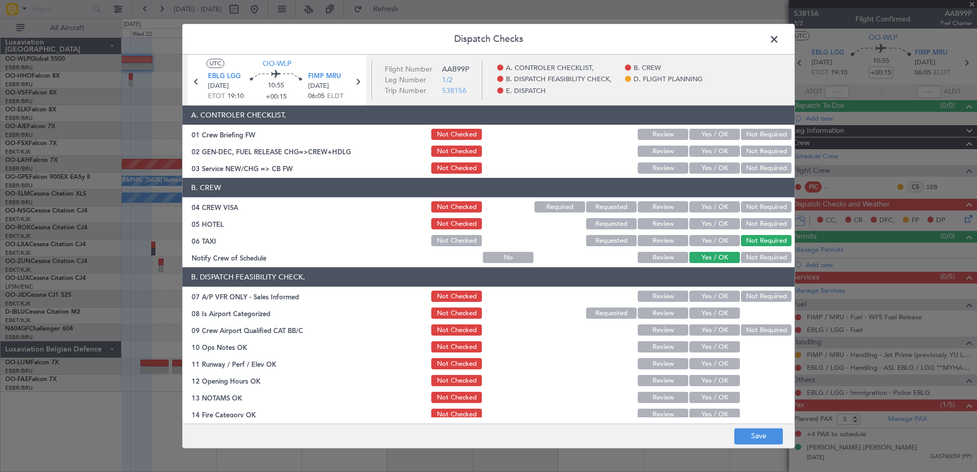
click at [762, 230] on div "Not Required" at bounding box center [765, 224] width 52 height 14
click at [755, 219] on button "Not Required" at bounding box center [766, 224] width 51 height 11
click at [752, 202] on button "Not Required" at bounding box center [766, 207] width 51 height 11
click at [444, 208] on button "Not Checked" at bounding box center [456, 207] width 51 height 11
click at [711, 171] on button "Yes / OK" at bounding box center [714, 168] width 51 height 11
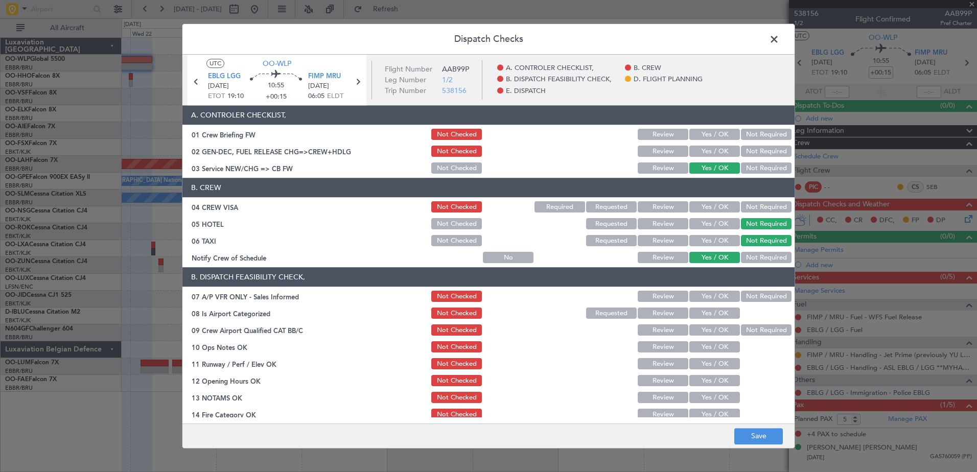
click at [751, 294] on button "Not Required" at bounding box center [766, 296] width 51 height 11
click at [715, 314] on button "Yes / OK" at bounding box center [714, 313] width 51 height 11
click at [742, 331] on button "Not Required" at bounding box center [766, 330] width 51 height 11
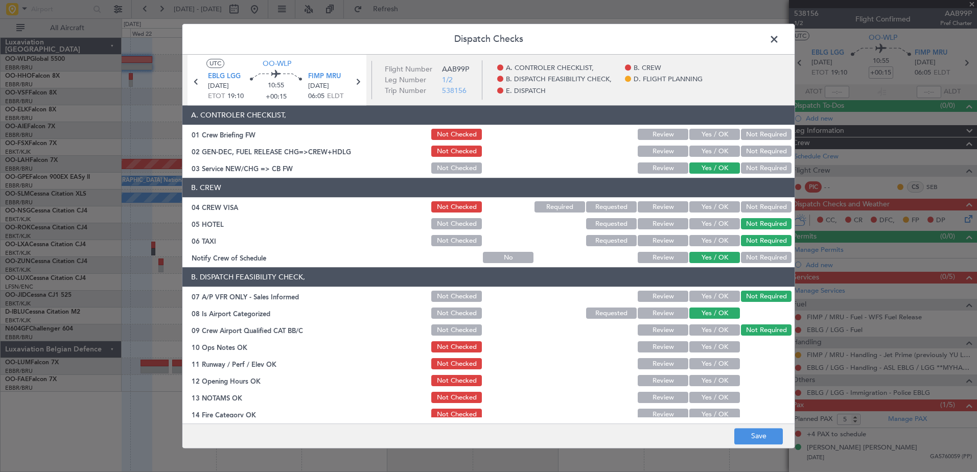
click at [727, 346] on button "Yes / OK" at bounding box center [714, 347] width 51 height 11
click at [727, 359] on button "Yes / OK" at bounding box center [714, 364] width 51 height 11
drag, startPoint x: 724, startPoint y: 380, endPoint x: 723, endPoint y: 386, distance: 6.2
click at [724, 381] on button "Yes / OK" at bounding box center [714, 380] width 51 height 11
click at [724, 396] on button "Yes / OK" at bounding box center [714, 397] width 51 height 11
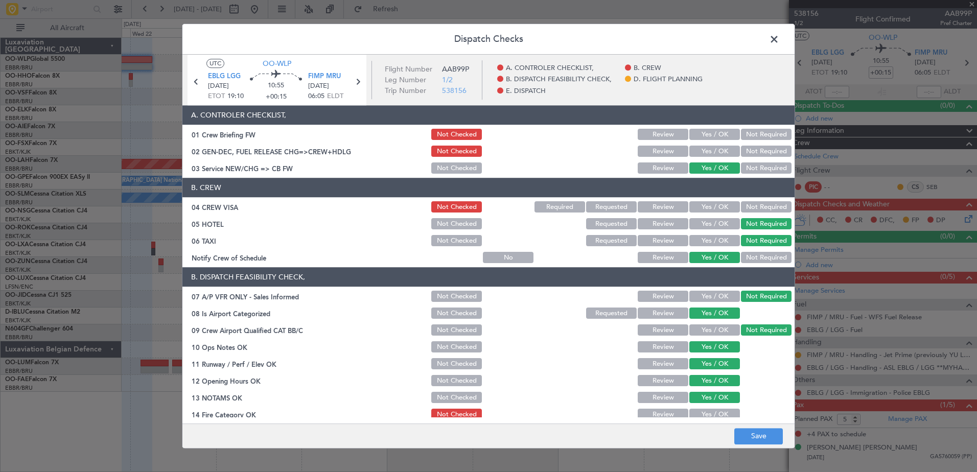
click at [723, 412] on button "Yes / OK" at bounding box center [714, 414] width 51 height 11
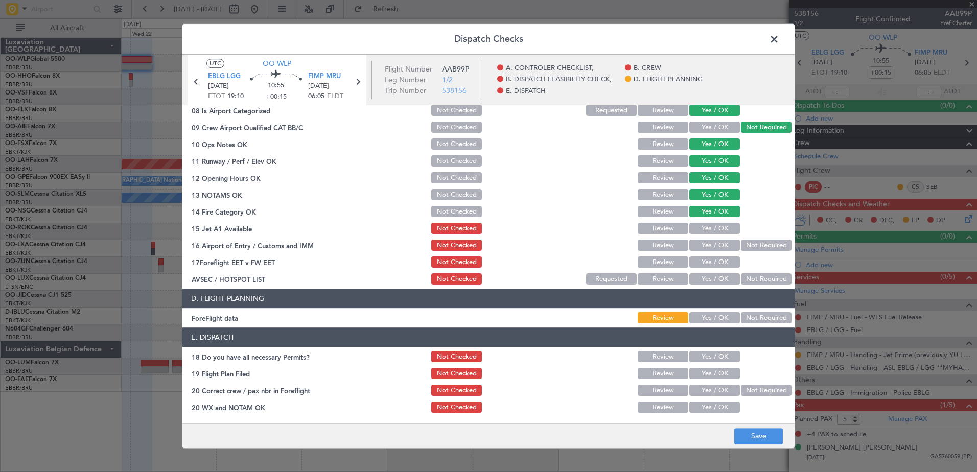
click at [708, 228] on button "Yes / OK" at bounding box center [714, 228] width 51 height 11
click at [711, 247] on button "Yes / OK" at bounding box center [714, 245] width 51 height 11
click at [711, 264] on button "Yes / OK" at bounding box center [714, 262] width 51 height 11
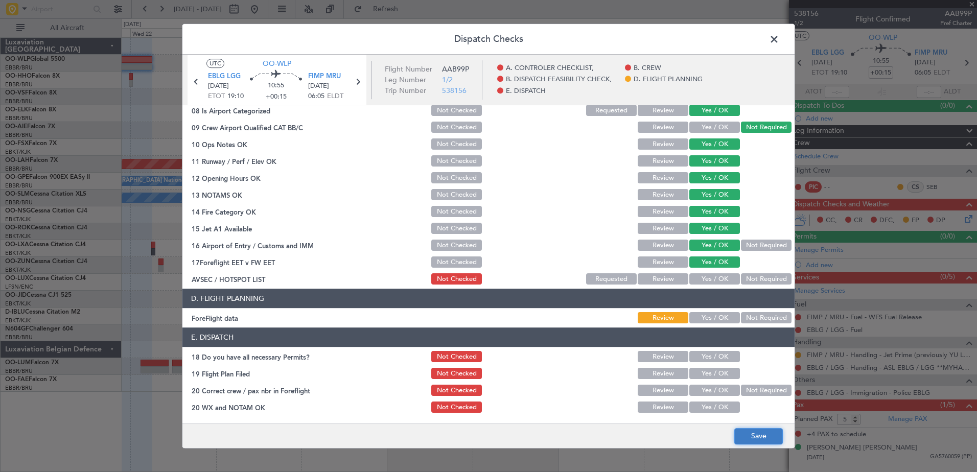
click at [757, 441] on button "Save" at bounding box center [758, 436] width 49 height 16
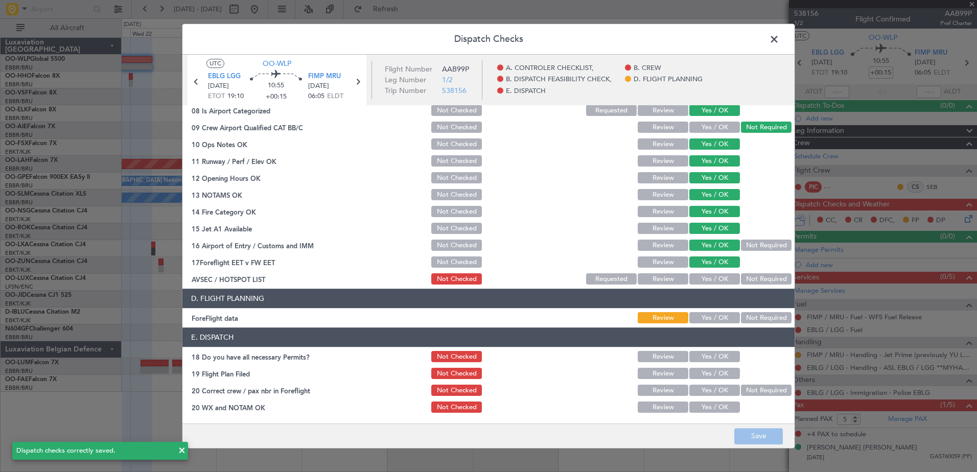
click at [779, 36] on span at bounding box center [779, 42] width 0 height 20
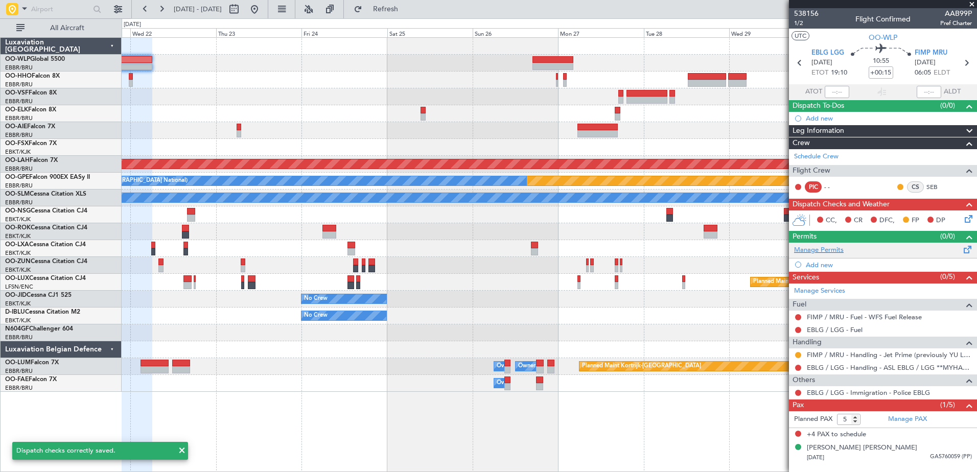
click at [824, 255] on div "Manage Permits" at bounding box center [883, 250] width 188 height 15
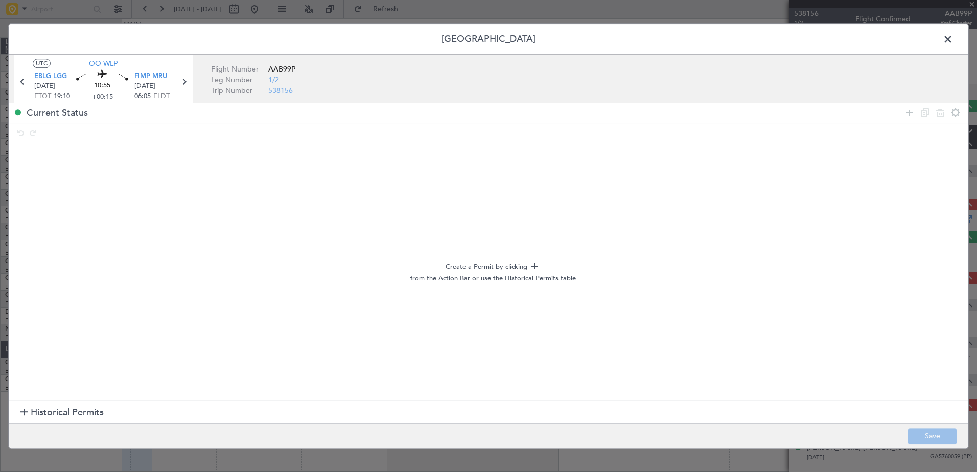
click at [26, 409] on h1 "Historical Permits" at bounding box center [61, 413] width 83 height 14
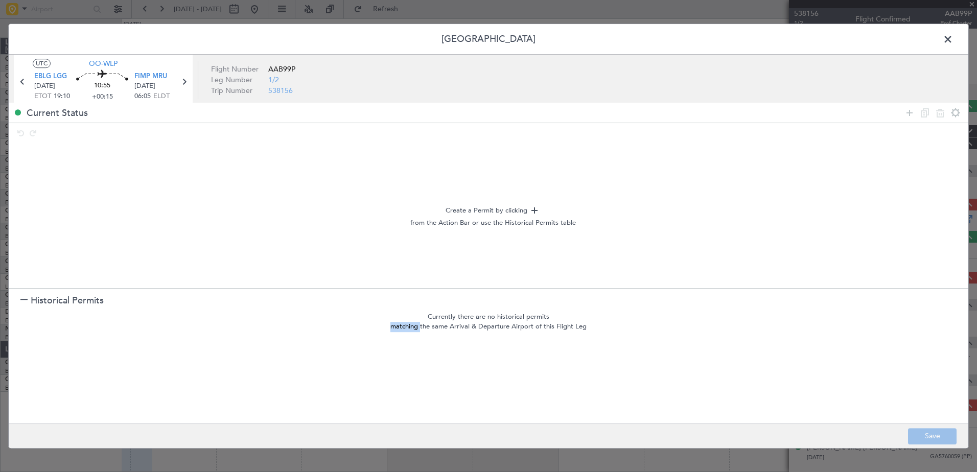
click at [26, 409] on section "Currently there are no historical permits matching the same Arrival & Departure…" at bounding box center [488, 368] width 959 height 112
click at [25, 303] on div at bounding box center [23, 300] width 7 height 7
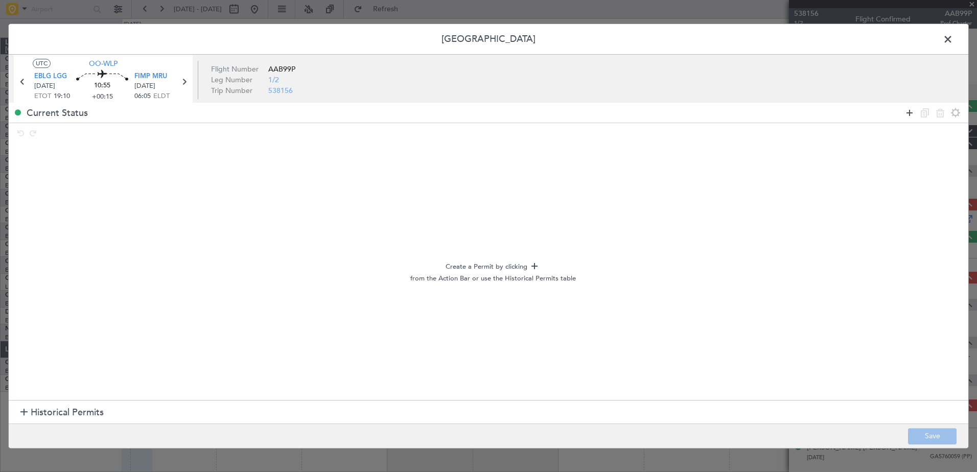
click at [905, 114] on icon at bounding box center [909, 113] width 12 height 12
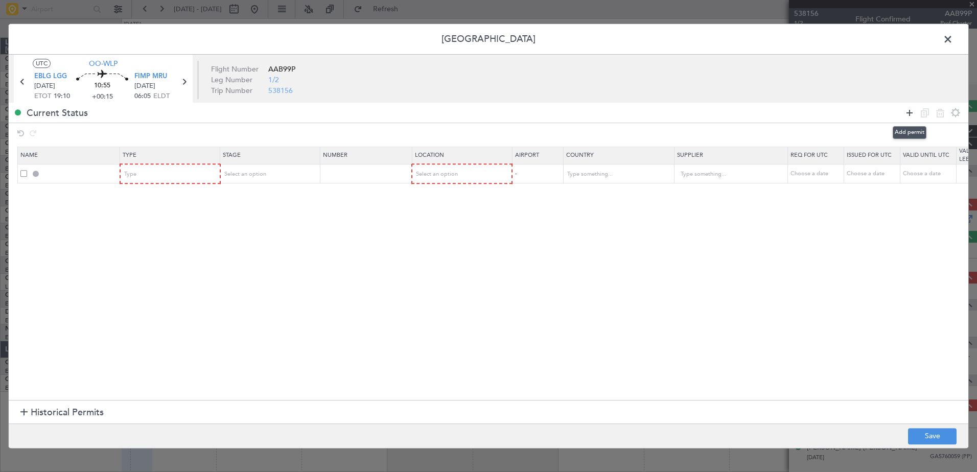
click at [905, 114] on icon at bounding box center [909, 113] width 12 height 12
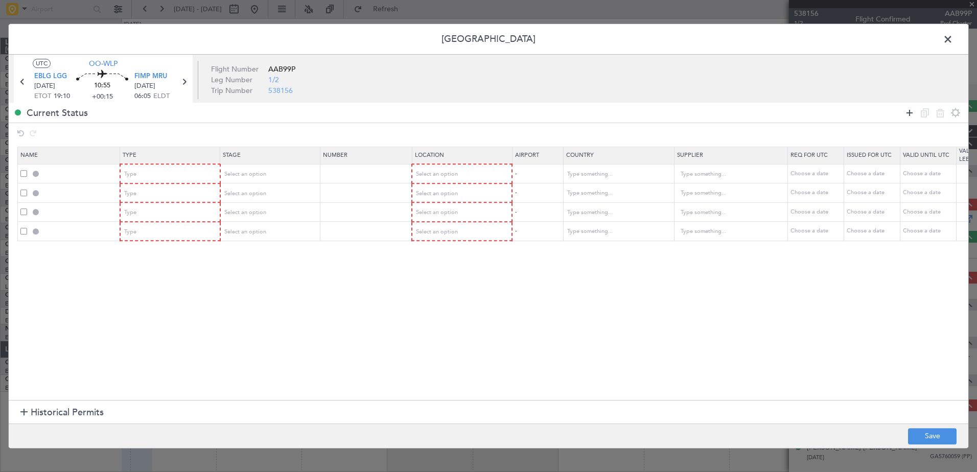
click at [905, 114] on icon at bounding box center [909, 113] width 12 height 12
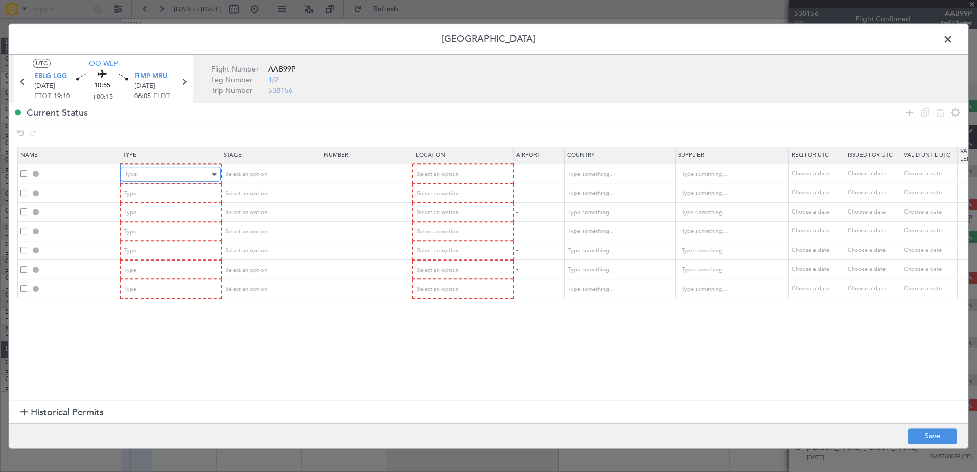
click at [140, 171] on div "Type" at bounding box center [167, 174] width 85 height 15
click at [17, 194] on div at bounding box center [488, 236] width 977 height 472
click at [20, 194] on td at bounding box center [69, 192] width 102 height 19
click at [23, 193] on span at bounding box center [23, 193] width 7 height 7
click at [28, 190] on input "checkbox" at bounding box center [28, 190] width 0 height 0
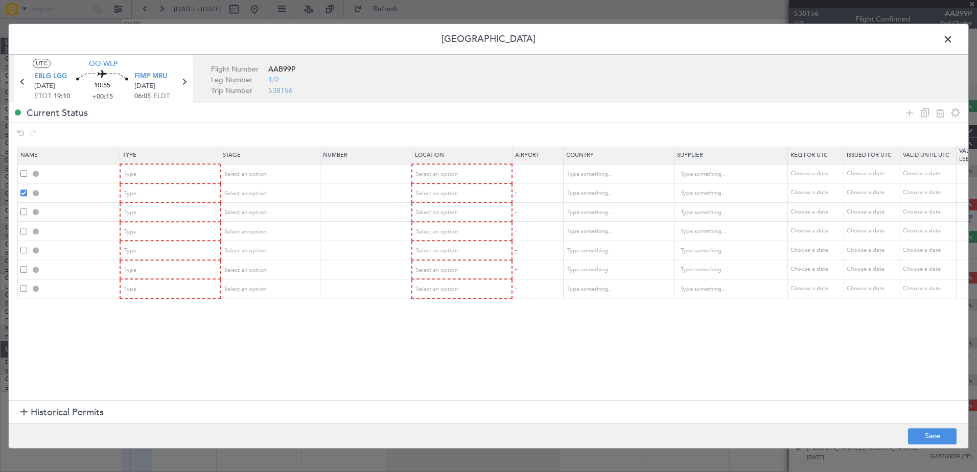
click at [25, 288] on span at bounding box center [23, 288] width 7 height 7
click at [28, 285] on input "checkbox" at bounding box center [28, 285] width 0 height 0
click at [22, 269] on span at bounding box center [23, 269] width 7 height 7
click at [28, 266] on input "checkbox" at bounding box center [28, 266] width 0 height 0
click at [24, 249] on span at bounding box center [23, 250] width 7 height 7
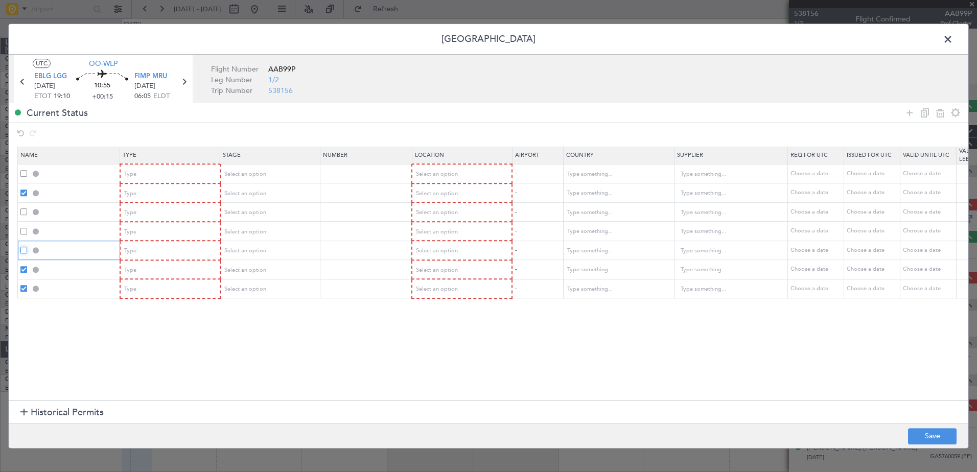
click at [28, 247] on input "checkbox" at bounding box center [28, 247] width 0 height 0
click at [24, 232] on span at bounding box center [23, 231] width 7 height 7
click at [28, 228] on input "checkbox" at bounding box center [28, 228] width 0 height 0
click at [20, 210] on span at bounding box center [23, 211] width 7 height 7
click at [28, 208] on input "checkbox" at bounding box center [28, 208] width 0 height 0
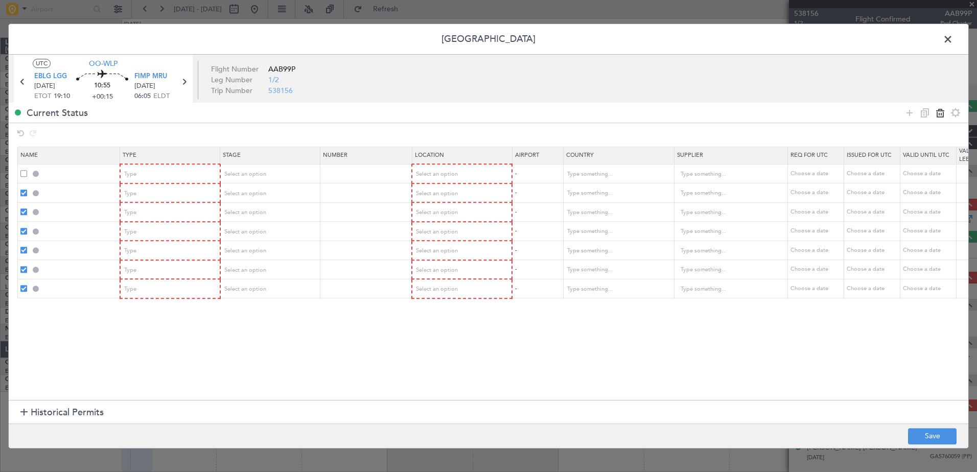
click at [941, 110] on icon at bounding box center [940, 113] width 12 height 12
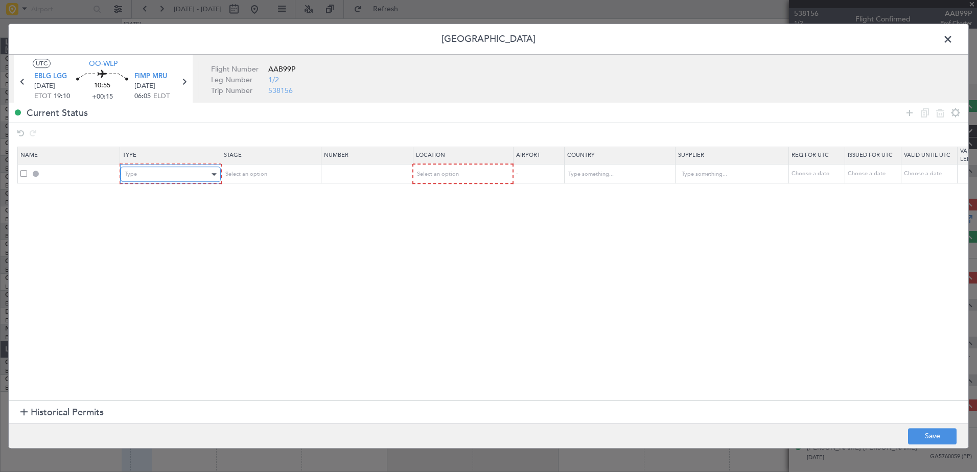
click at [172, 176] on div "Type" at bounding box center [167, 174] width 85 height 15
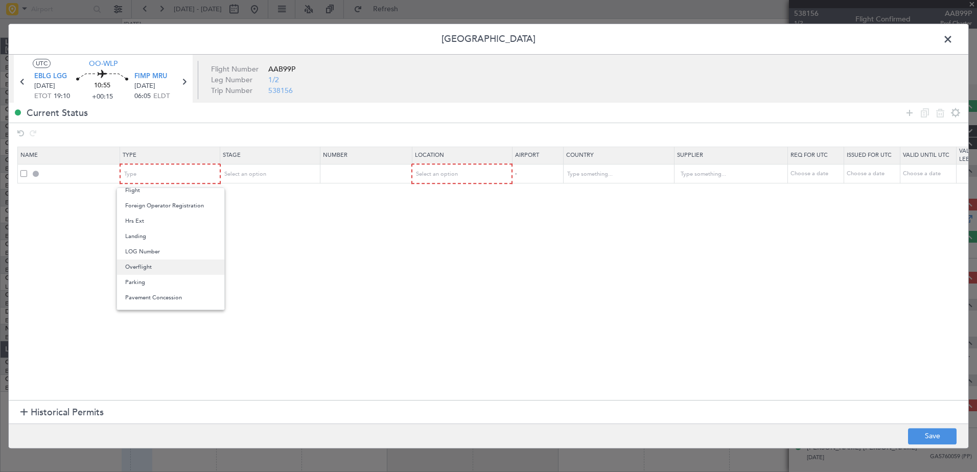
click at [169, 264] on span "Overflight" at bounding box center [170, 267] width 91 height 15
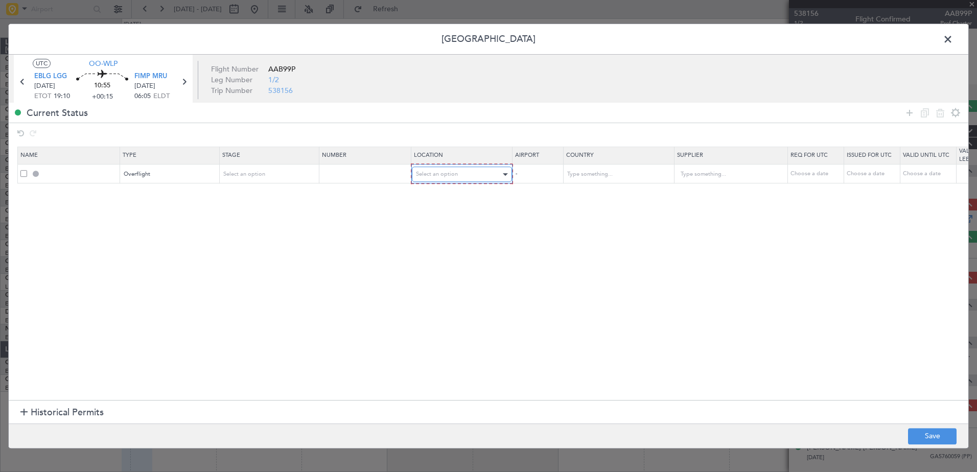
click at [467, 173] on div "Select an option" at bounding box center [458, 174] width 85 height 15
click at [450, 259] on span "Enroute" at bounding box center [461, 256] width 91 height 15
click at [23, 173] on span at bounding box center [23, 173] width 7 height 7
click at [28, 170] on input "checkbox" at bounding box center [28, 170] width 0 height 0
click at [922, 114] on icon at bounding box center [925, 113] width 12 height 12
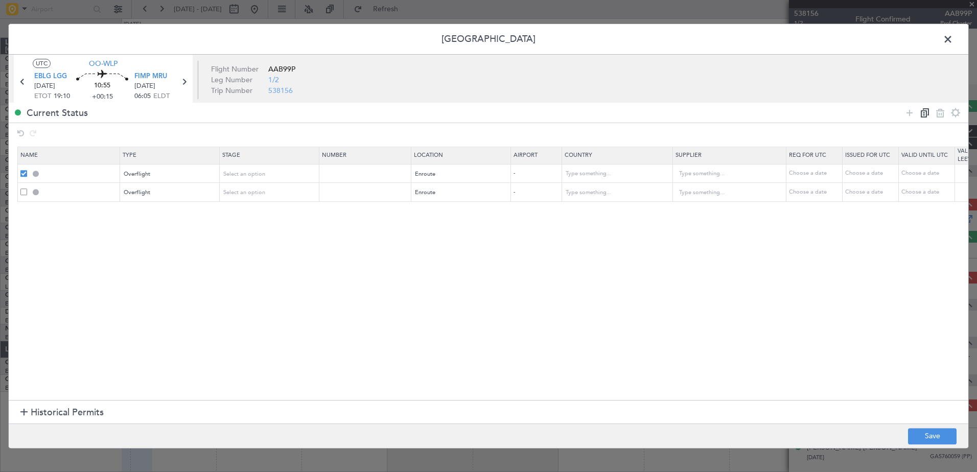
click at [922, 114] on icon at bounding box center [925, 113] width 12 height 12
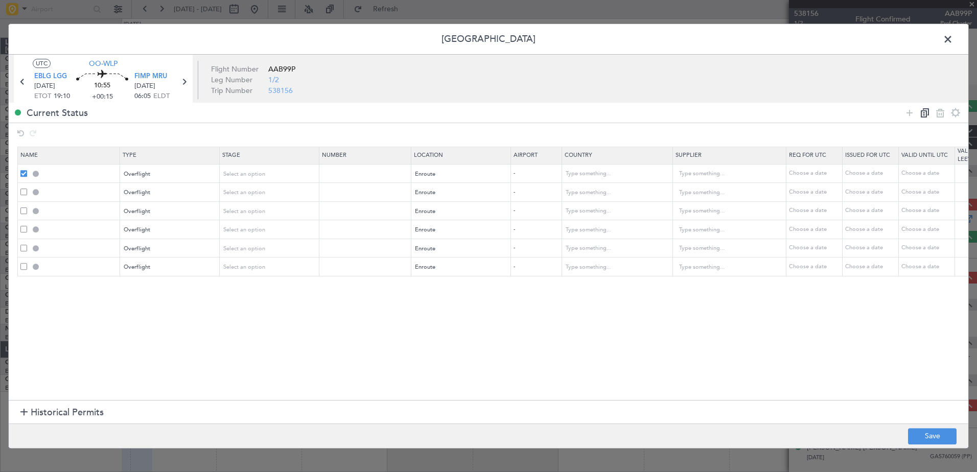
click at [922, 114] on icon at bounding box center [925, 113] width 12 height 12
click at [259, 171] on span "Select an option" at bounding box center [245, 174] width 42 height 8
click at [21, 191] on div at bounding box center [488, 236] width 977 height 472
click at [26, 193] on span at bounding box center [23, 192] width 7 height 7
click at [28, 189] on input "checkbox" at bounding box center [28, 189] width 0 height 0
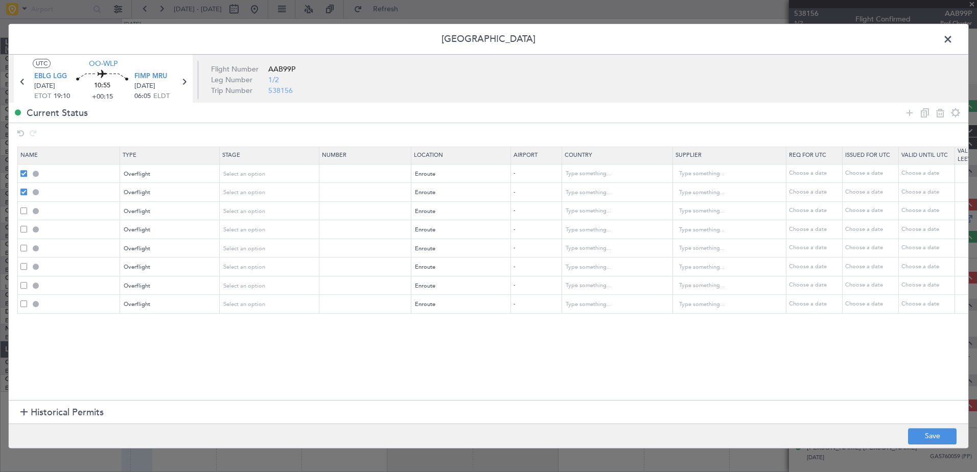
click at [24, 211] on span at bounding box center [23, 210] width 7 height 7
click at [28, 207] on input "checkbox" at bounding box center [28, 207] width 0 height 0
click at [23, 224] on td at bounding box center [69, 229] width 102 height 19
click at [22, 227] on span at bounding box center [23, 229] width 7 height 7
click at [28, 226] on input "checkbox" at bounding box center [28, 226] width 0 height 0
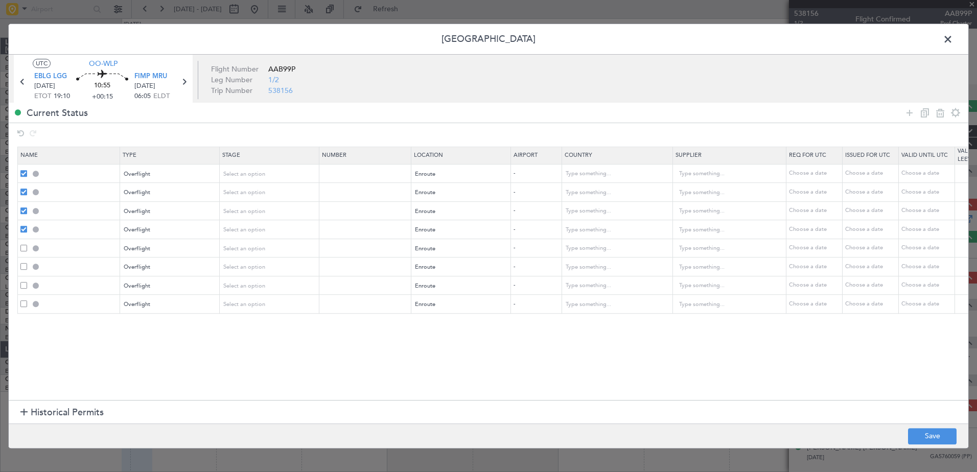
click at [25, 249] on span at bounding box center [23, 248] width 7 height 7
click at [28, 245] on input "checkbox" at bounding box center [28, 245] width 0 height 0
click at [24, 268] on span at bounding box center [23, 266] width 7 height 7
click at [28, 263] on input "checkbox" at bounding box center [28, 263] width 0 height 0
click at [24, 285] on span at bounding box center [23, 285] width 7 height 7
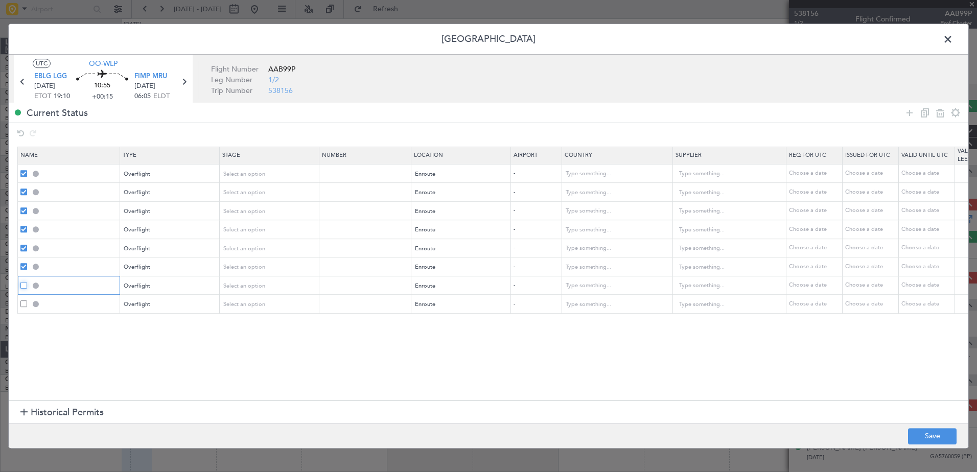
click at [28, 282] on input "checkbox" at bounding box center [28, 282] width 0 height 0
click at [939, 112] on icon at bounding box center [940, 113] width 12 height 12
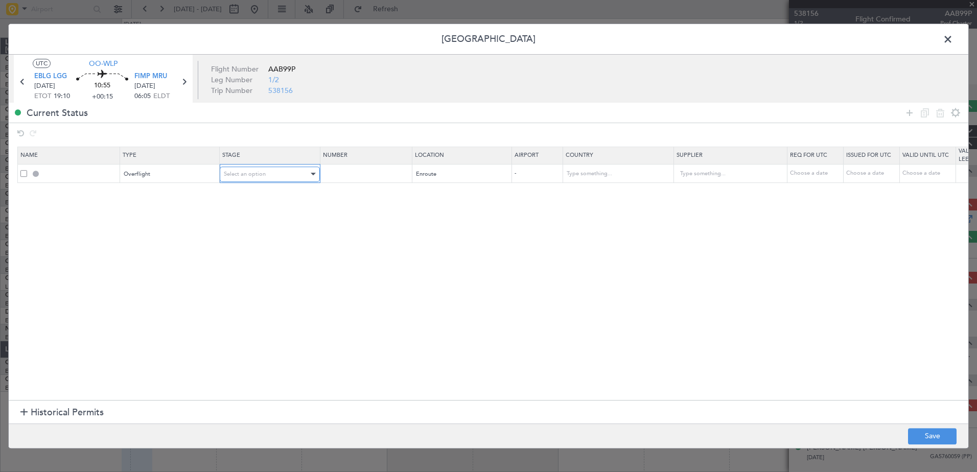
click at [285, 180] on div "Select an option" at bounding box center [266, 174] width 85 height 15
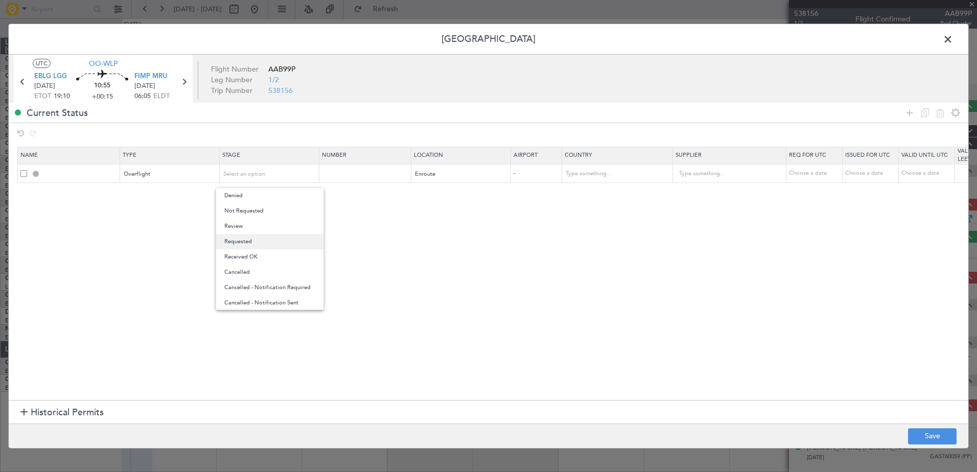
click at [259, 238] on span "Requested" at bounding box center [269, 241] width 91 height 15
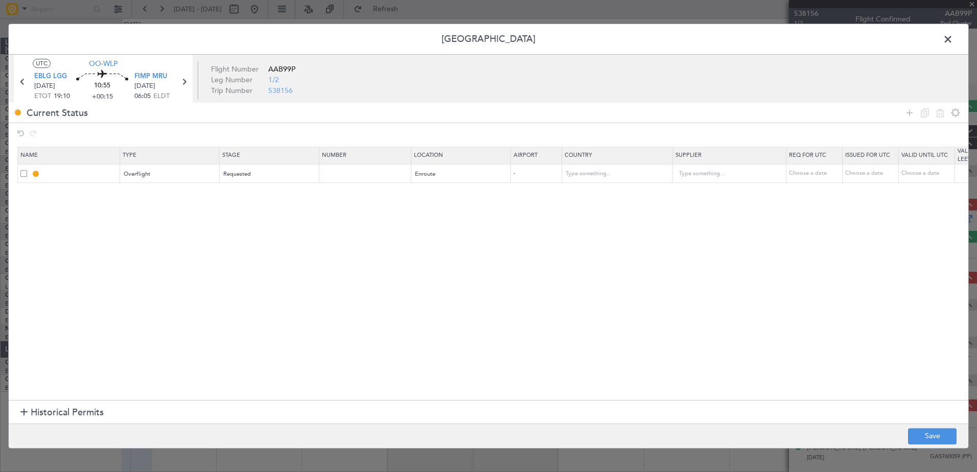
click at [26, 175] on span at bounding box center [23, 173] width 7 height 7
click at [28, 170] on input "checkbox" at bounding box center [28, 170] width 0 height 0
click at [925, 115] on icon at bounding box center [925, 113] width 12 height 12
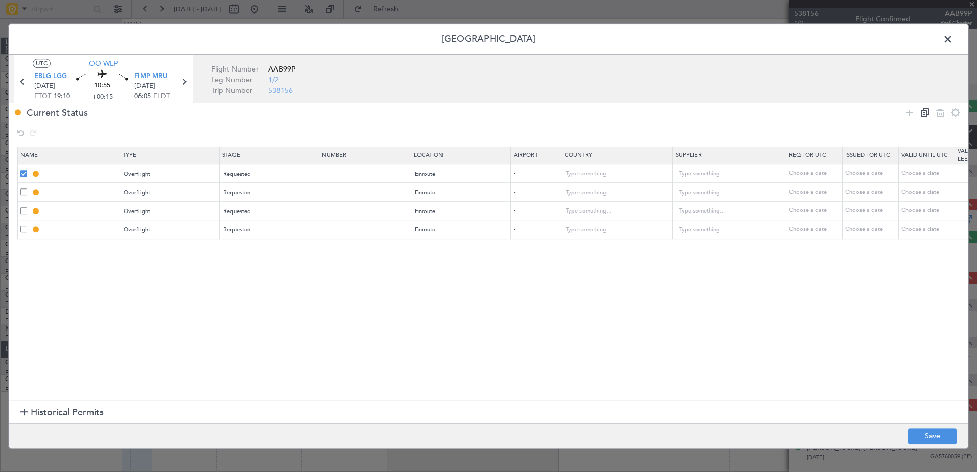
click at [925, 115] on icon at bounding box center [925, 113] width 12 height 12
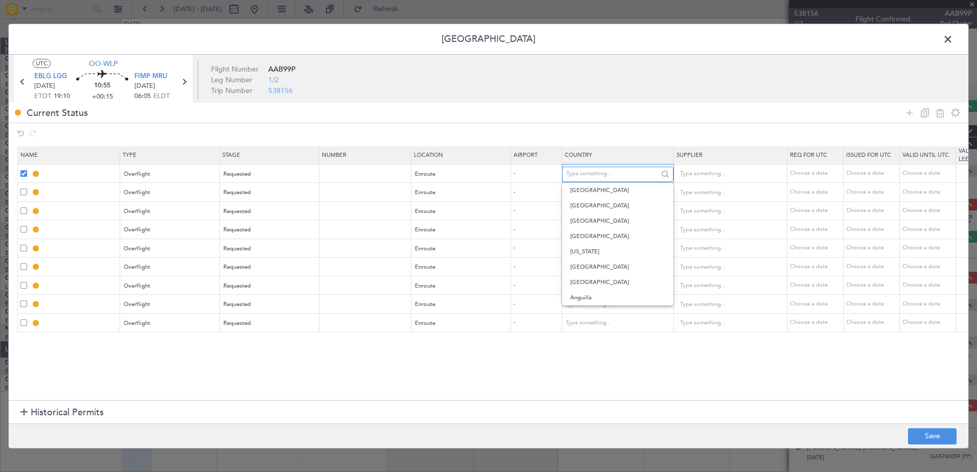
click at [579, 172] on input "text" at bounding box center [612, 174] width 92 height 15
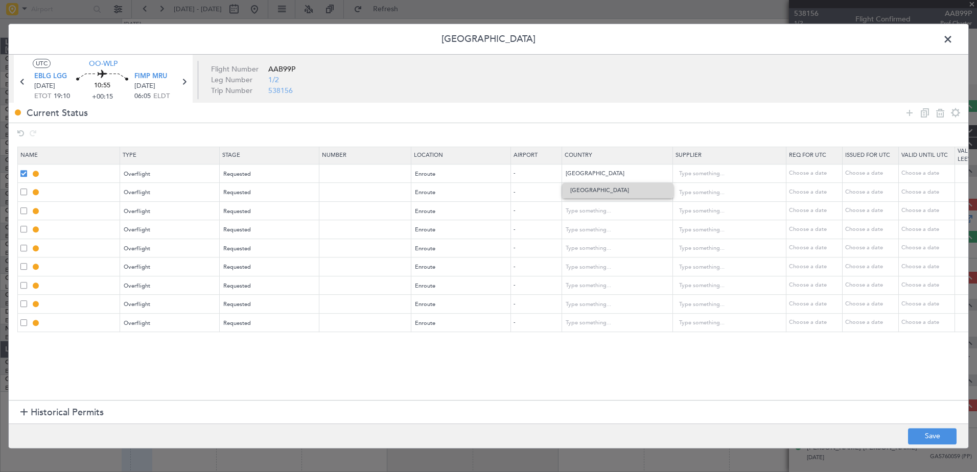
click at [598, 190] on span "Egypt" at bounding box center [617, 190] width 95 height 15
type input "Egypt"
click at [602, 193] on input "text" at bounding box center [612, 192] width 92 height 15
click at [621, 213] on span "Saudi Arabia" at bounding box center [617, 209] width 95 height 15
type input "Saudi Arabia"
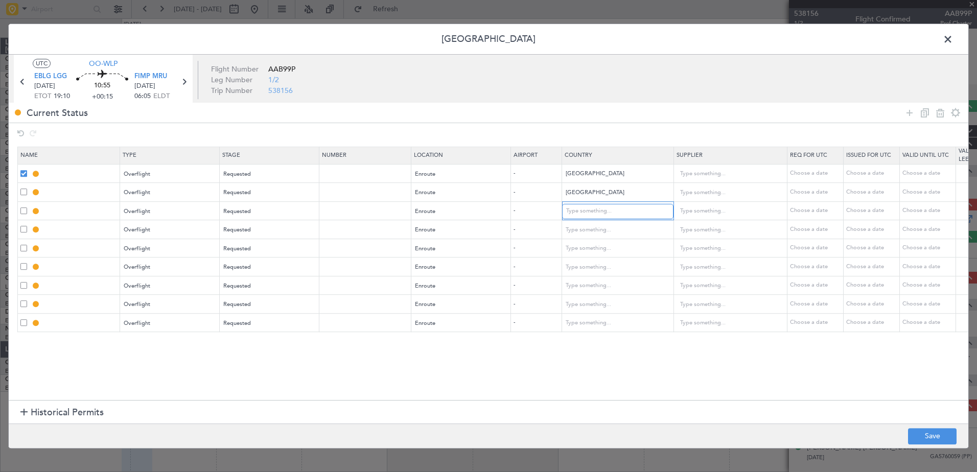
click at [621, 213] on input "text" at bounding box center [612, 211] width 92 height 15
click at [609, 225] on span "Eritrea" at bounding box center [617, 227] width 95 height 15
type input "Eritrea"
click at [602, 226] on input "text" at bounding box center [612, 229] width 92 height 15
click at [626, 250] on span "Djibouti" at bounding box center [617, 246] width 95 height 15
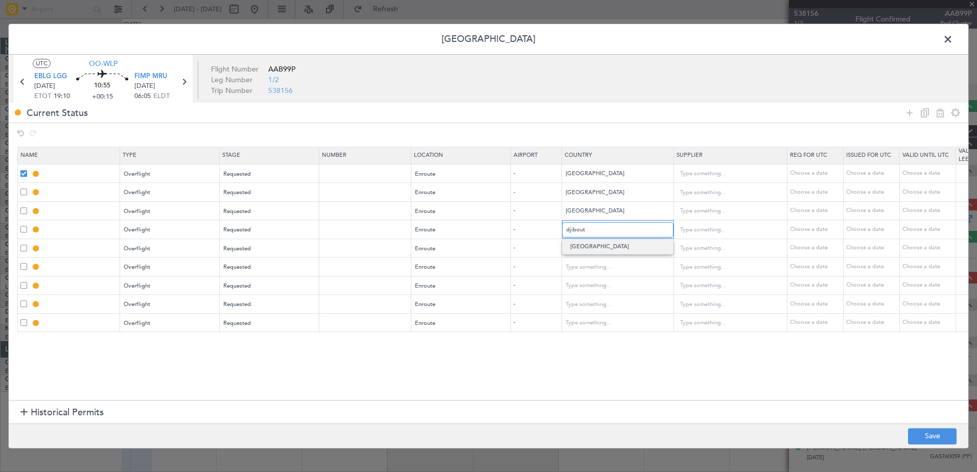
type input "Djibouti"
click at [617, 252] on input "text" at bounding box center [612, 248] width 92 height 15
click at [594, 263] on span "Somalia" at bounding box center [617, 264] width 95 height 15
type input "Somalia"
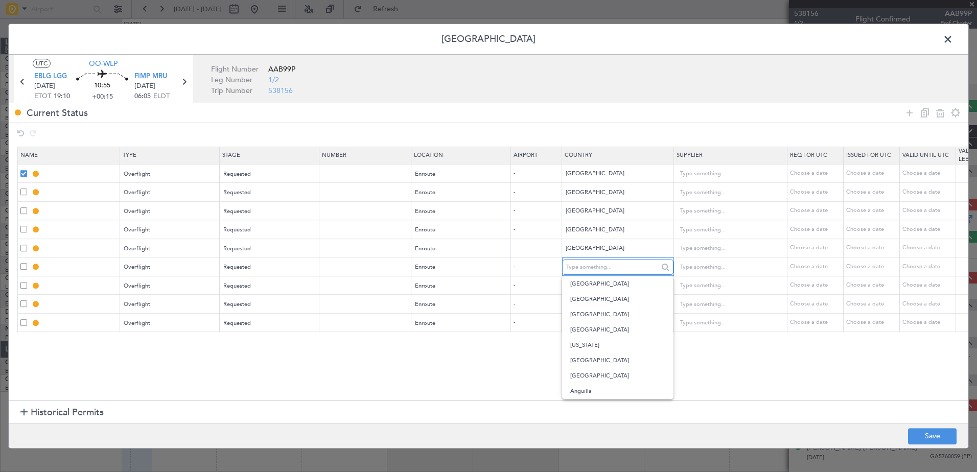
click at [592, 267] on input "text" at bounding box center [612, 267] width 92 height 15
click at [570, 266] on input "text" at bounding box center [612, 267] width 92 height 15
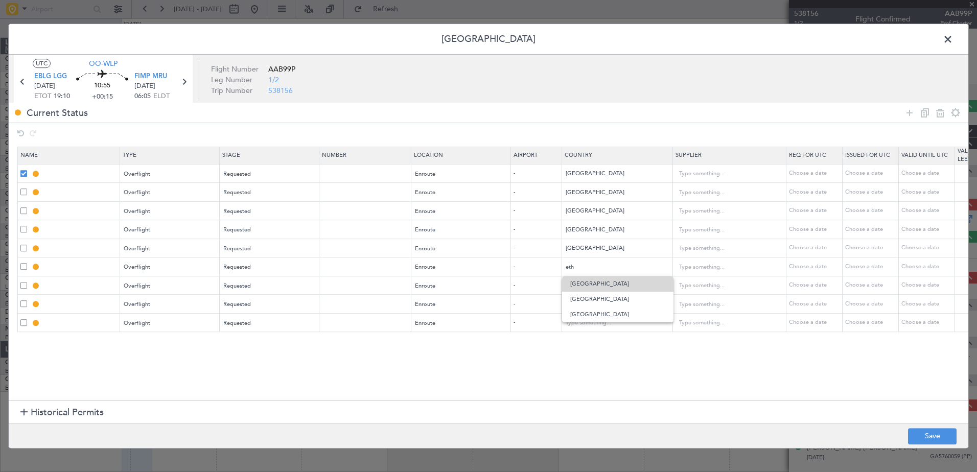
click at [606, 285] on span "Ethiopia" at bounding box center [617, 283] width 95 height 15
type input "Ethiopia"
click at [21, 285] on span at bounding box center [23, 285] width 7 height 7
click at [28, 282] on input "checkbox" at bounding box center [28, 282] width 0 height 0
click at [23, 303] on span at bounding box center [23, 303] width 7 height 7
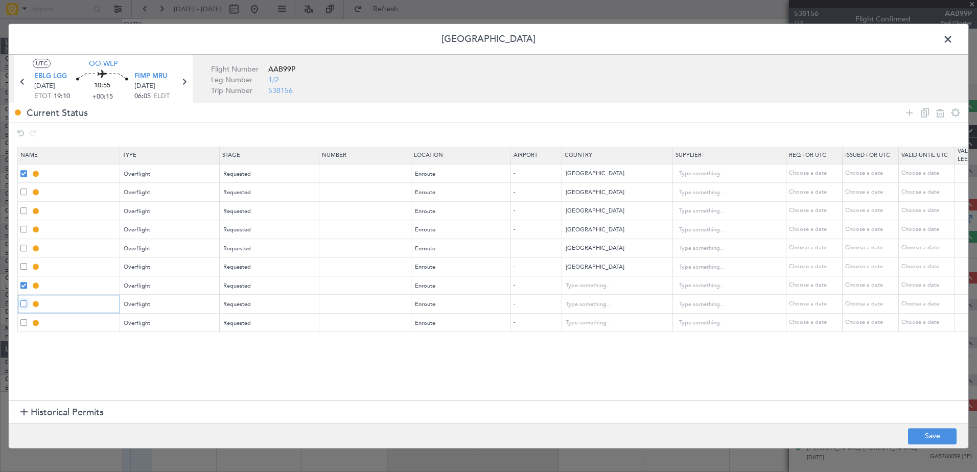
click at [28, 300] on input "checkbox" at bounding box center [28, 300] width 0 height 0
click at [944, 112] on icon at bounding box center [940, 113] width 12 height 12
type input "Saudi Arabia"
type input "Eritrea"
type input "Djibouti"
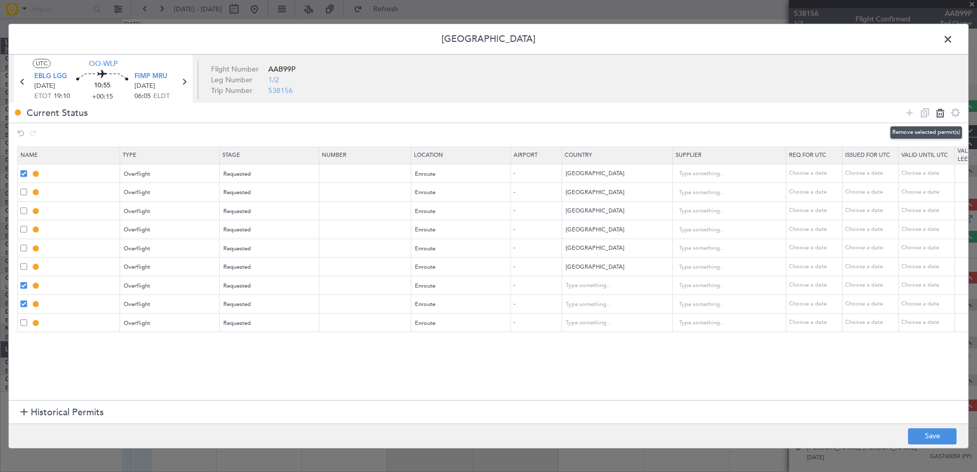
type input "Somalia"
type input "Ethiopia"
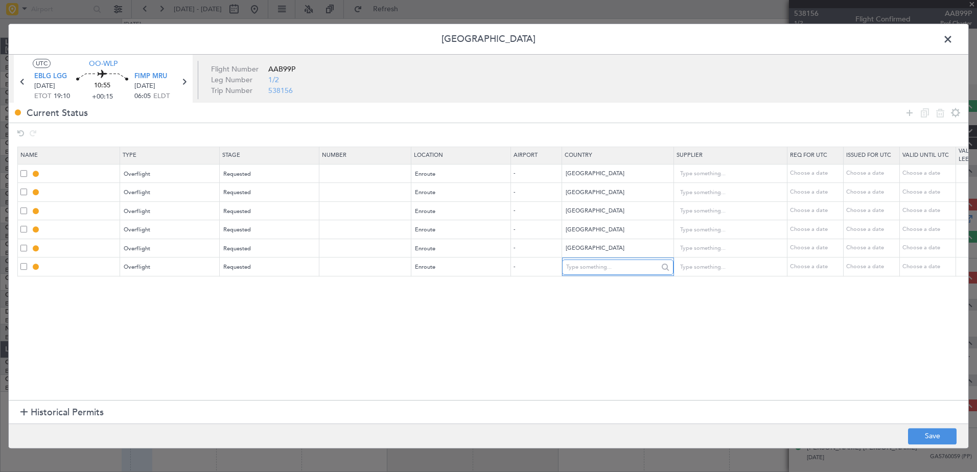
click at [592, 269] on input "text" at bounding box center [612, 267] width 92 height 15
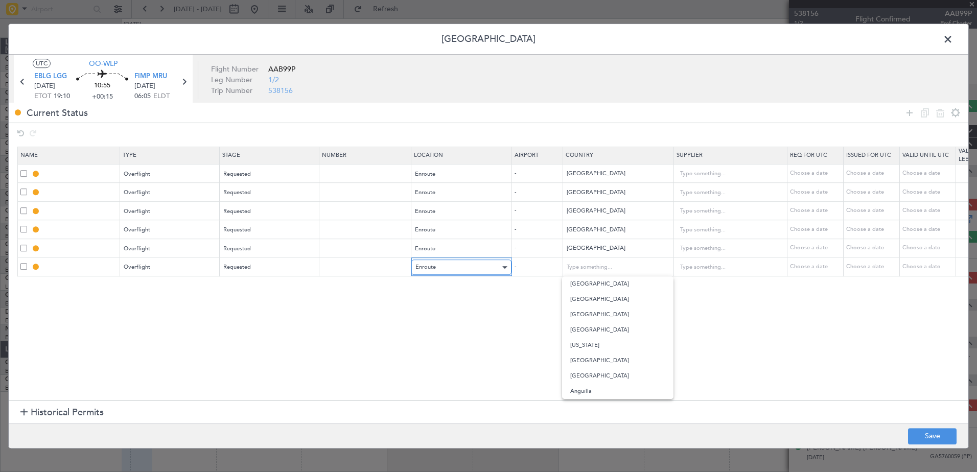
click at [432, 263] on span "Enroute" at bounding box center [425, 267] width 20 height 8
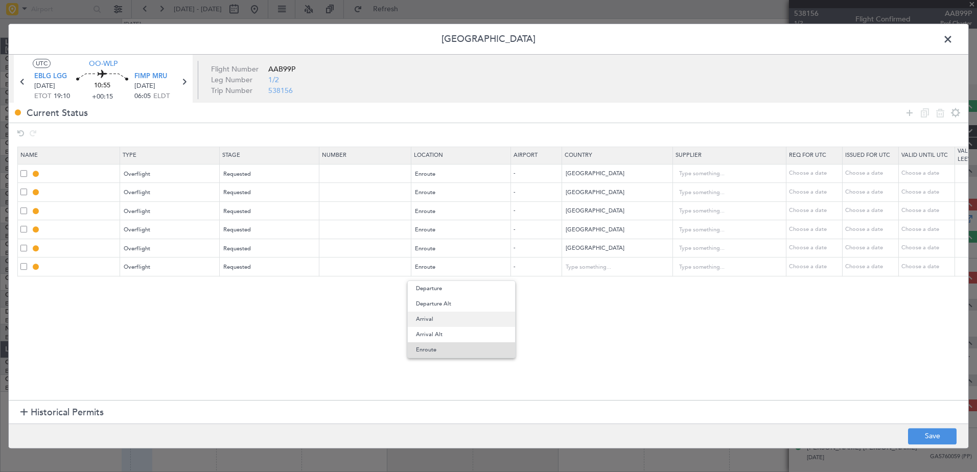
click at [428, 315] on span "Arrival" at bounding box center [461, 319] width 91 height 15
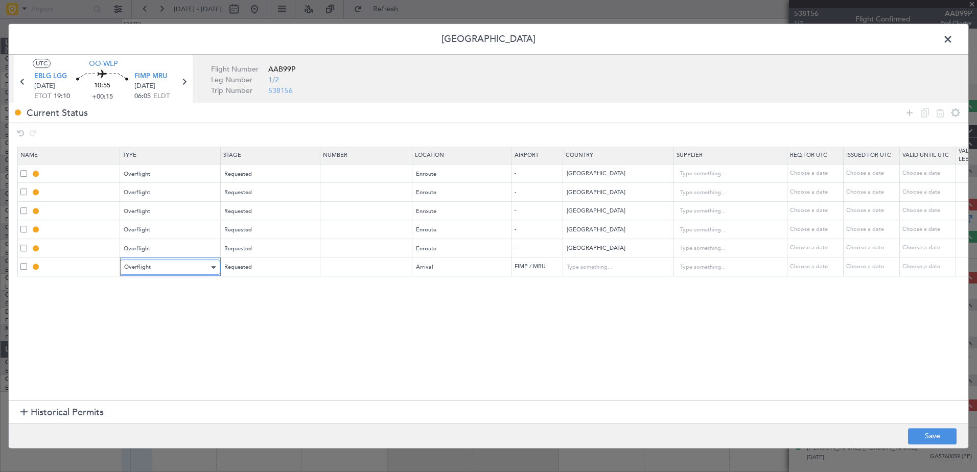
click at [183, 263] on div "Overflight" at bounding box center [166, 267] width 85 height 15
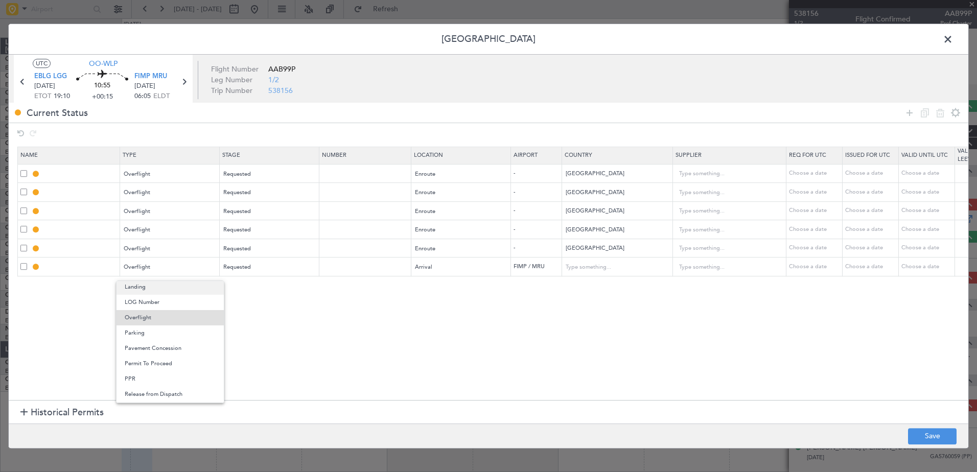
click at [176, 293] on span "Landing" at bounding box center [170, 286] width 91 height 15
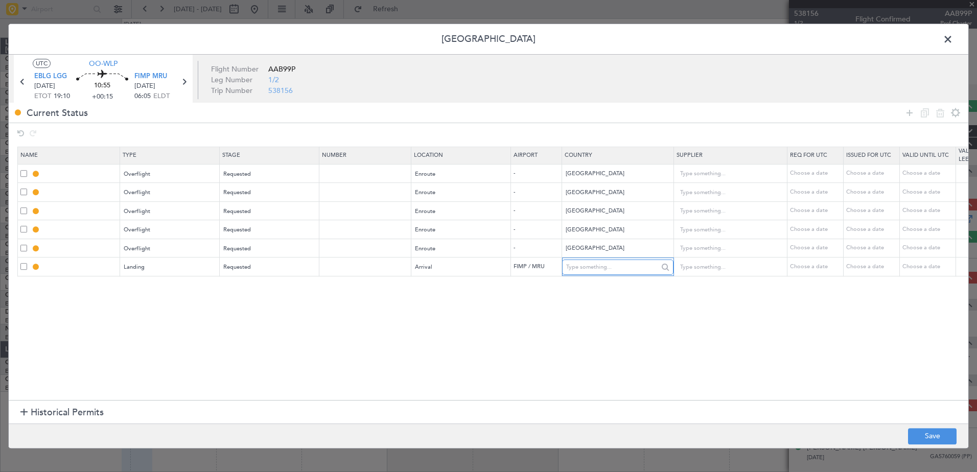
click at [609, 271] on input "text" at bounding box center [612, 267] width 92 height 15
click at [600, 294] on span "Mauritius" at bounding box center [617, 299] width 95 height 15
type input "Mauritius"
click at [709, 178] on input "text" at bounding box center [725, 174] width 92 height 15
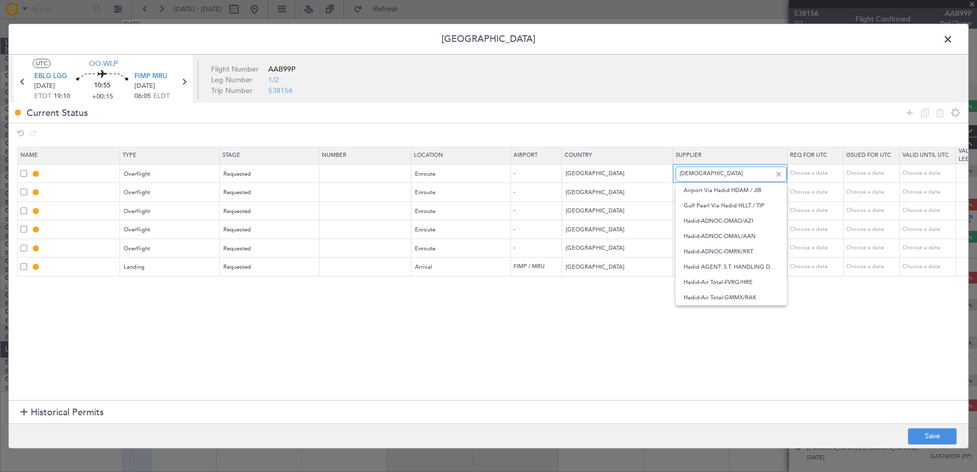
drag, startPoint x: 707, startPoint y: 174, endPoint x: 678, endPoint y: 174, distance: 28.1
click at [678, 174] on div "Hadid" at bounding box center [730, 174] width 111 height 15
type input "Hadid"
click at [777, 175] on div at bounding box center [777, 174] width 11 height 11
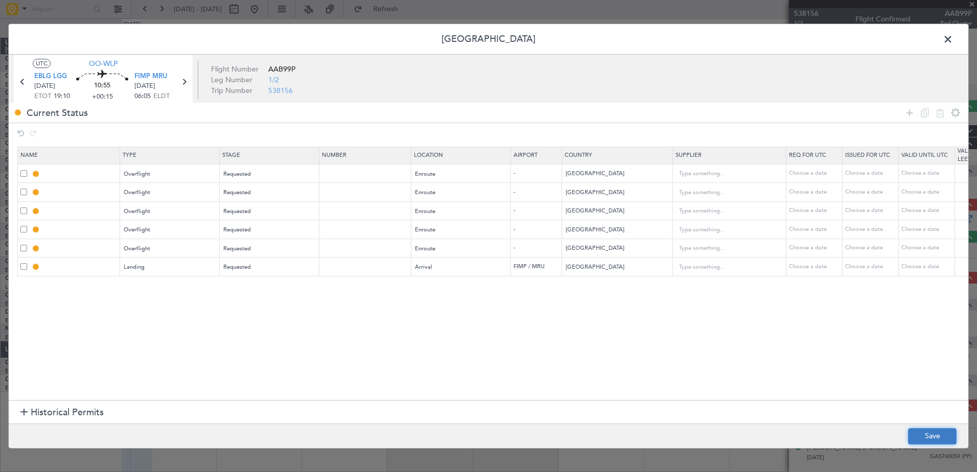
click at [920, 441] on button "Save" at bounding box center [932, 436] width 49 height 16
type input "SAUDI ARABIA OVF"
type input "NNN"
type input "ERITREA OVF"
type input "NNN"
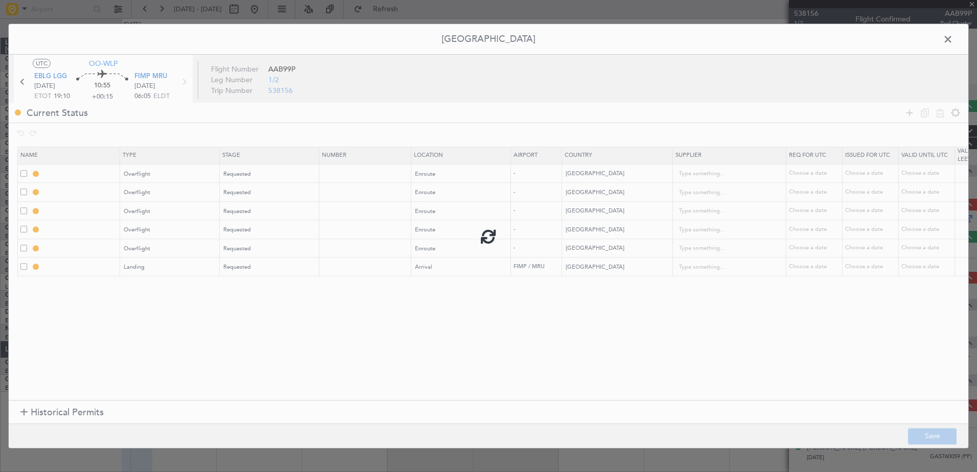
type input "DJIBOUTI OVF"
type input "NNN"
type input "SOMALIA OVF"
type input "NNN"
type input "ETHIOPIA OVF"
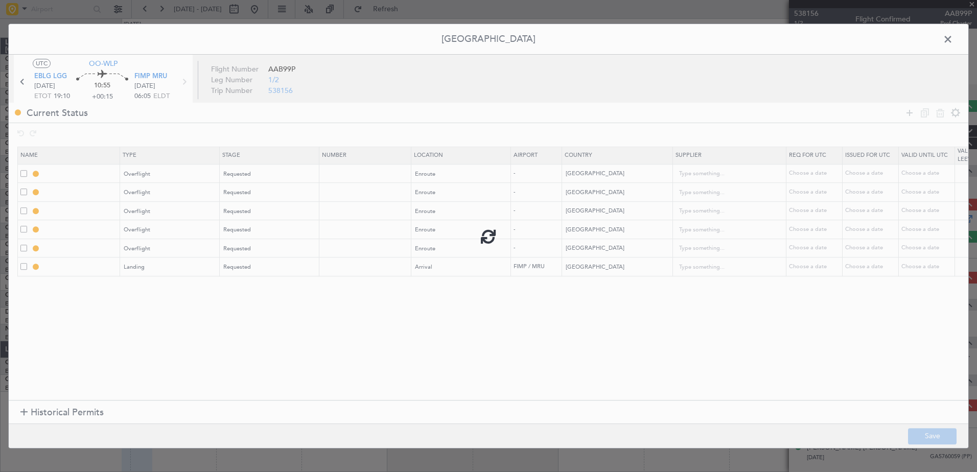
type input "NNN"
type input "FIMP LDG"
type input "NNN"
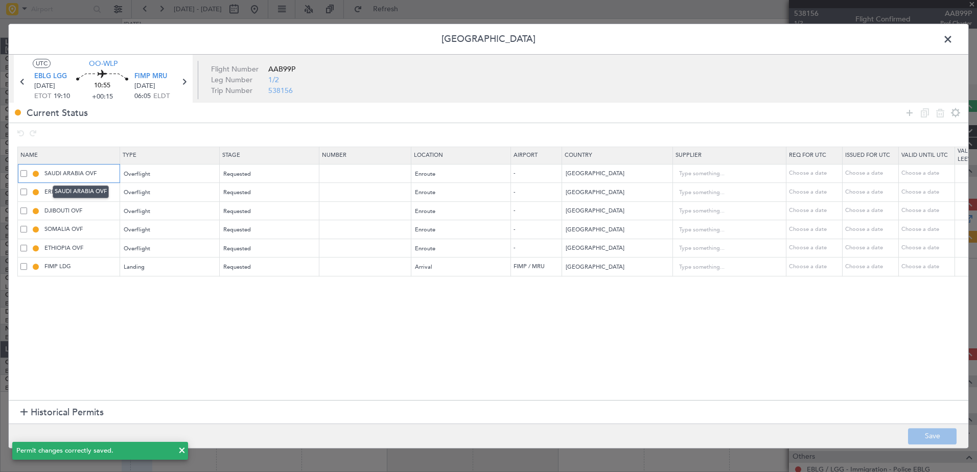
click at [114, 175] on input "SAUDI ARABIA OVF" at bounding box center [80, 173] width 77 height 9
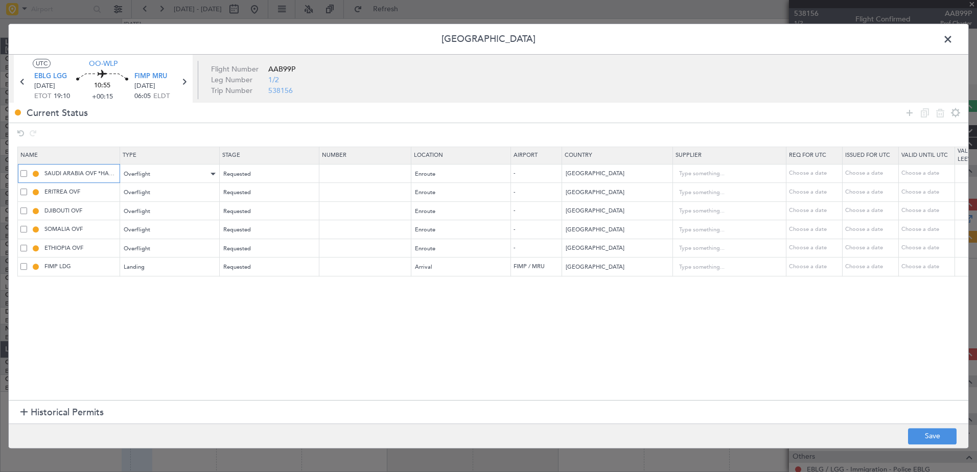
scroll to position [0, 3]
type input "SAUDI ARABIA OVF *HADID*"
click at [81, 185] on div "SAUDI ARABIA OVF *HADID*" at bounding box center [81, 185] width 0 height 0
click at [95, 191] on input "ERITREA OVF" at bounding box center [80, 192] width 77 height 9
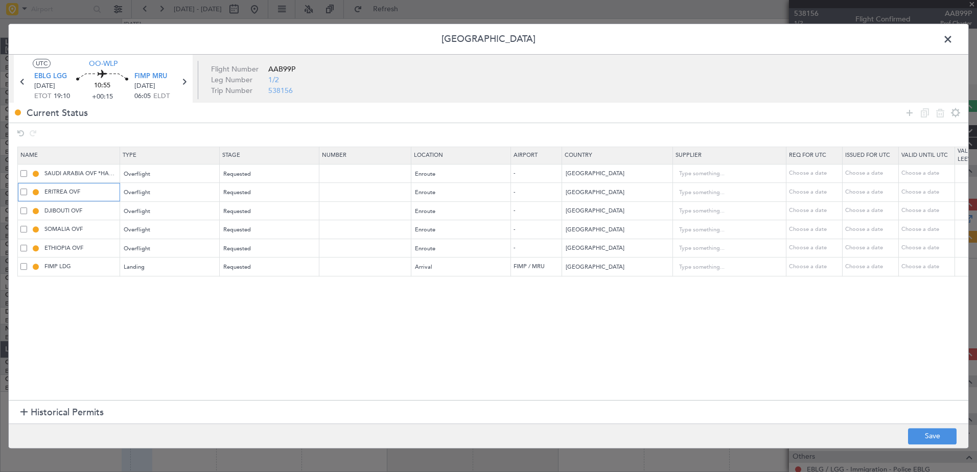
paste input "*HADID*"
type input "ERITREA OVF *HADID*"
click at [95, 209] on input "DJIBOUTI OVF" at bounding box center [80, 210] width 77 height 9
paste input "*HADID*"
type input "DJIBOUTI OVF *HADID*"
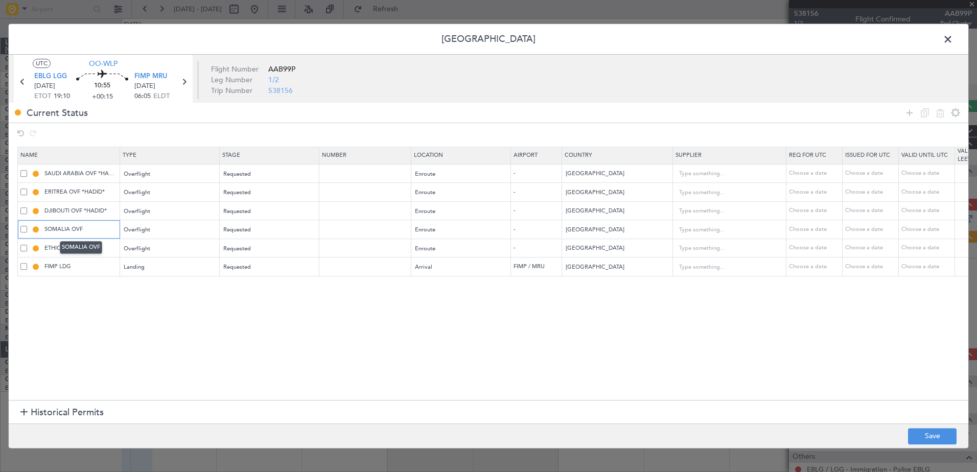
click at [93, 229] on input "SOMALIA OVF" at bounding box center [80, 229] width 77 height 9
paste input "*HADID*"
type input "SOMALIA OVF *HADID*"
click at [96, 245] on input "ETHIOPIA OVF" at bounding box center [80, 248] width 77 height 9
paste input "*HADID*"
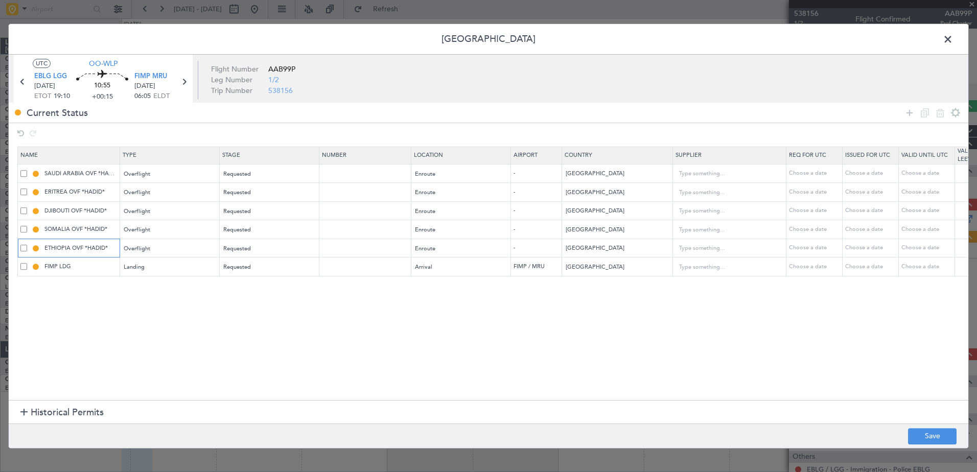
type input "ETHIOPIA OVF *HADID*"
click at [92, 263] on input "FIMP LDG" at bounding box center [80, 267] width 77 height 9
paste input "*HADID*"
drag, startPoint x: 100, startPoint y: 264, endPoint x: 73, endPoint y: 270, distance: 27.4
click at [73, 270] on input "FIMP LDG *HADID*" at bounding box center [80, 267] width 77 height 9
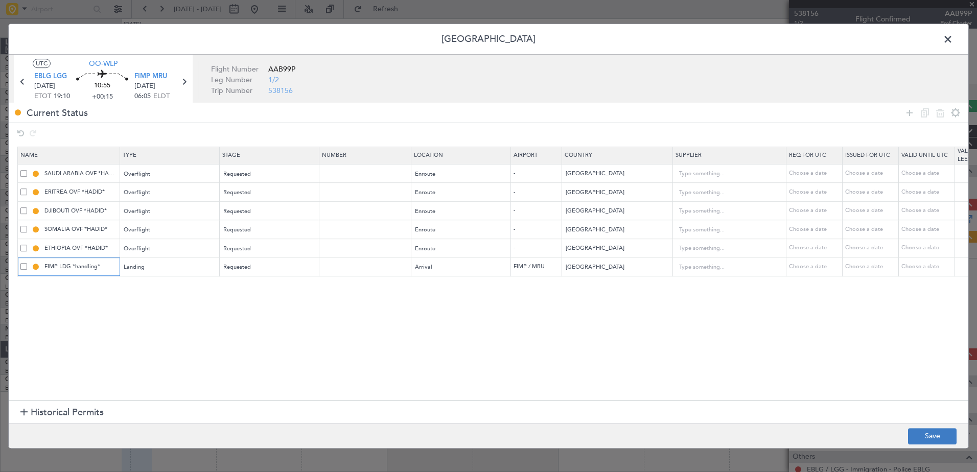
type input "FIMP LDG *handling*"
click at [941, 433] on button "Save" at bounding box center [932, 436] width 49 height 16
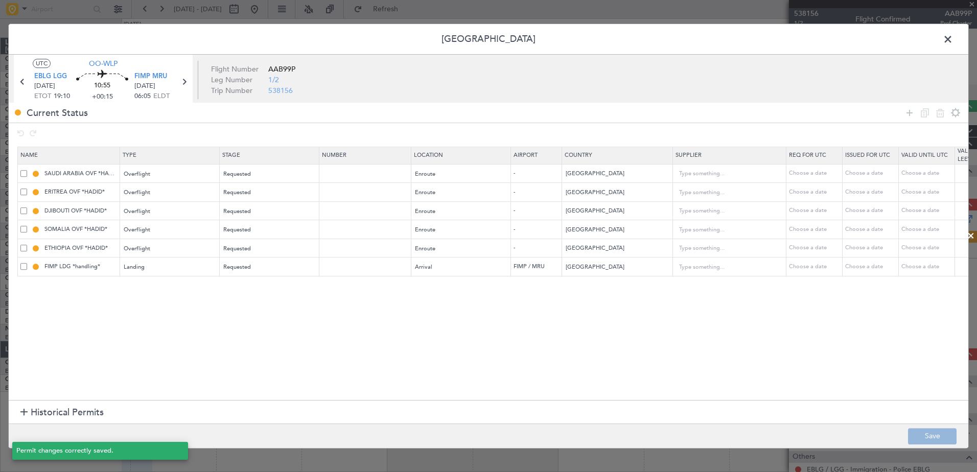
type input "ETHIOPIA OVF *HADID*"
click at [953, 39] on span at bounding box center [953, 42] width 0 height 20
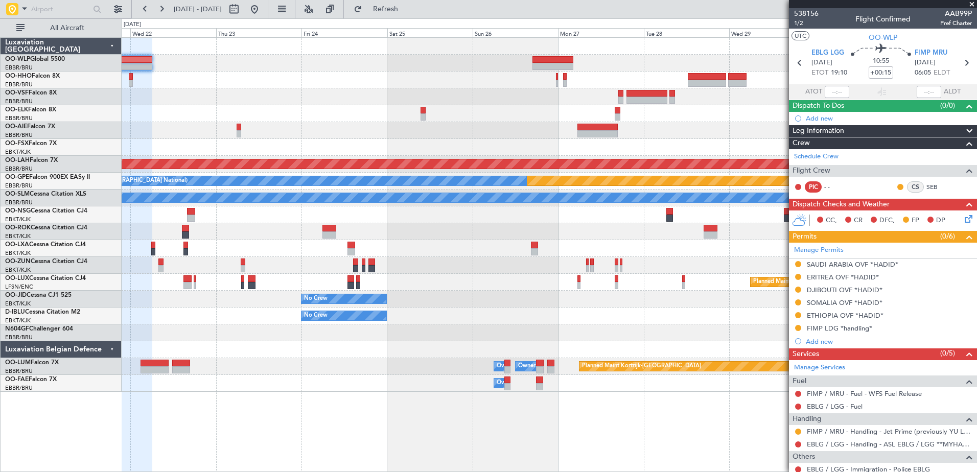
click at [962, 218] on icon at bounding box center [966, 217] width 8 height 8
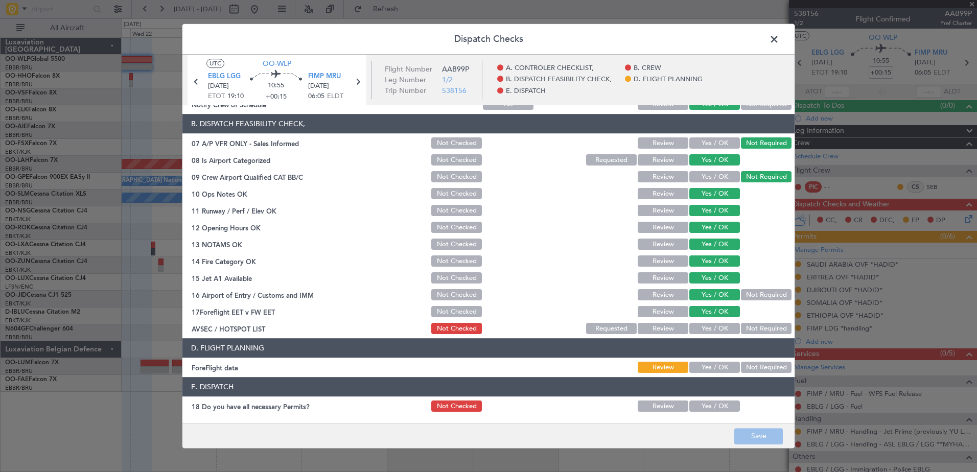
scroll to position [203, 0]
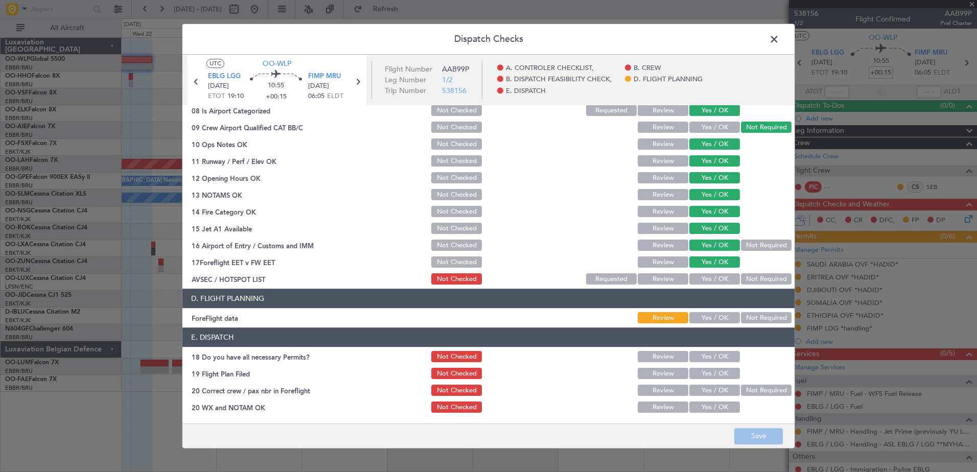
click at [779, 41] on span at bounding box center [779, 42] width 0 height 20
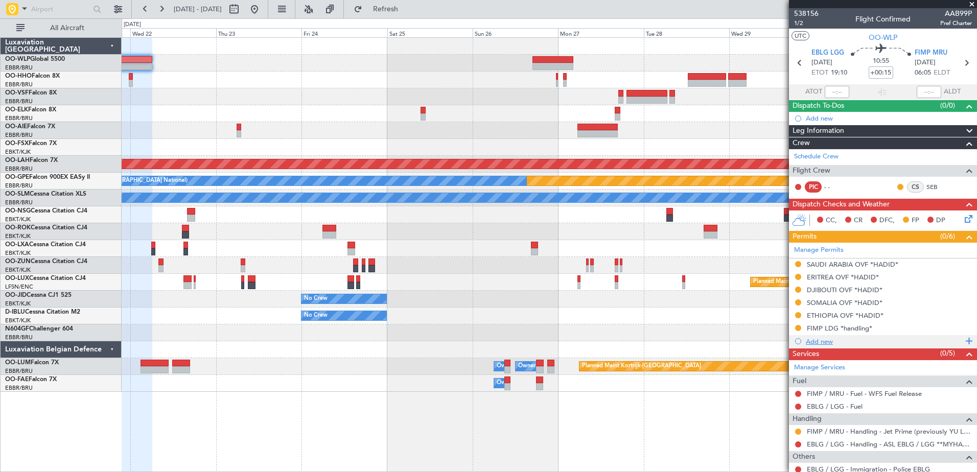
click at [826, 339] on div "Add new" at bounding box center [884, 341] width 157 height 9
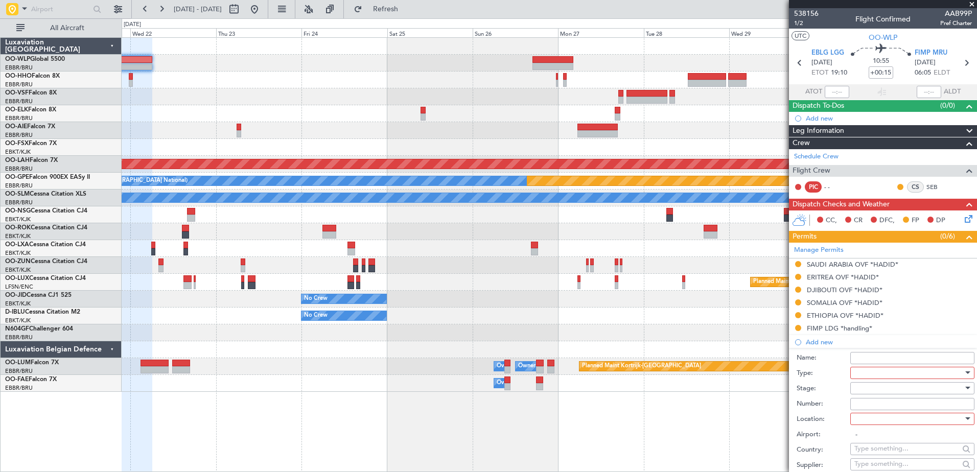
click at [904, 373] on div at bounding box center [908, 372] width 109 height 15
click at [909, 454] on span "Risk Assessment" at bounding box center [908, 453] width 107 height 15
click at [895, 418] on div at bounding box center [908, 418] width 109 height 15
drag, startPoint x: 750, startPoint y: 427, endPoint x: 763, endPoint y: 418, distance: 15.6
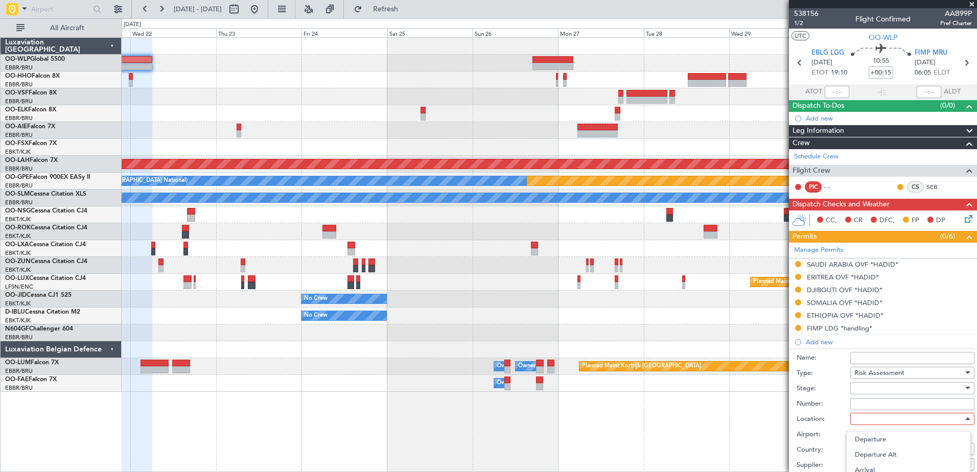
click at [750, 427] on div at bounding box center [488, 236] width 977 height 472
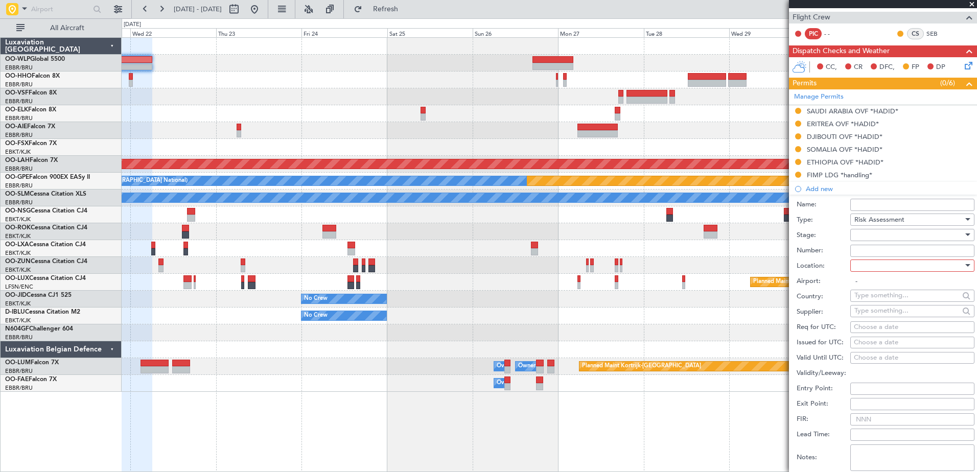
click at [895, 268] on div at bounding box center [908, 265] width 109 height 15
click at [894, 344] on span "Enroute" at bounding box center [908, 347] width 107 height 15
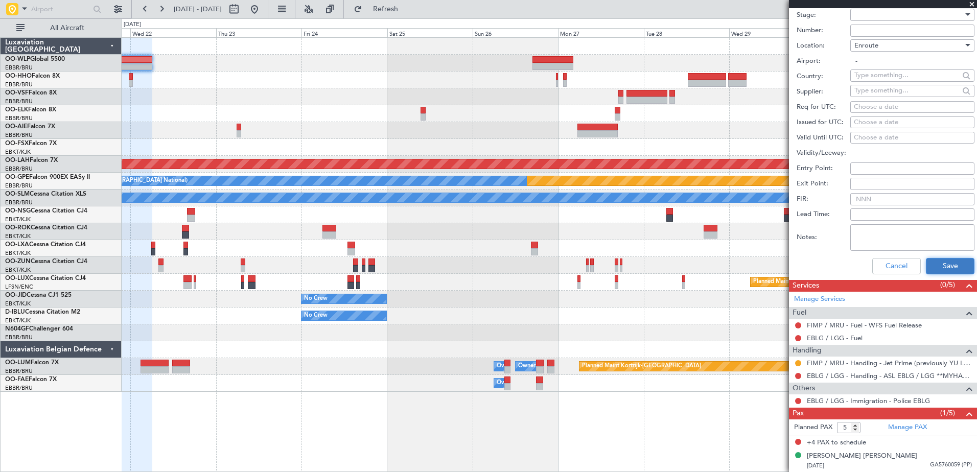
click at [950, 267] on button "Save" at bounding box center [950, 266] width 49 height 16
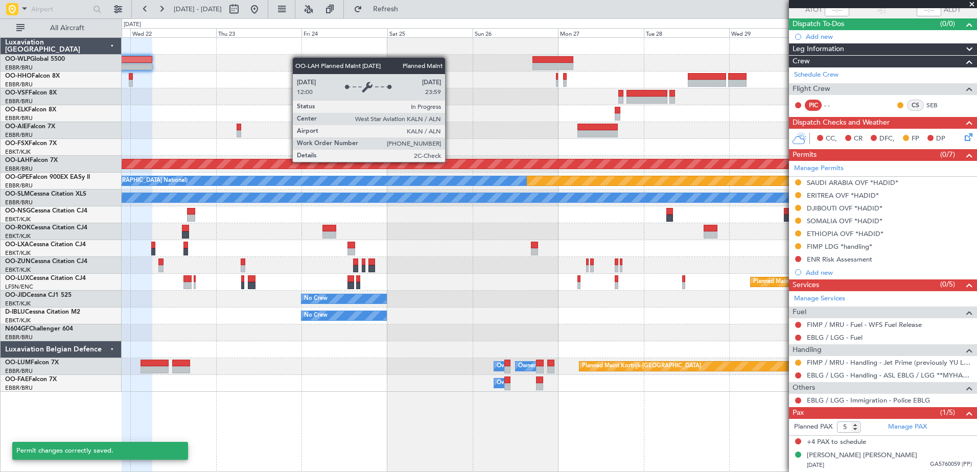
scroll to position [81, 0]
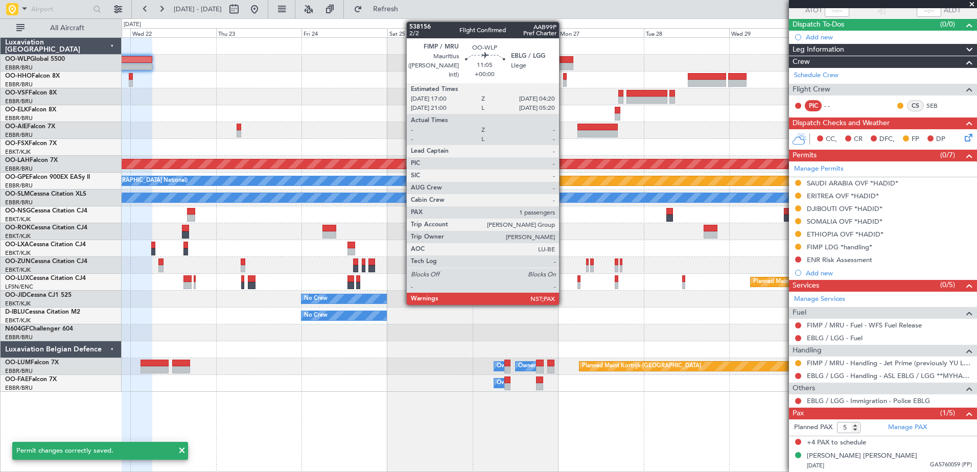
click at [564, 60] on div at bounding box center [552, 59] width 41 height 7
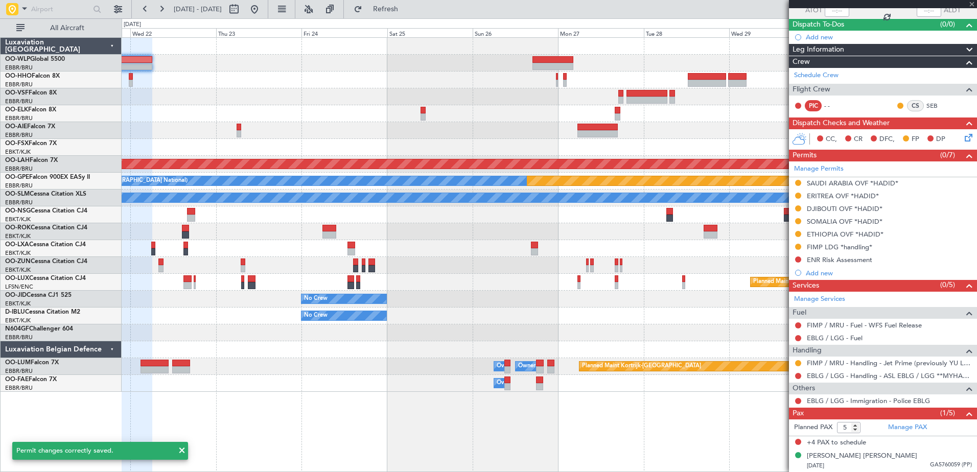
scroll to position [0, 0]
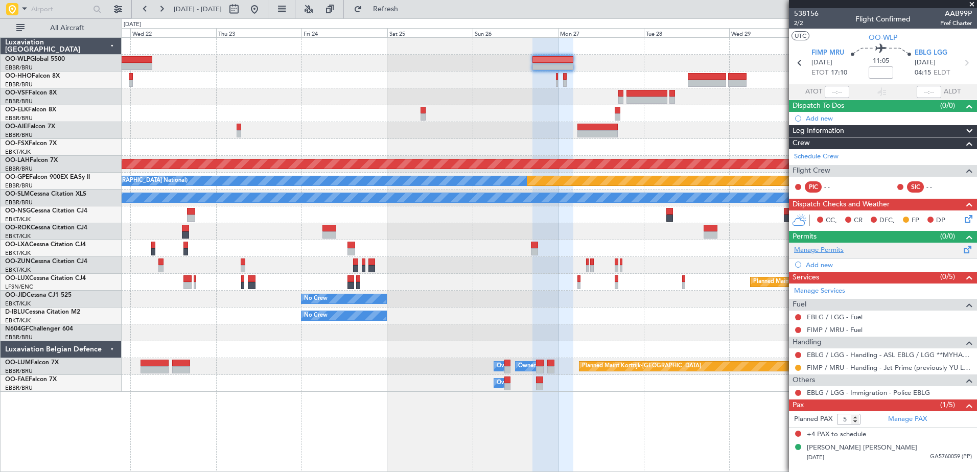
click at [827, 250] on link "Manage Permits" at bounding box center [819, 250] width 50 height 10
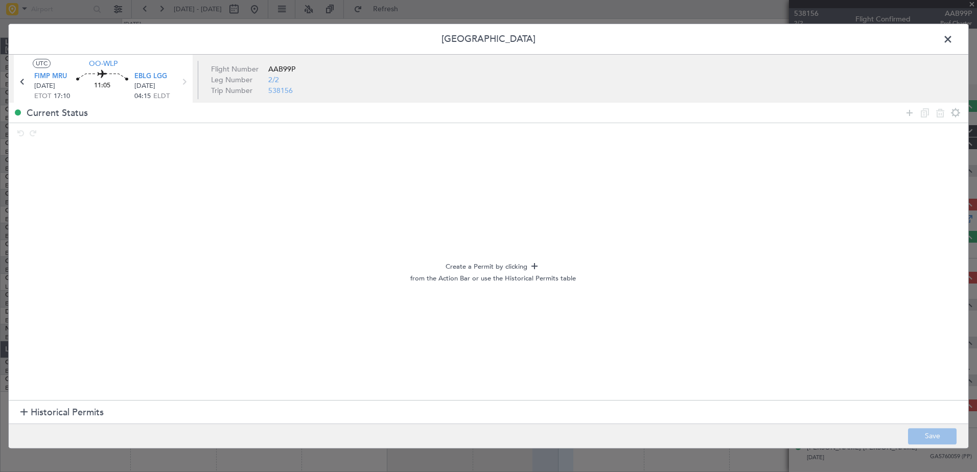
click at [19, 410] on section "Historical Permits" at bounding box center [488, 413] width 959 height 25
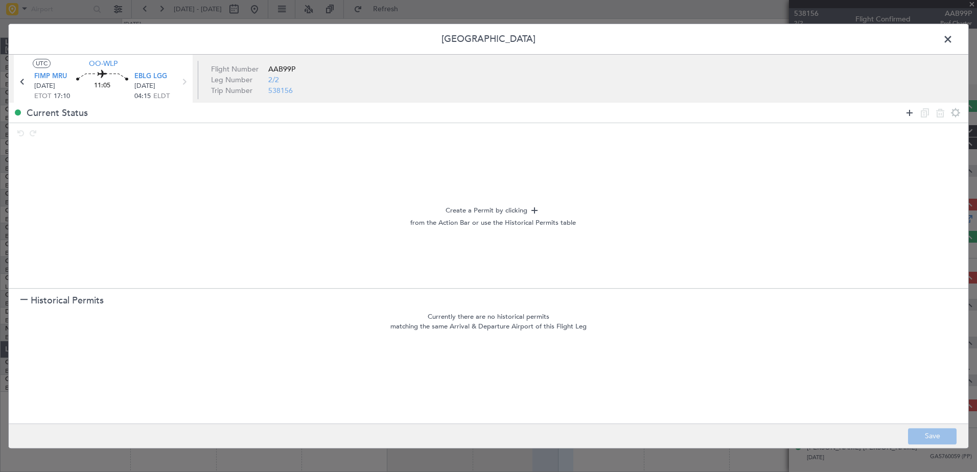
click at [907, 113] on icon at bounding box center [909, 113] width 12 height 12
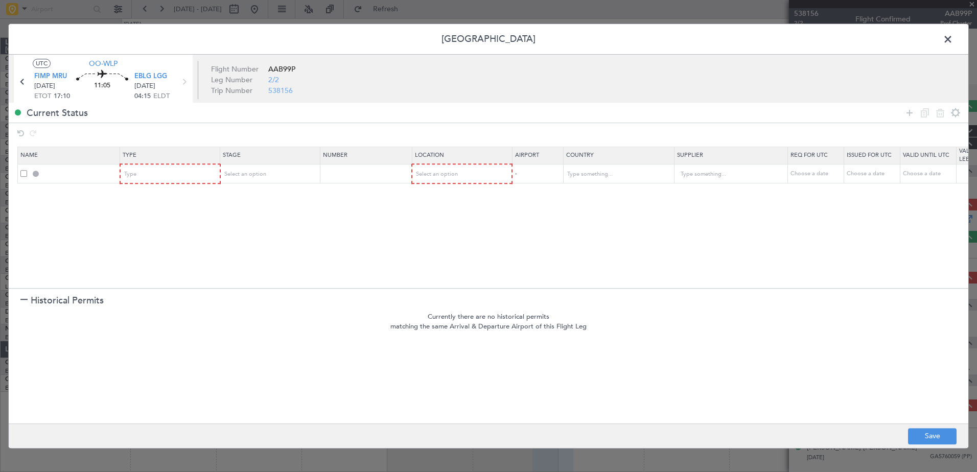
click at [21, 297] on div at bounding box center [23, 300] width 7 height 7
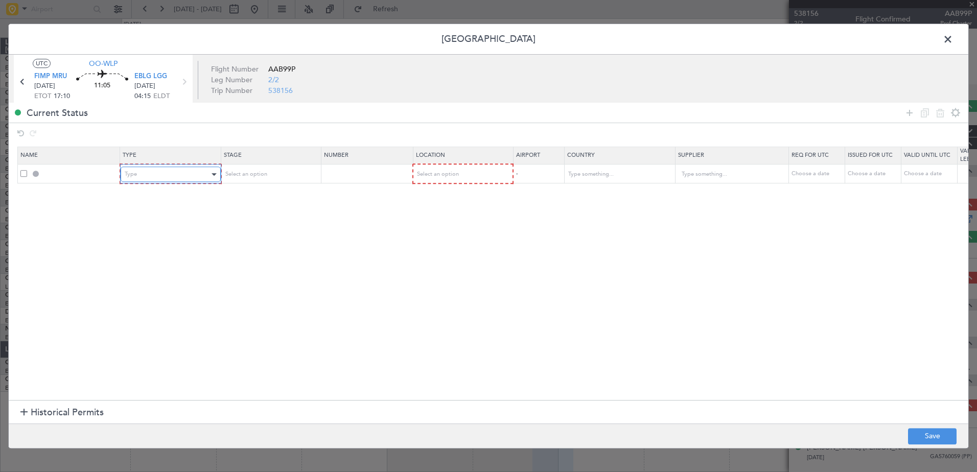
click at [142, 169] on div "Type" at bounding box center [167, 174] width 85 height 15
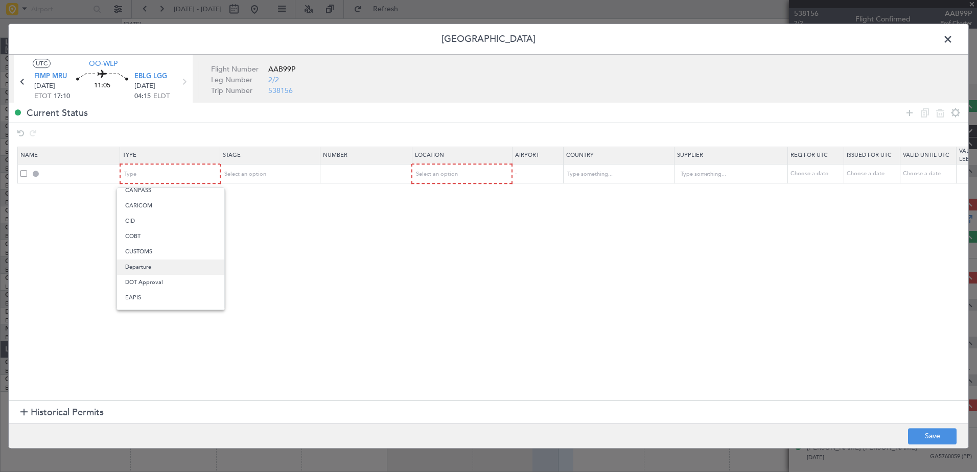
click at [151, 266] on span "Departure" at bounding box center [170, 267] width 91 height 15
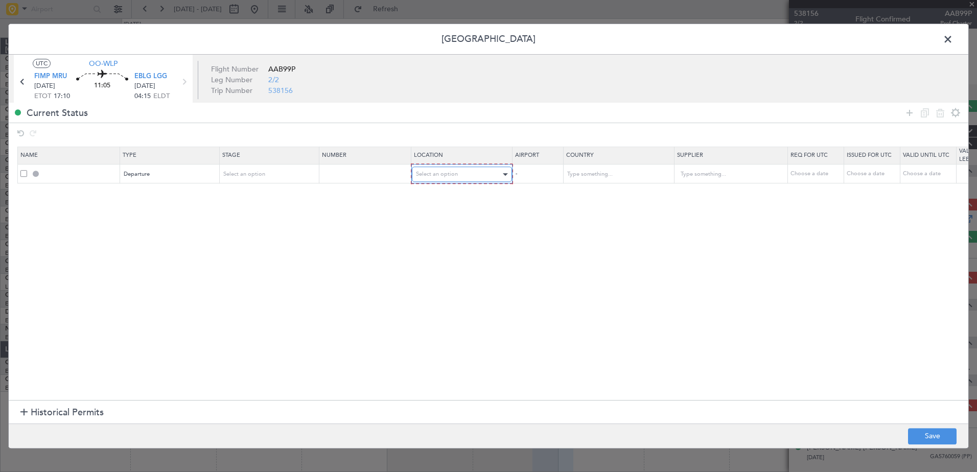
click at [451, 173] on span "Select an option" at bounding box center [437, 174] width 42 height 8
click at [456, 193] on span "Departure" at bounding box center [461, 195] width 91 height 15
click at [274, 175] on div "Select an option" at bounding box center [266, 174] width 85 height 15
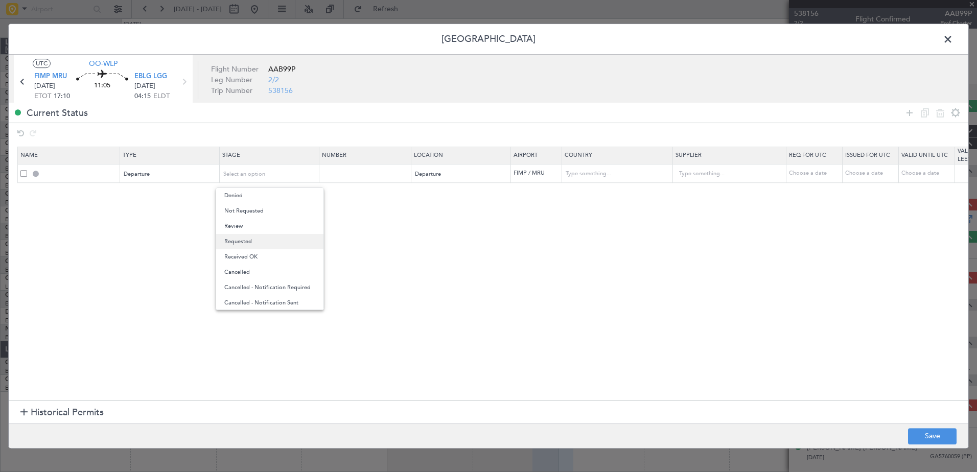
click at [263, 241] on span "Requested" at bounding box center [269, 241] width 91 height 15
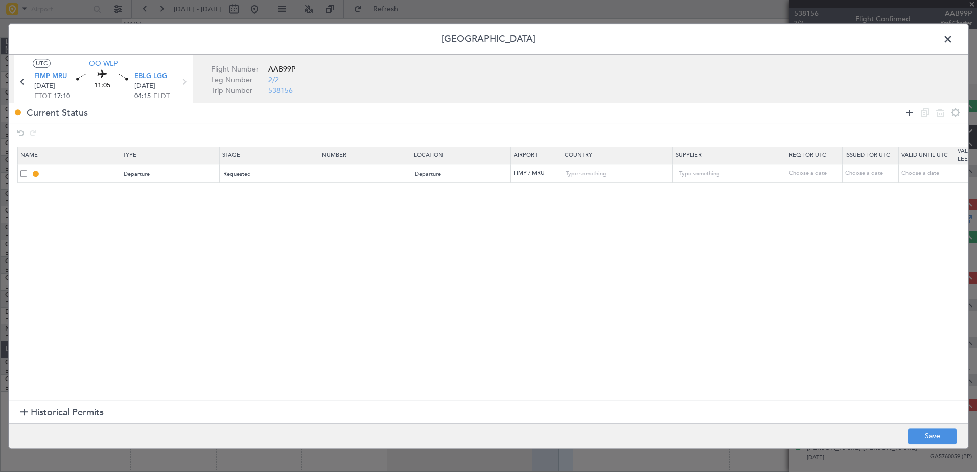
click at [910, 115] on icon at bounding box center [909, 113] width 12 height 12
click at [149, 194] on div "Type" at bounding box center [167, 192] width 85 height 15
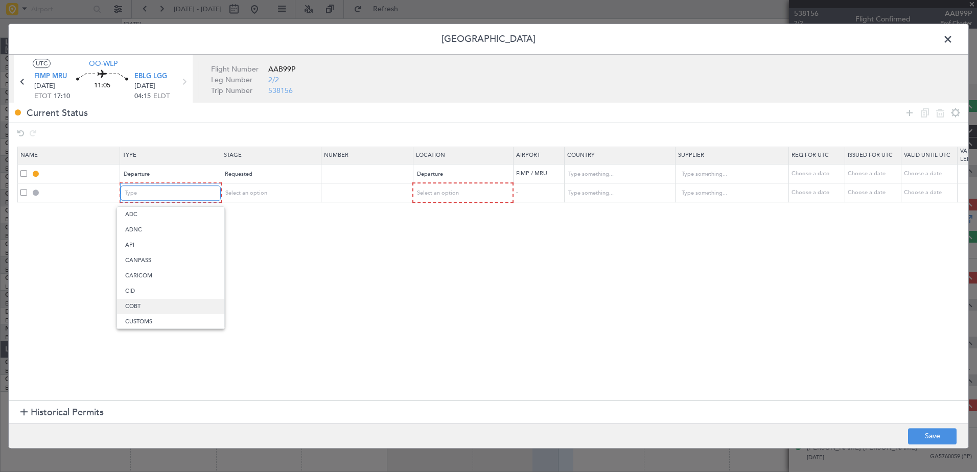
scroll to position [204, 0]
click at [167, 284] on span "Overflight" at bounding box center [170, 285] width 91 height 15
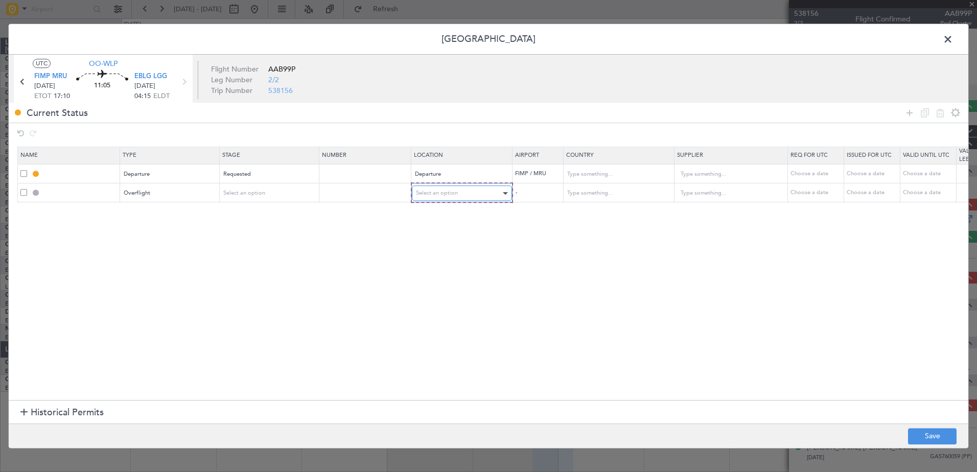
click at [442, 189] on div "Select an option" at bounding box center [458, 192] width 85 height 15
click at [437, 277] on span "Enroute" at bounding box center [461, 275] width 91 height 15
click at [264, 186] on div "Select an option" at bounding box center [266, 192] width 85 height 15
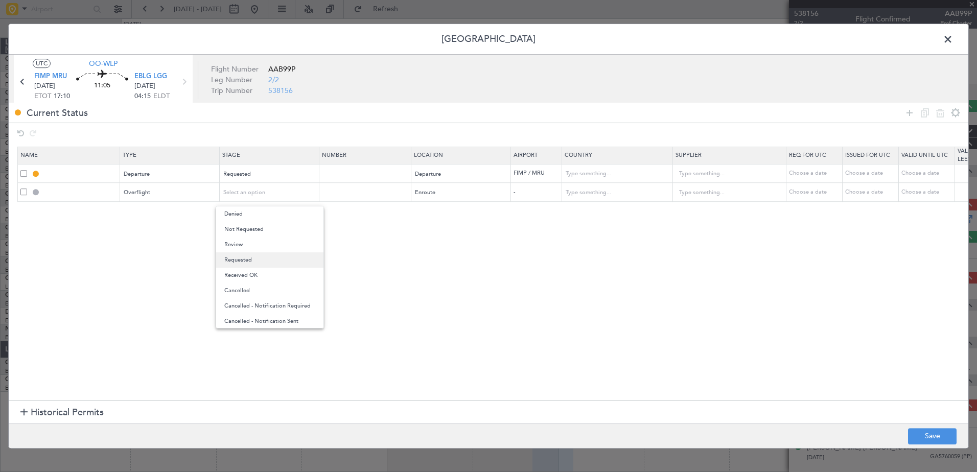
click at [251, 256] on span "Requested" at bounding box center [269, 259] width 91 height 15
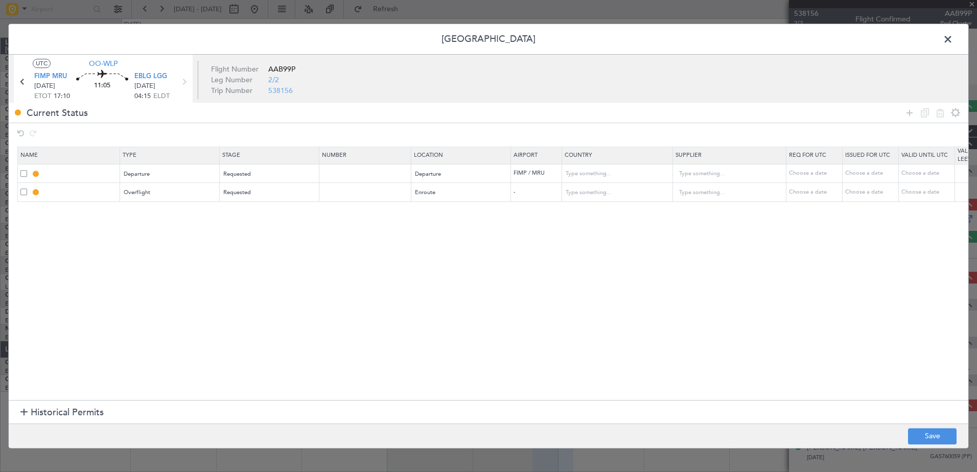
click at [23, 192] on span at bounding box center [23, 192] width 7 height 7
click at [28, 189] on input "checkbox" at bounding box center [28, 189] width 0 height 0
click at [920, 117] on icon at bounding box center [925, 113] width 12 height 12
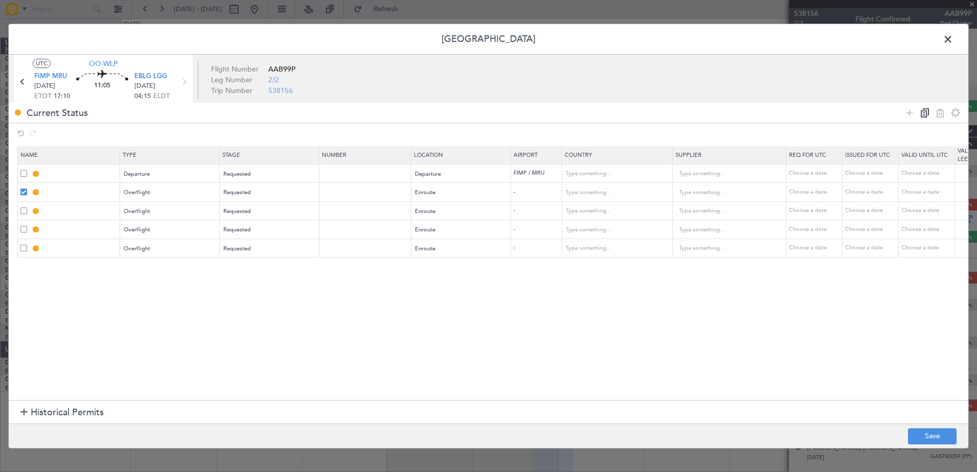
click at [920, 117] on icon at bounding box center [925, 113] width 12 height 12
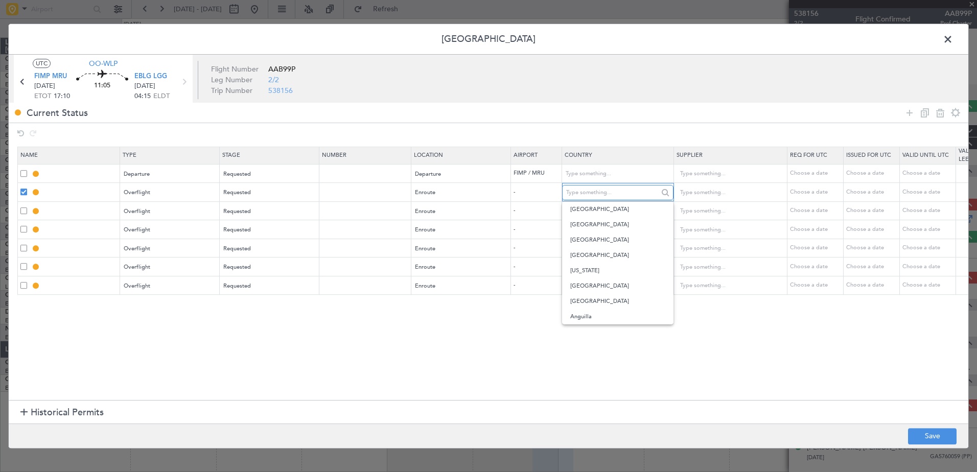
click at [617, 195] on input "text" at bounding box center [612, 192] width 92 height 15
click at [588, 194] on input "text" at bounding box center [612, 192] width 92 height 15
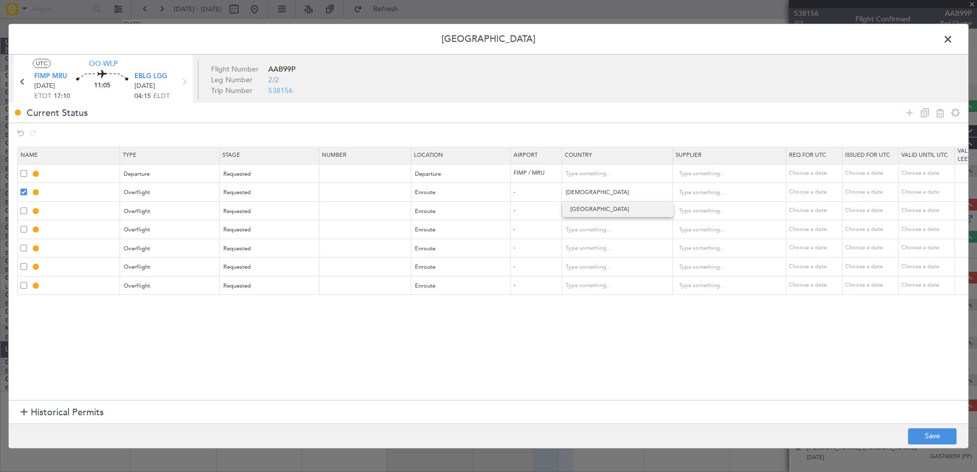
click at [592, 215] on span "Somalia" at bounding box center [617, 209] width 95 height 15
type input "Somalia"
click at [591, 215] on input "text" at bounding box center [612, 211] width 92 height 15
click at [600, 228] on span "Kenya" at bounding box center [617, 227] width 95 height 15
type input "Kenya"
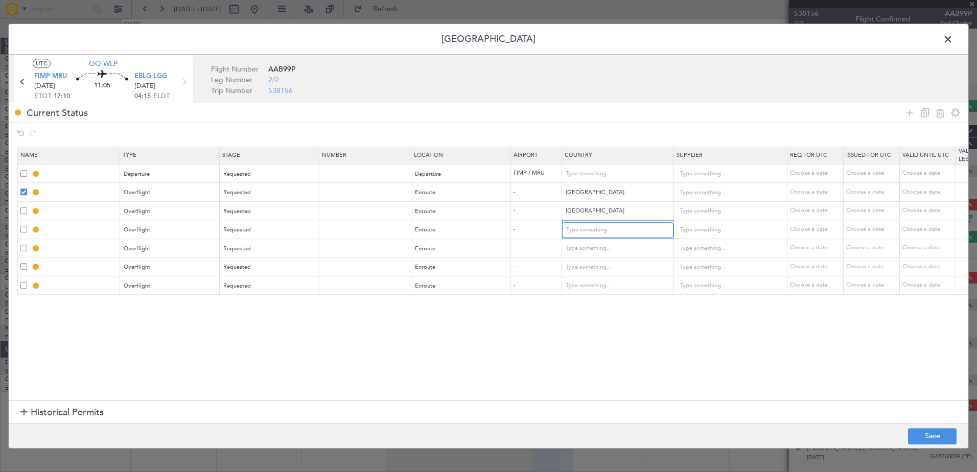
click at [600, 228] on input "text" at bounding box center [612, 229] width 92 height 15
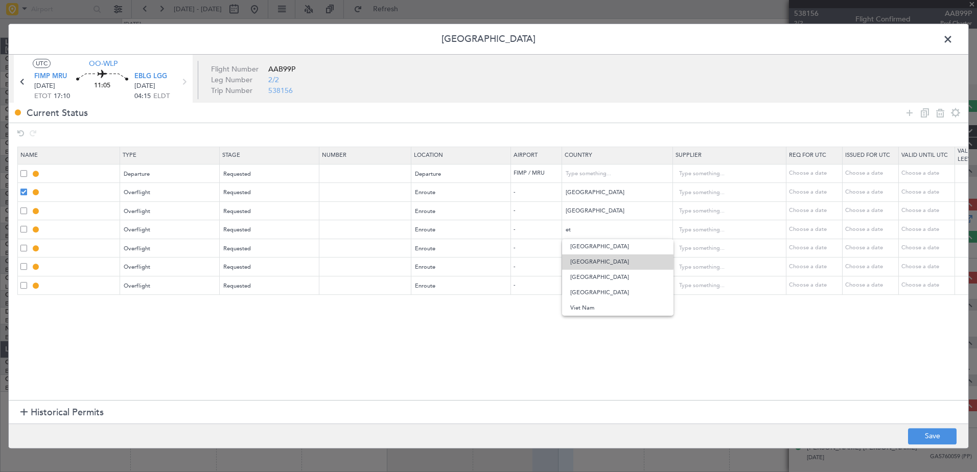
click at [604, 260] on span "Ethiopia" at bounding box center [617, 261] width 95 height 15
type input "Ethiopia"
click at [610, 248] on input "text" at bounding box center [612, 248] width 92 height 15
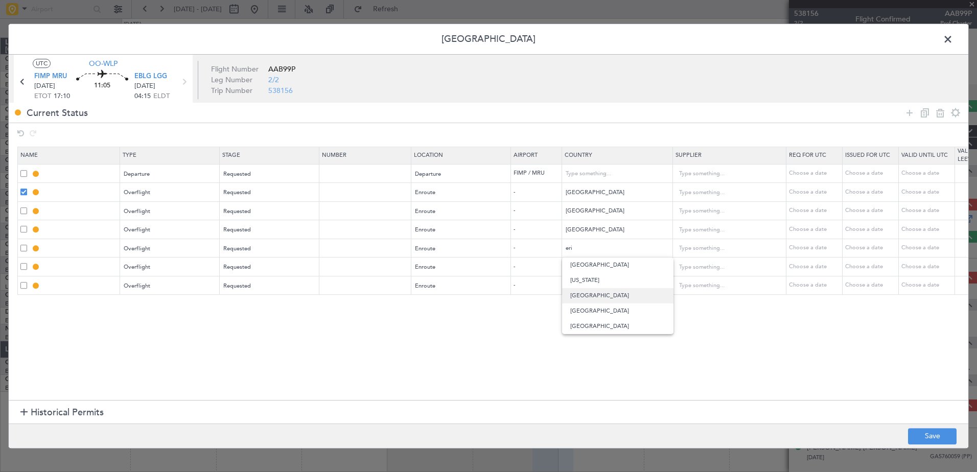
click at [616, 301] on span "Eritrea" at bounding box center [617, 295] width 95 height 15
type input "Eritrea"
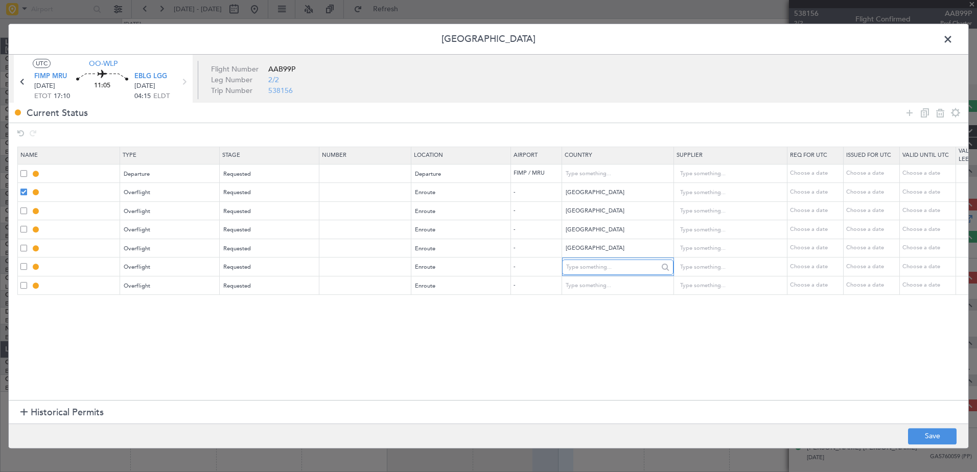
click at [602, 268] on input "text" at bounding box center [612, 267] width 92 height 15
click at [602, 284] on span "Saudi Arabia" at bounding box center [617, 283] width 95 height 15
type input "Saudi Arabia"
click at [602, 284] on input "text" at bounding box center [612, 285] width 92 height 15
click at [624, 308] on span "Egypt" at bounding box center [617, 302] width 95 height 15
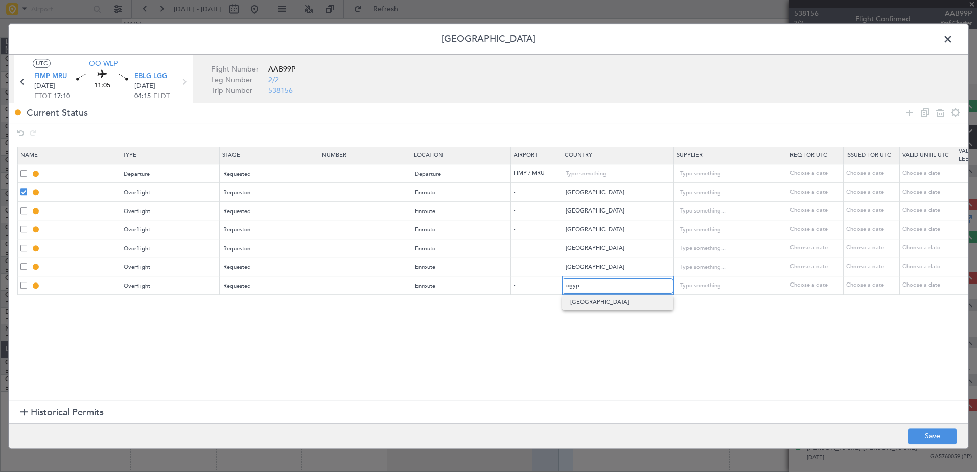
type input "Egypt"
click at [928, 435] on button "Save" at bounding box center [932, 436] width 49 height 16
type input "DEPARTURE"
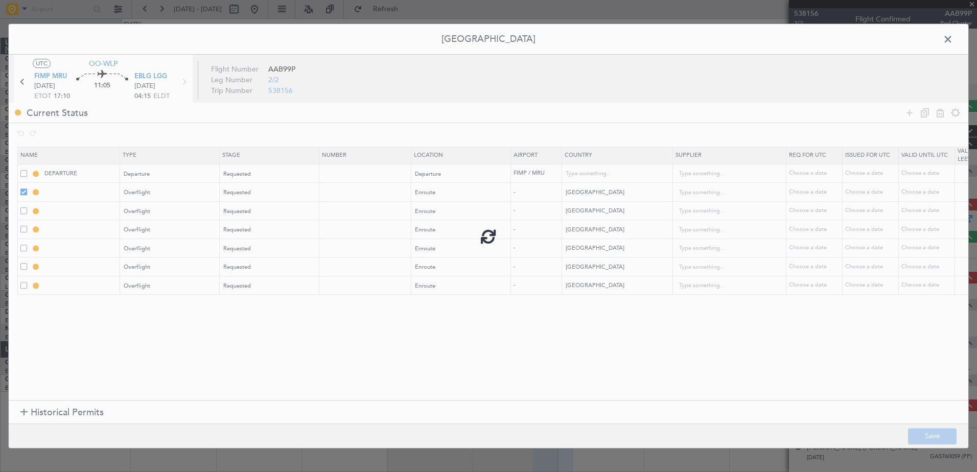
type input "Mauritius"
type input "NNN"
type input "SOMALIA OVF"
type input "NNN"
type input "KENYA OVF"
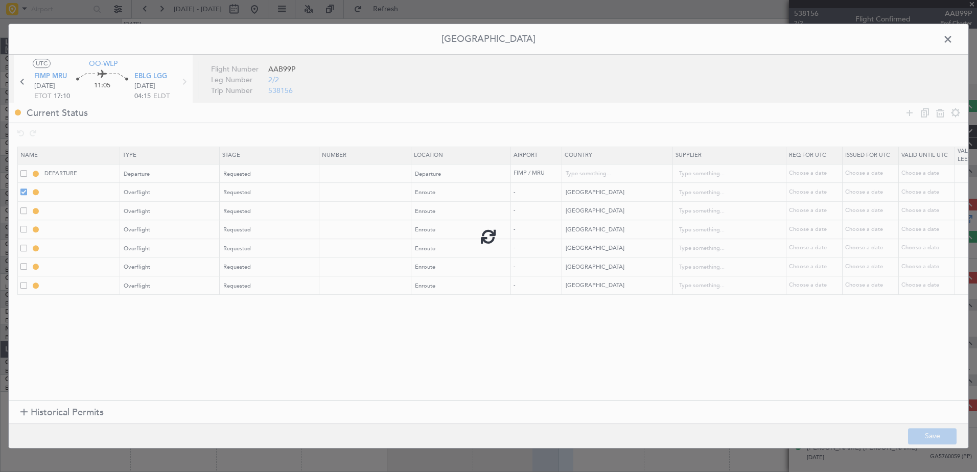
type input "NNN"
type input "ETHIOPIA OVF"
type input "NNN"
type input "ERITREA OVF"
type input "NNN"
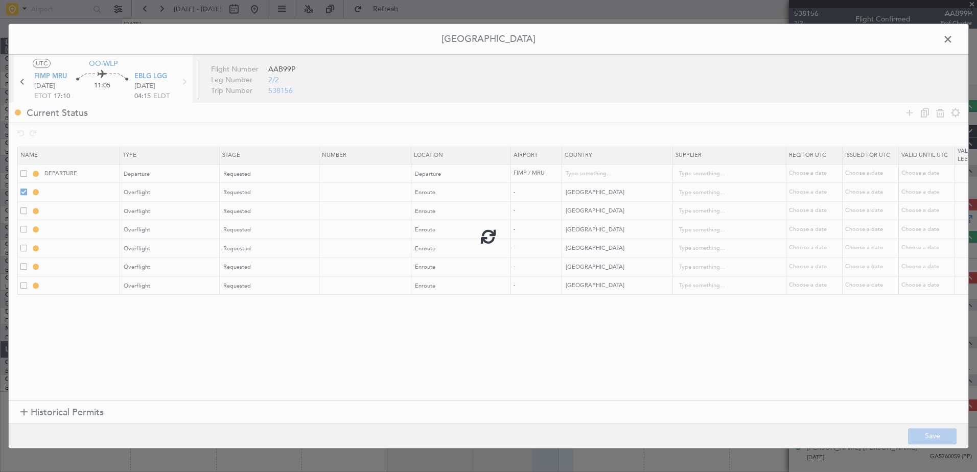
type input "SAUDI ARABIA OVF"
type input "NNN"
type input "EGYPT OVF"
type input "NNN"
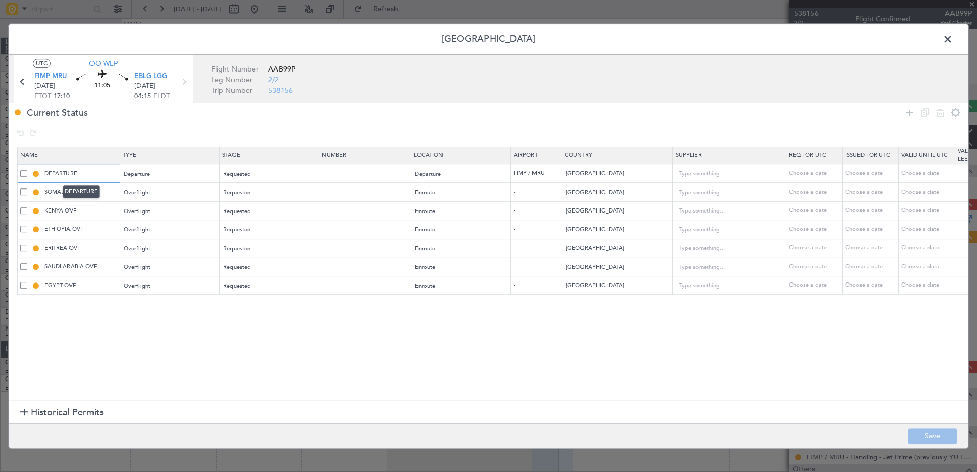
click at [87, 171] on input "DEPARTURE" at bounding box center [80, 173] width 77 height 9
type input "DEPARTURE *handling*"
click at [95, 194] on input "SOMALIA OVF" at bounding box center [80, 192] width 77 height 9
paste input "*HADID*"
type input "SOMALIA OVF *HADID*"
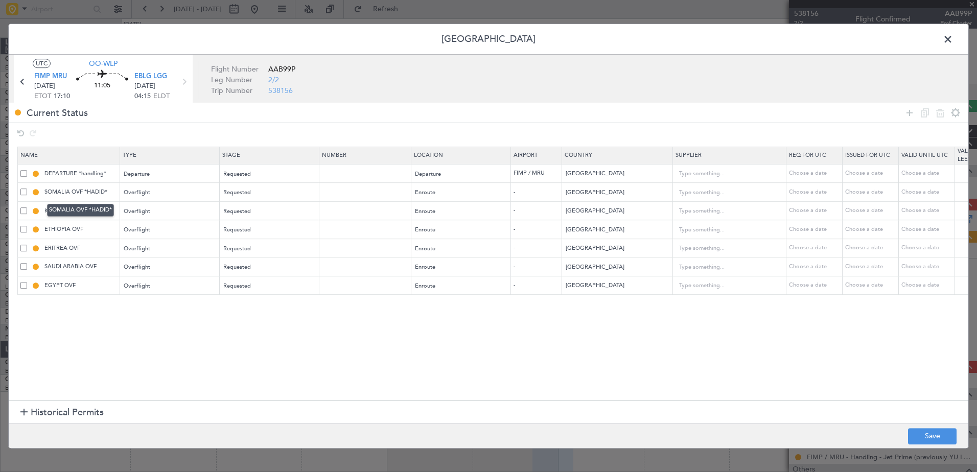
click at [92, 207] on div "SOMALIA OVF *HADID*" at bounding box center [80, 210] width 67 height 13
click at [90, 209] on input "KENYA OVF" at bounding box center [80, 210] width 77 height 9
paste input "*HADID*"
type input "KENYA OVF *HADID*"
click at [102, 224] on div "KENYA OVF *HADID*" at bounding box center [81, 229] width 60 height 13
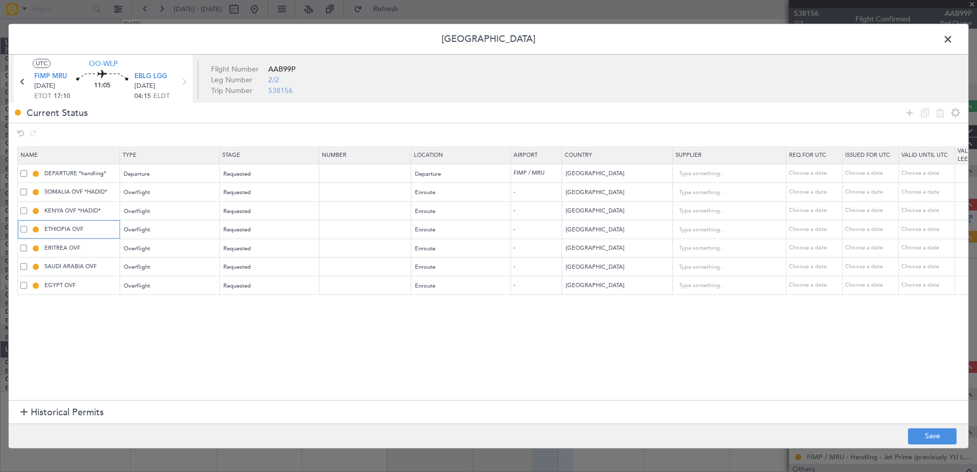
click at [102, 226] on input "ETHIOPIA OVF" at bounding box center [80, 229] width 77 height 9
paste input "*HADID*"
type input "ETHIOPIA OVF *HADID*"
click at [104, 245] on div "ETHIOPIA OVF *HADID*" at bounding box center [80, 247] width 67 height 13
click at [104, 245] on input "ERITREA OVF" at bounding box center [80, 248] width 77 height 9
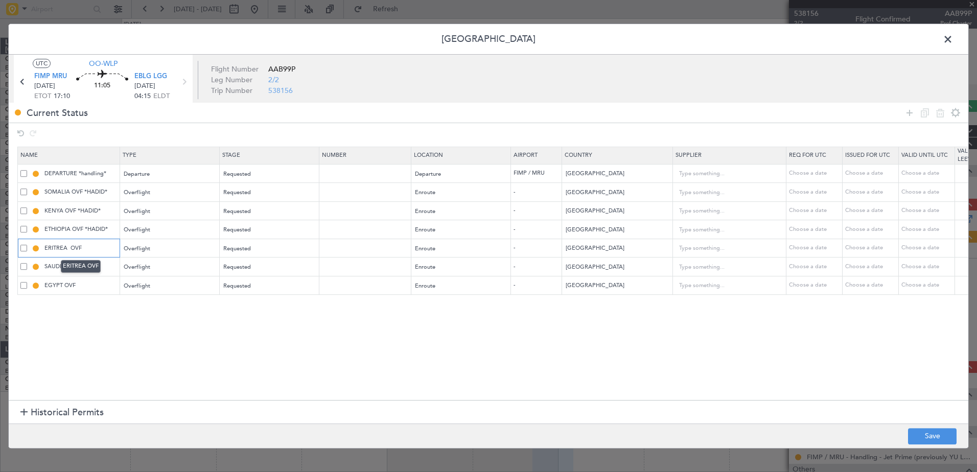
paste input "*HADID*"
type input "ERITREA OVF *HADID*"
click at [112, 267] on input "SAUDI ARABIA OVF" at bounding box center [80, 267] width 77 height 9
paste input "*HADID*"
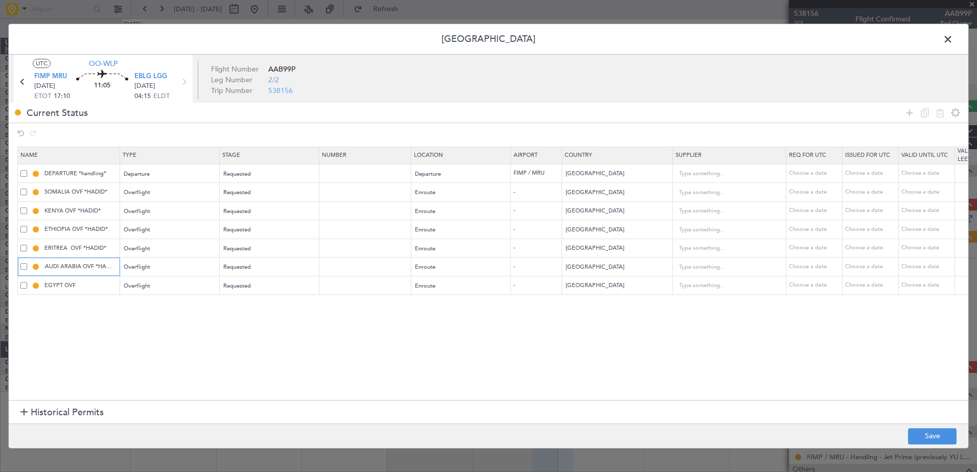
type input "SAUDI ARABIA OVF *HADID*"
click at [106, 318] on section "Name Type Stage Number Location Airport Country Supplier Req For Utc Issued For…" at bounding box center [488, 272] width 959 height 256
click at [86, 281] on input "EGYPT OVF" at bounding box center [80, 285] width 77 height 9
paste input "*HADID*"
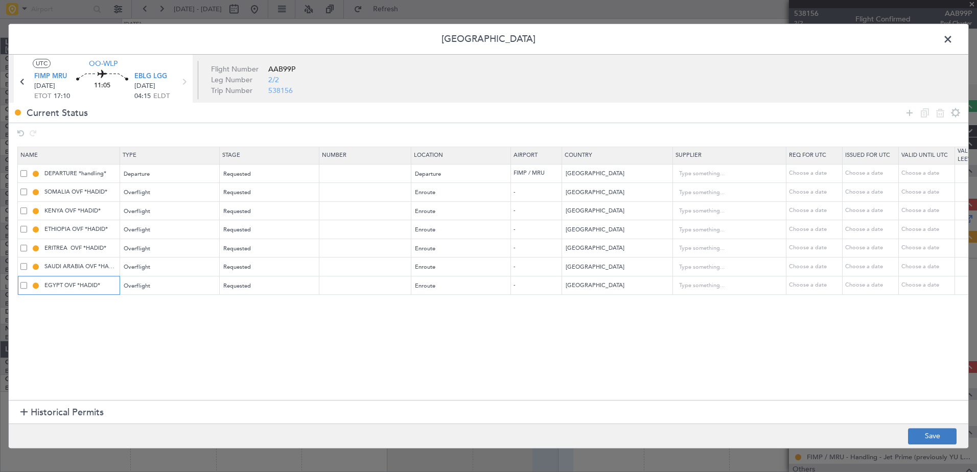
type input "EGYPT OVF *HADID*"
click at [941, 429] on button "Save" at bounding box center [932, 436] width 49 height 16
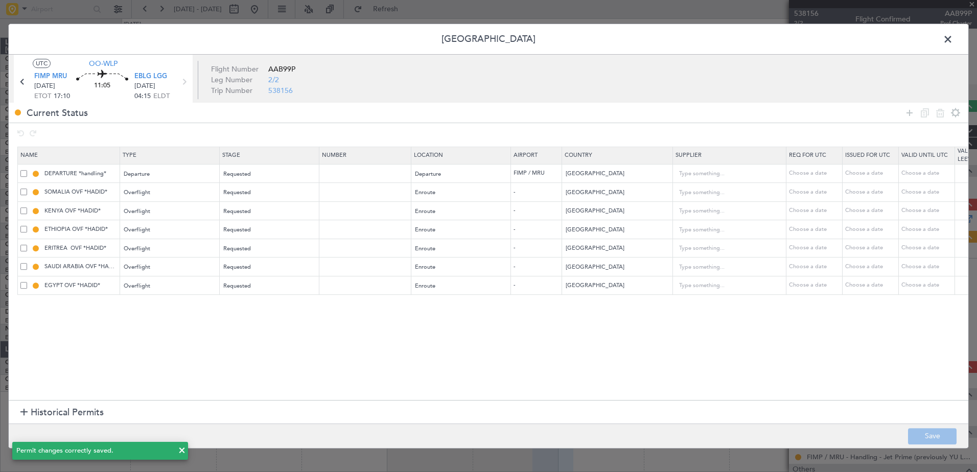
click at [953, 40] on span at bounding box center [953, 42] width 0 height 20
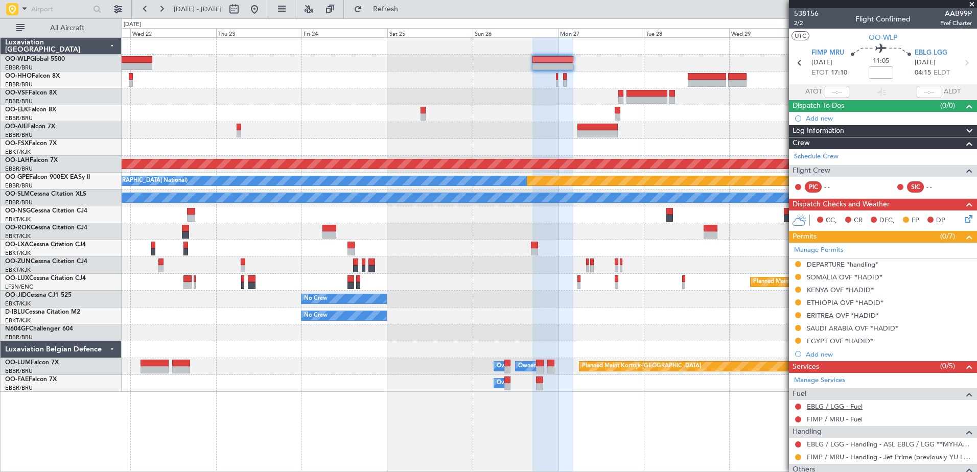
click at [849, 405] on link "EBLG / LGG - Fuel" at bounding box center [835, 406] width 56 height 9
click at [841, 419] on link "FIMP / MRU - Fuel" at bounding box center [835, 419] width 56 height 9
click at [407, 9] on span "Refresh" at bounding box center [385, 9] width 43 height 7
click at [954, 217] on div "CC, CR DFC, FP DP" at bounding box center [887, 220] width 150 height 15
click at [962, 217] on icon at bounding box center [966, 217] width 8 height 8
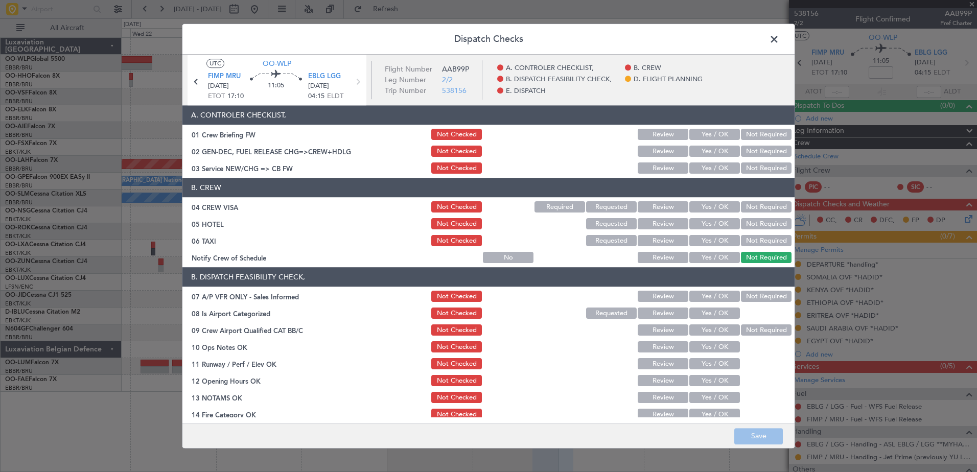
click at [723, 253] on button "Yes / OK" at bounding box center [714, 257] width 51 height 11
click at [750, 237] on button "Not Required" at bounding box center [766, 241] width 51 height 11
click at [756, 219] on button "Not Required" at bounding box center [766, 224] width 51 height 11
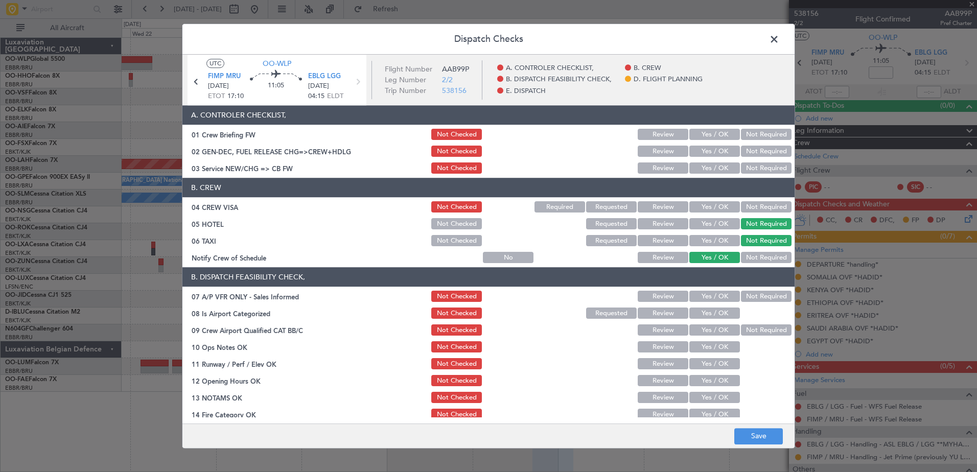
click at [750, 207] on button "Not Required" at bounding box center [766, 207] width 51 height 11
click at [445, 203] on button "Not Checked" at bounding box center [456, 207] width 51 height 11
click at [697, 164] on button "Yes / OK" at bounding box center [714, 168] width 51 height 11
click at [768, 293] on button "Not Required" at bounding box center [766, 296] width 51 height 11
click at [719, 315] on button "Yes / OK" at bounding box center [714, 313] width 51 height 11
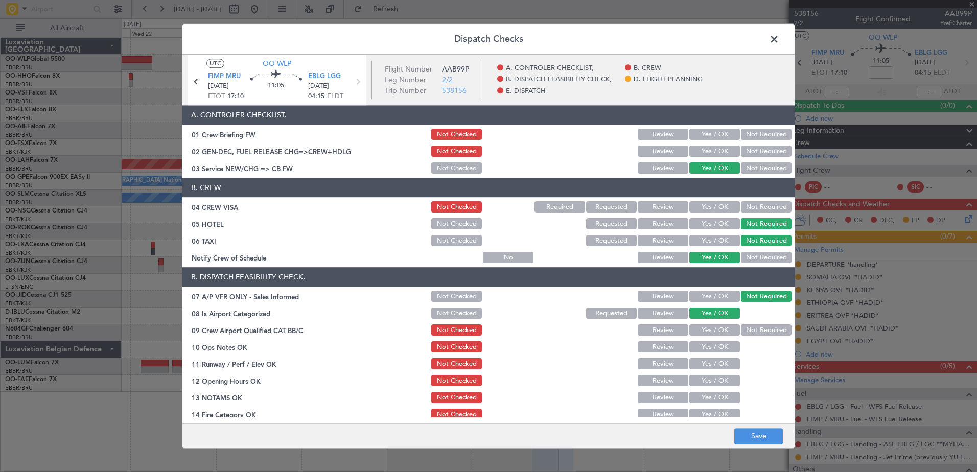
click at [741, 328] on button "Not Required" at bounding box center [766, 330] width 51 height 11
click at [725, 344] on button "Yes / OK" at bounding box center [714, 347] width 51 height 11
click at [723, 371] on div "Yes / OK" at bounding box center [714, 364] width 52 height 14
click at [724, 356] on section "B. DISPATCH FEASIBILITY CHECK, 07 A/P VFR ONLY - Sales Informed Not Checked Rev…" at bounding box center [488, 379] width 612 height 222
click at [726, 365] on button "Yes / OK" at bounding box center [714, 364] width 51 height 11
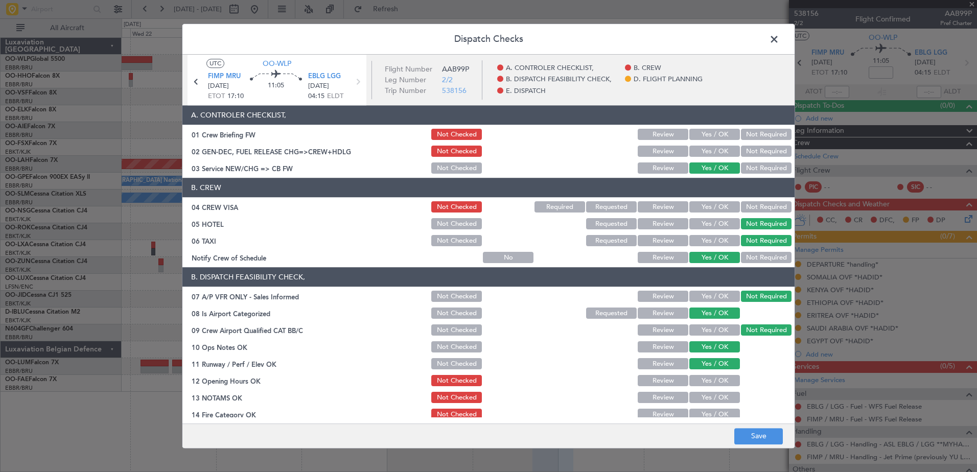
click at [721, 384] on button "Yes / OK" at bounding box center [714, 380] width 51 height 11
click at [721, 399] on button "Yes / OK" at bounding box center [714, 397] width 51 height 11
click at [722, 409] on button "Yes / OK" at bounding box center [714, 414] width 51 height 11
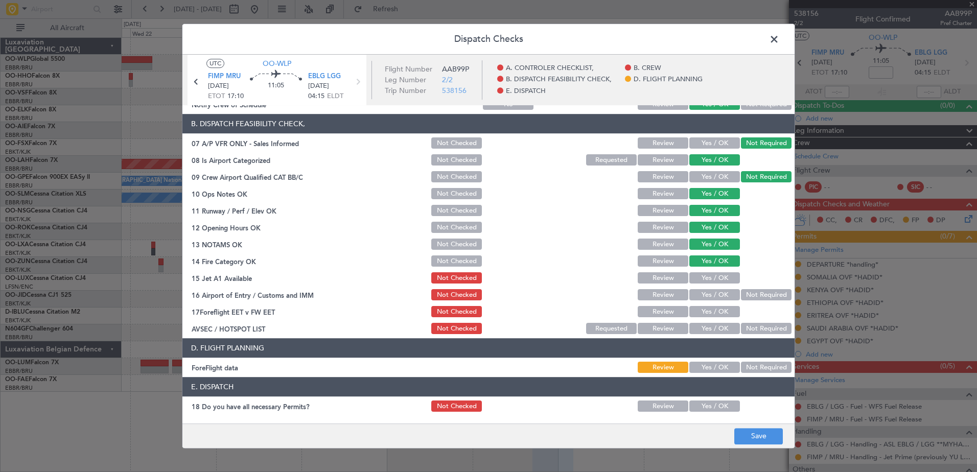
click at [715, 281] on button "Yes / OK" at bounding box center [714, 278] width 51 height 11
click at [717, 297] on button "Yes / OK" at bounding box center [714, 295] width 51 height 11
click at [719, 315] on button "Yes / OK" at bounding box center [714, 312] width 51 height 11
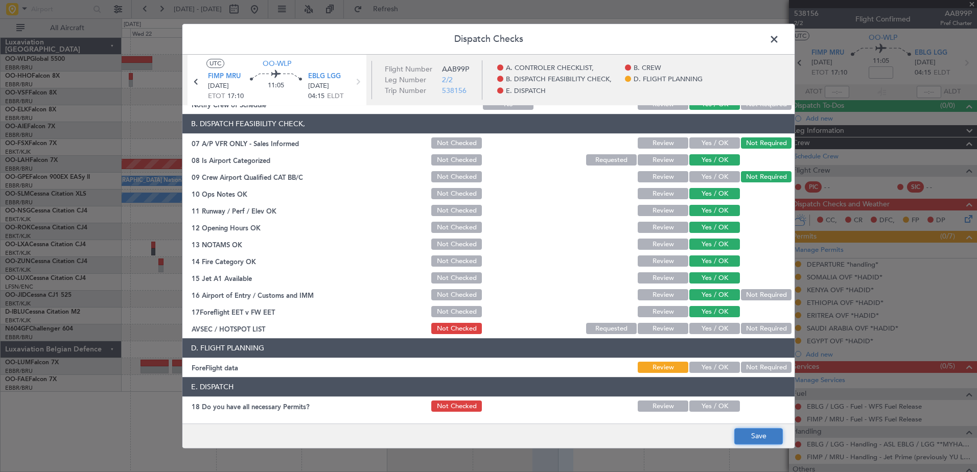
click at [767, 437] on button "Save" at bounding box center [758, 436] width 49 height 16
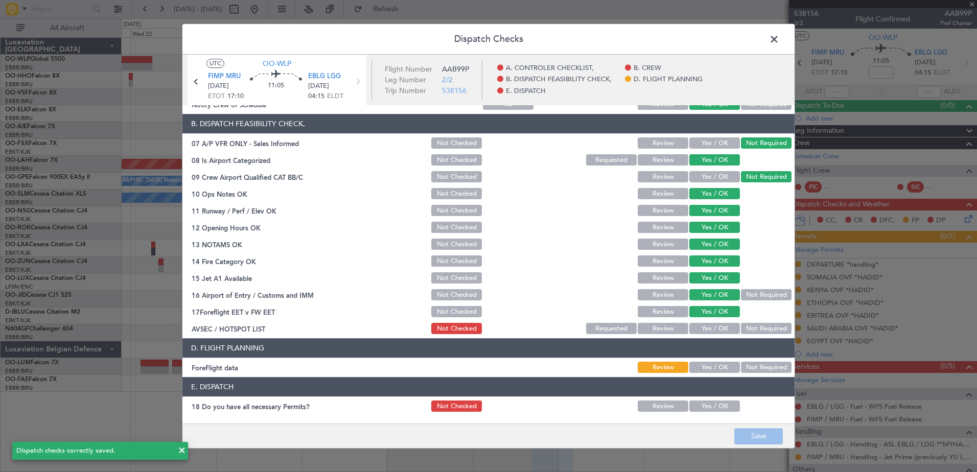
click at [779, 37] on span at bounding box center [779, 42] width 0 height 20
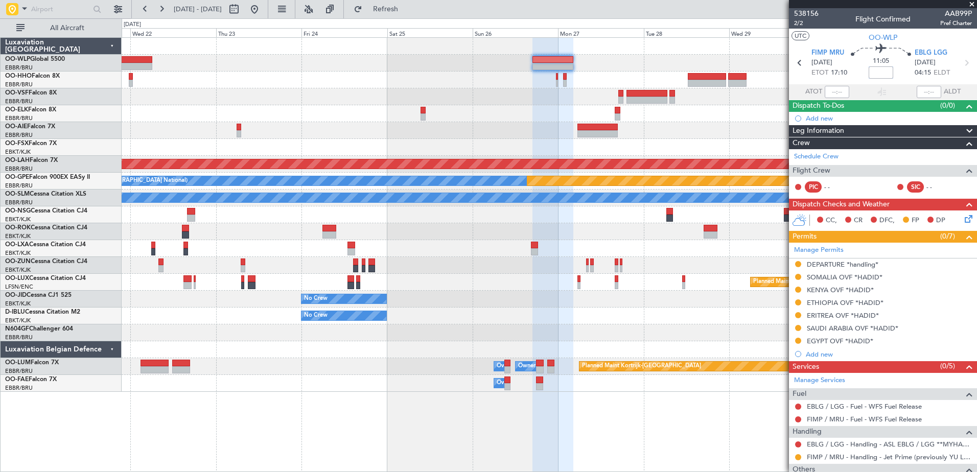
click at [874, 72] on input at bounding box center [880, 72] width 25 height 12
click at [719, 128] on div at bounding box center [549, 130] width 855 height 17
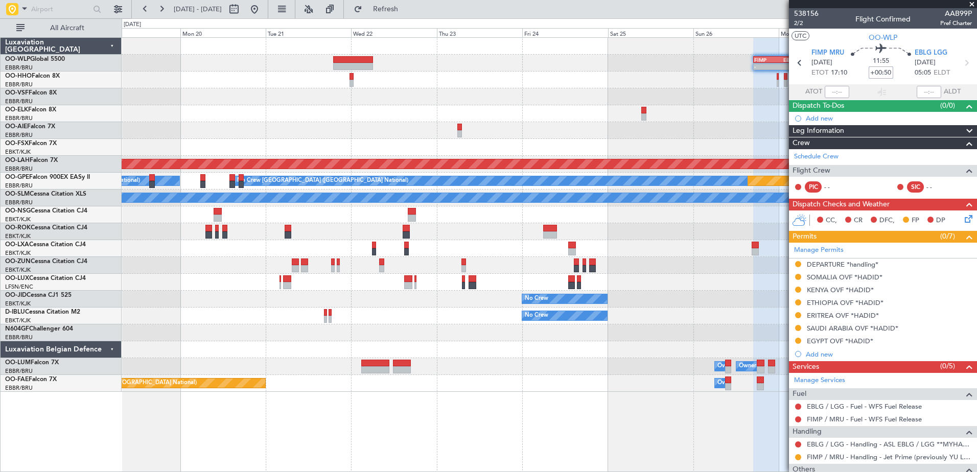
click at [463, 125] on div "- - FIMP 17:00 Z EBLG 05:10 Z Planned Maint Alton-st Louis (St Louis Regl) Plan…" at bounding box center [549, 215] width 855 height 354
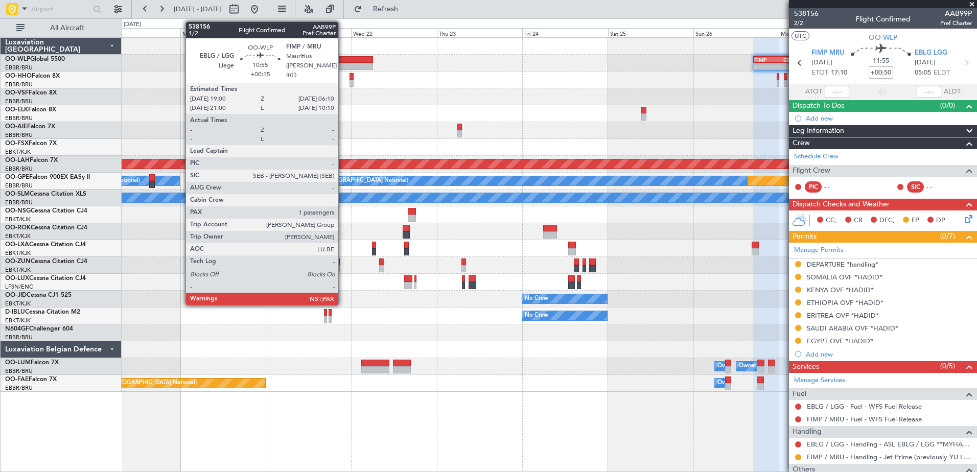
click at [343, 64] on div at bounding box center [353, 66] width 40 height 7
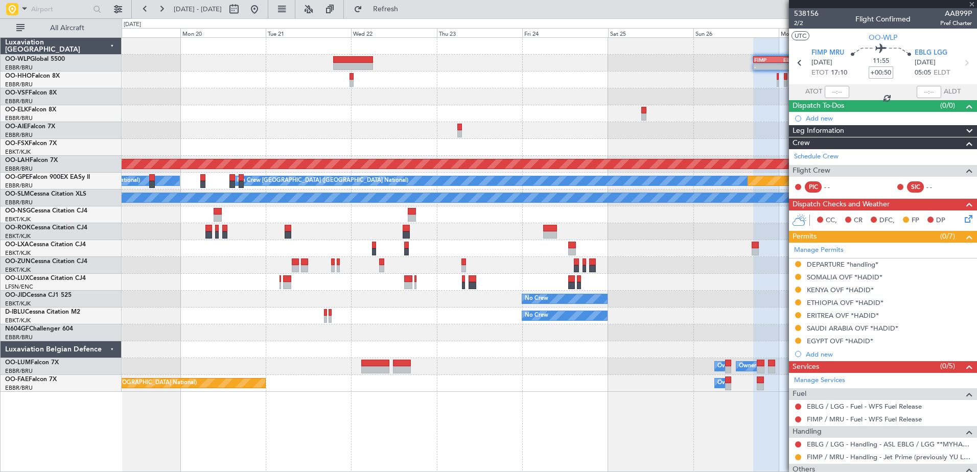
type input "+00:15"
